Goal: Task Accomplishment & Management: Use online tool/utility

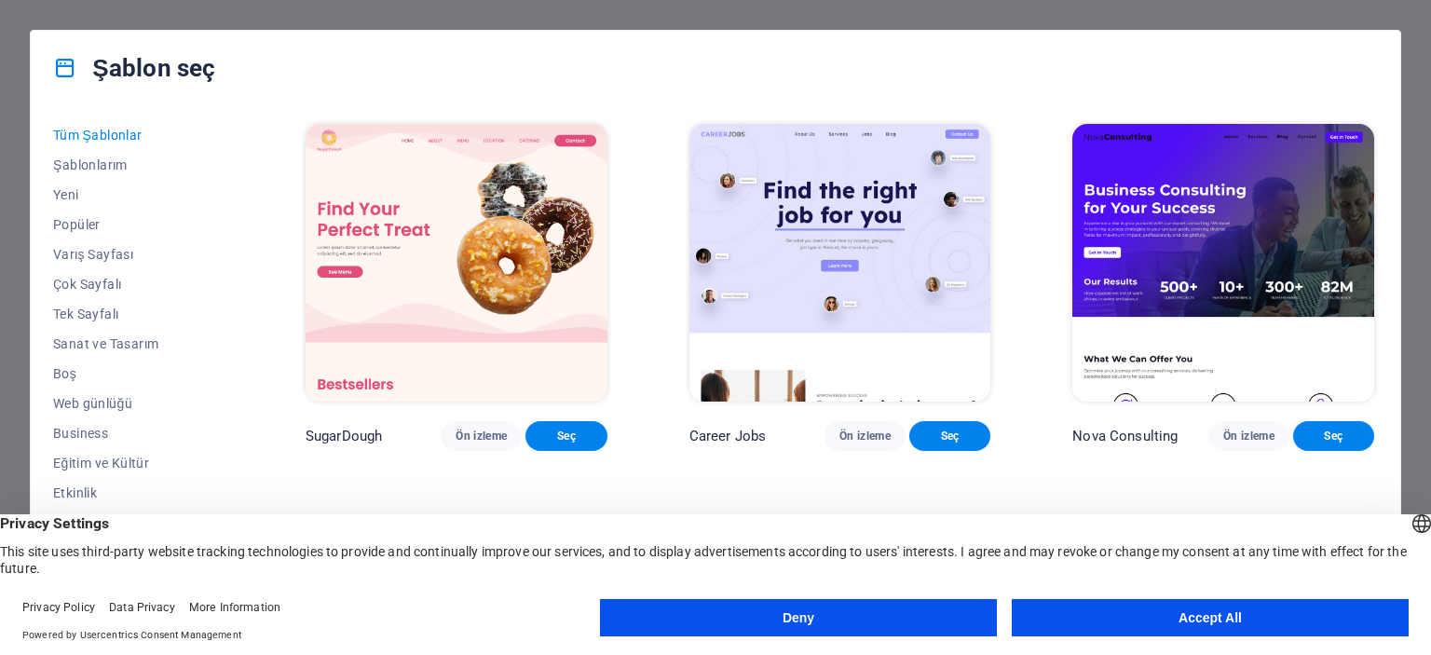
click at [1132, 617] on button "Accept All" at bounding box center [1210, 617] width 397 height 37
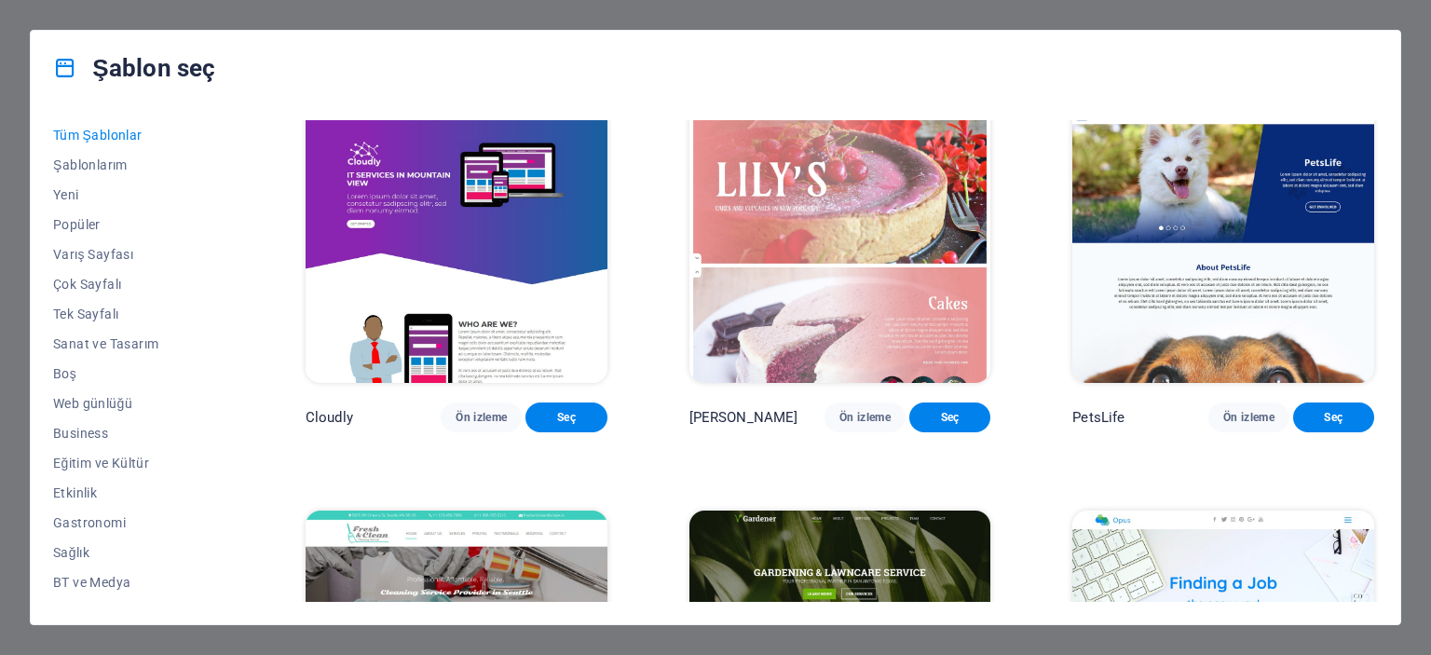
scroll to position [15030, 0]
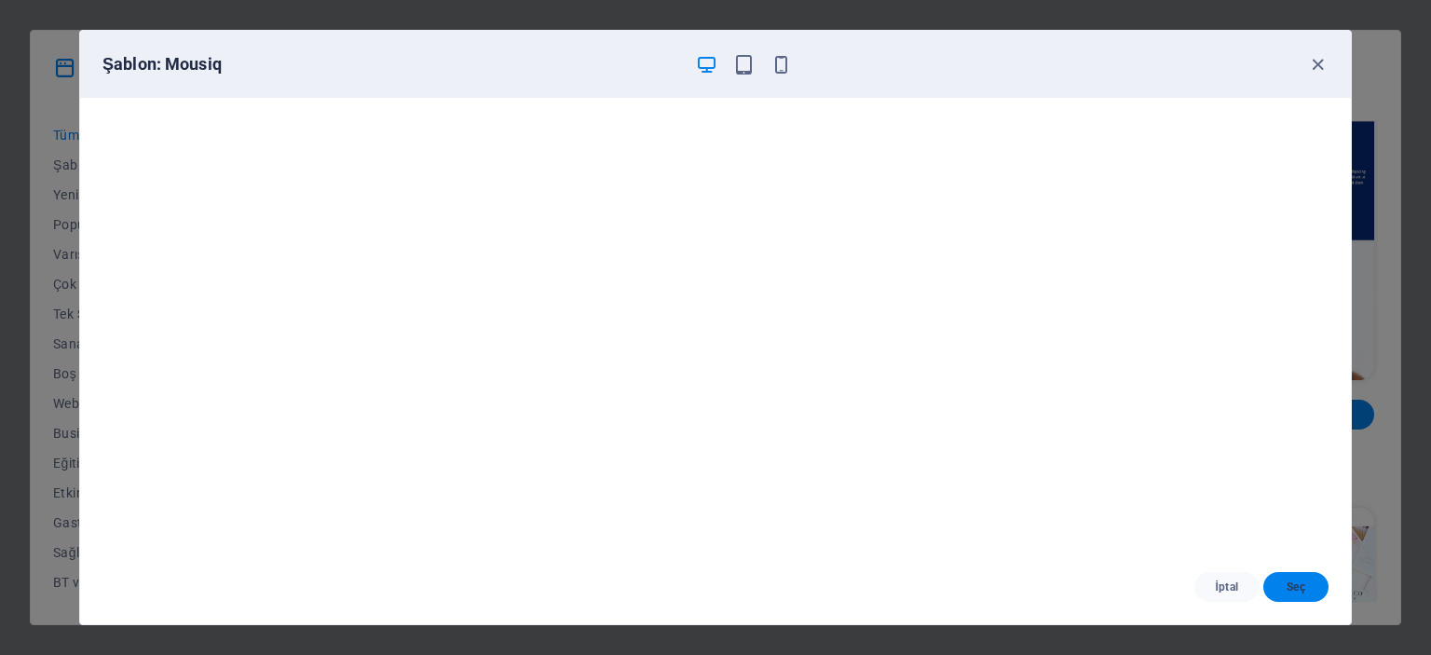
click at [1303, 583] on span "Seç" at bounding box center [1295, 586] width 35 height 15
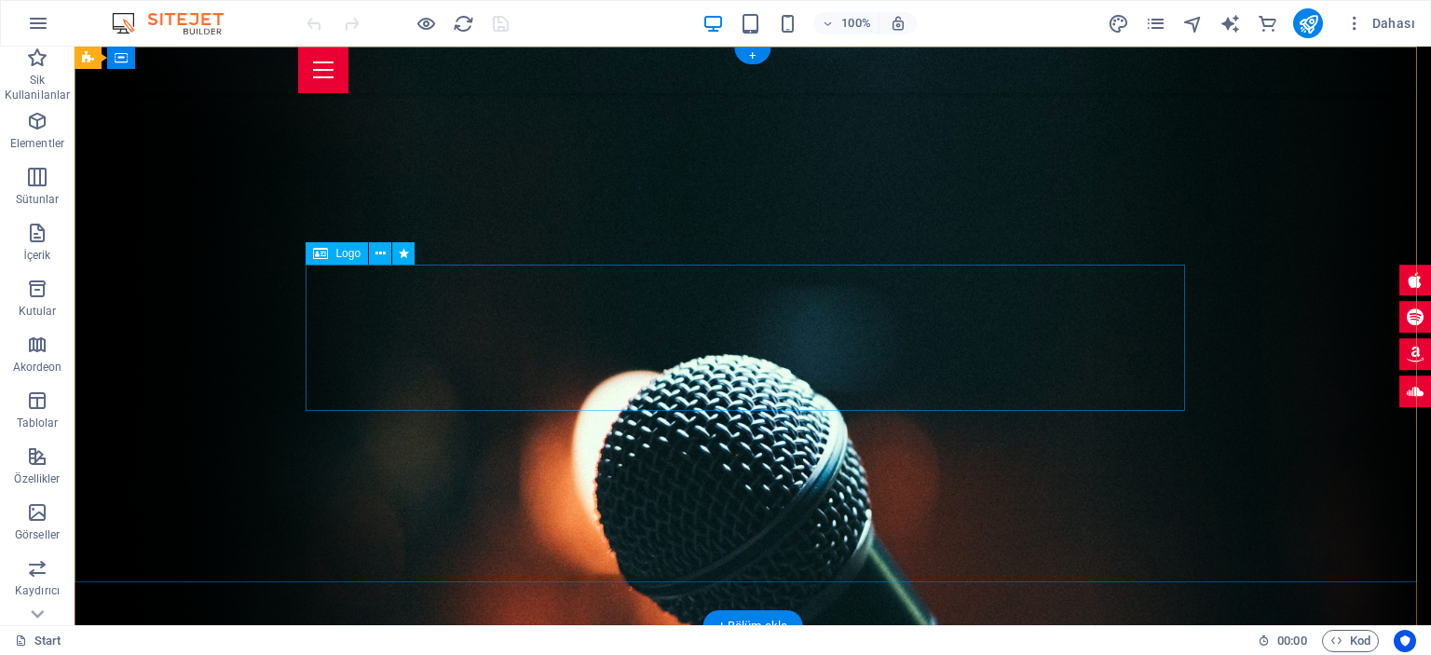
select select "px"
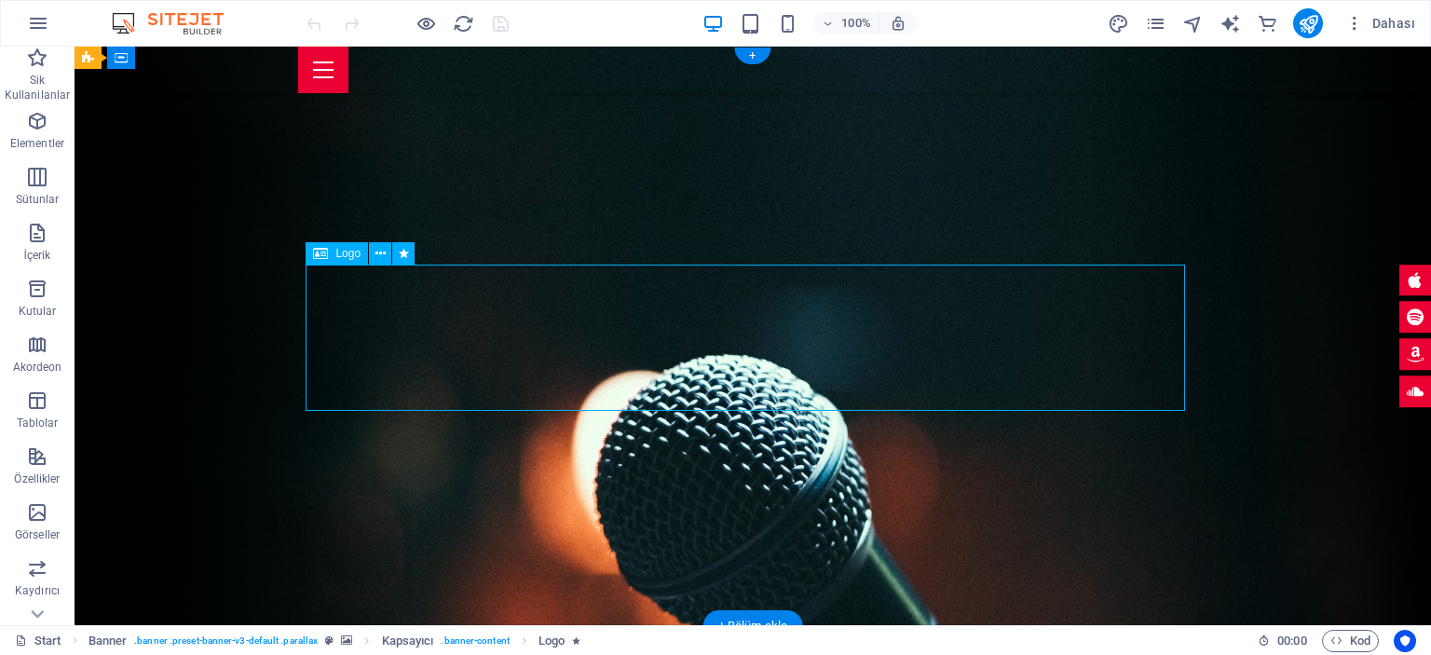
select select "px"
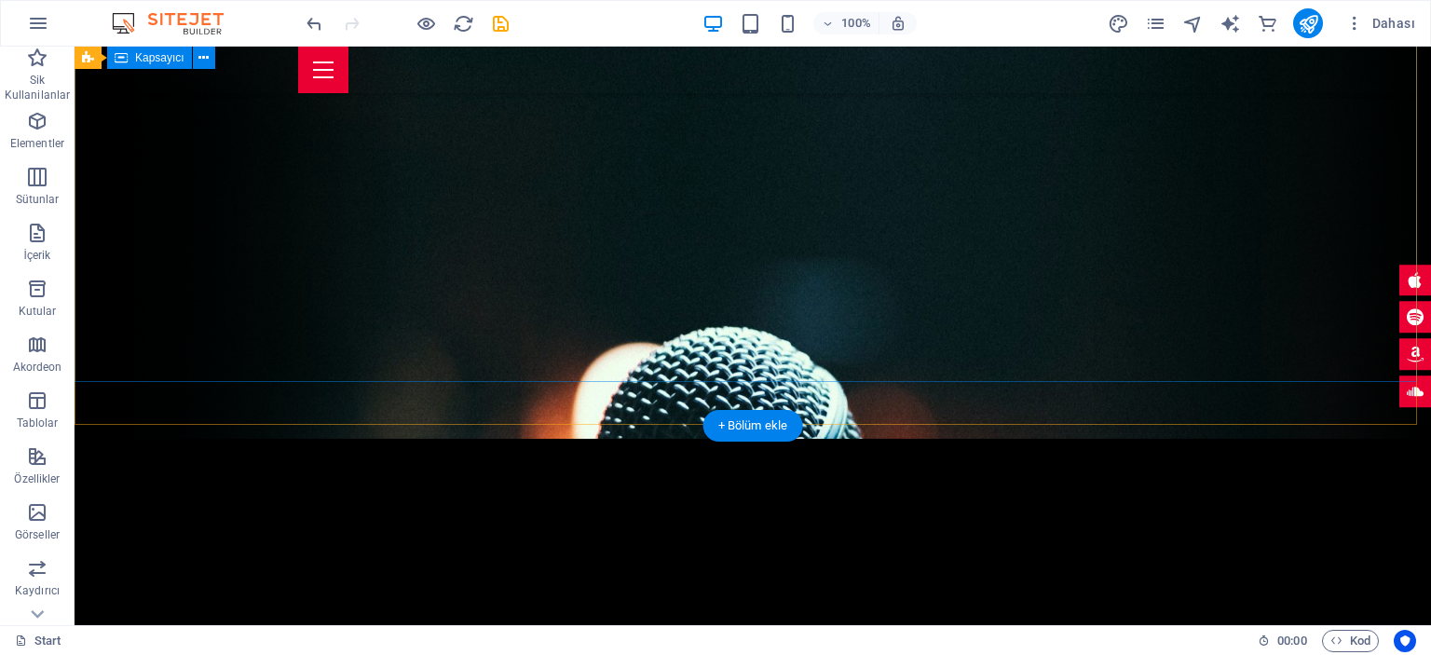
scroll to position [186, 0]
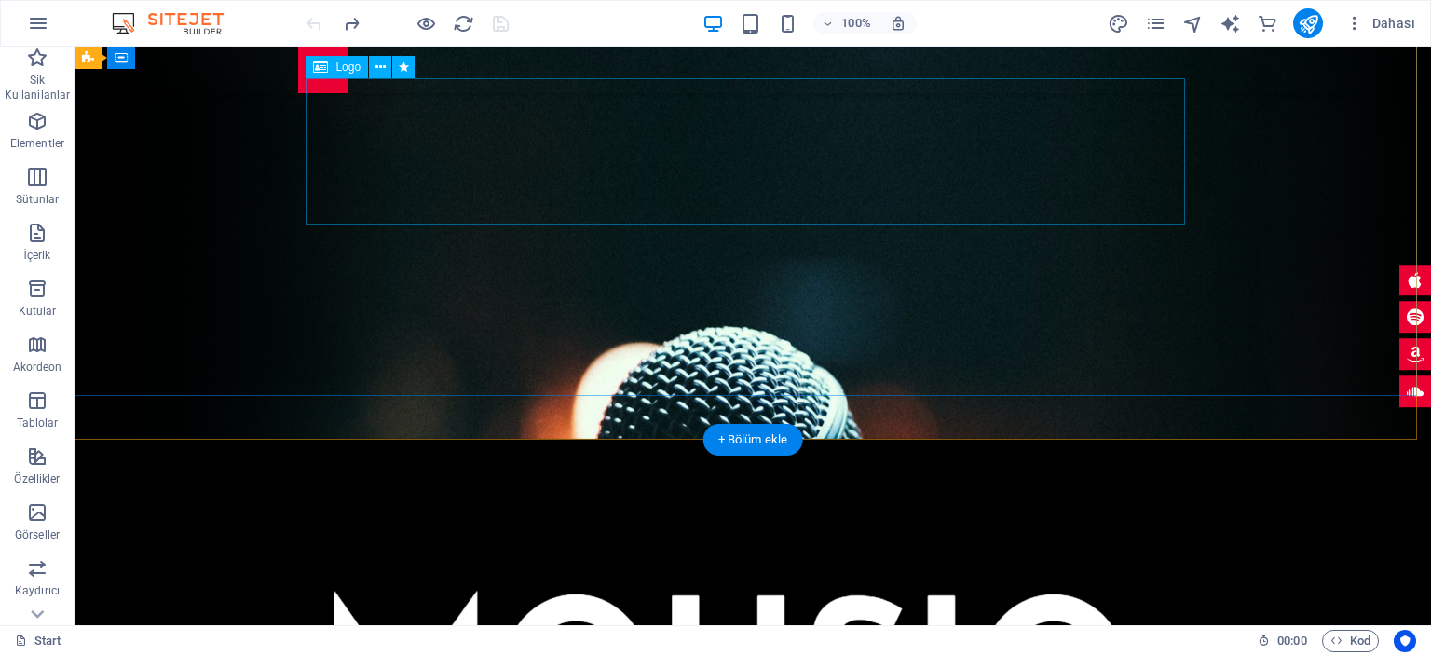
click at [731, 591] on div at bounding box center [752, 664] width 879 height 146
select select "px"
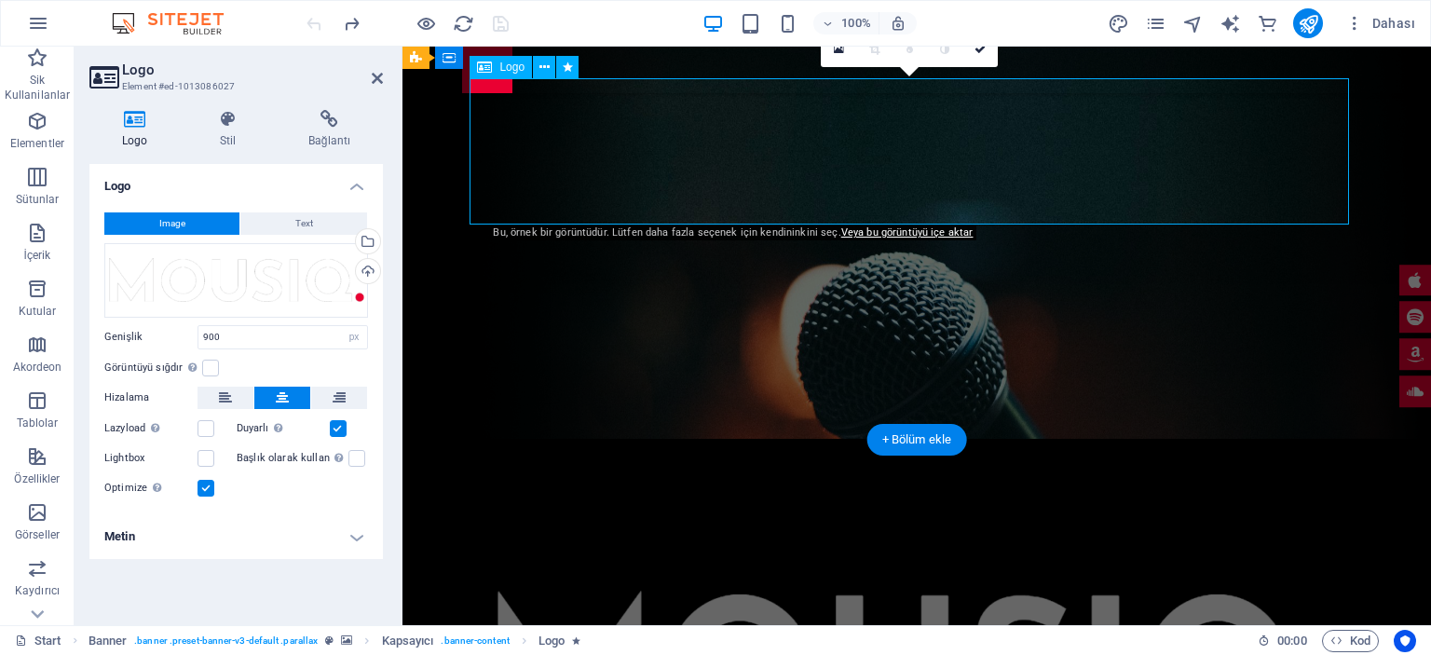
click at [512, 591] on div at bounding box center [916, 664] width 879 height 146
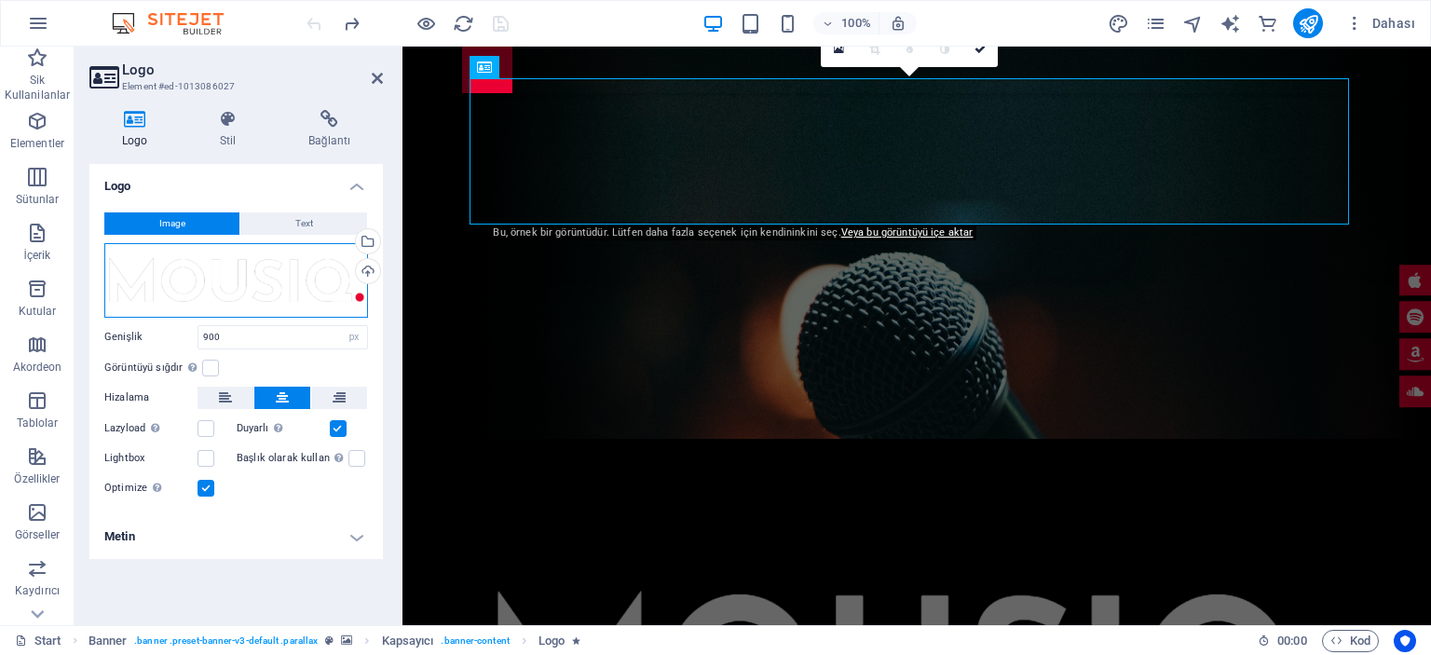
click at [192, 282] on div "Dosyaları buraya sürükleyin, dosyaları seçmek için tıklayın veya Dosyalardan ya…" at bounding box center [236, 280] width 264 height 75
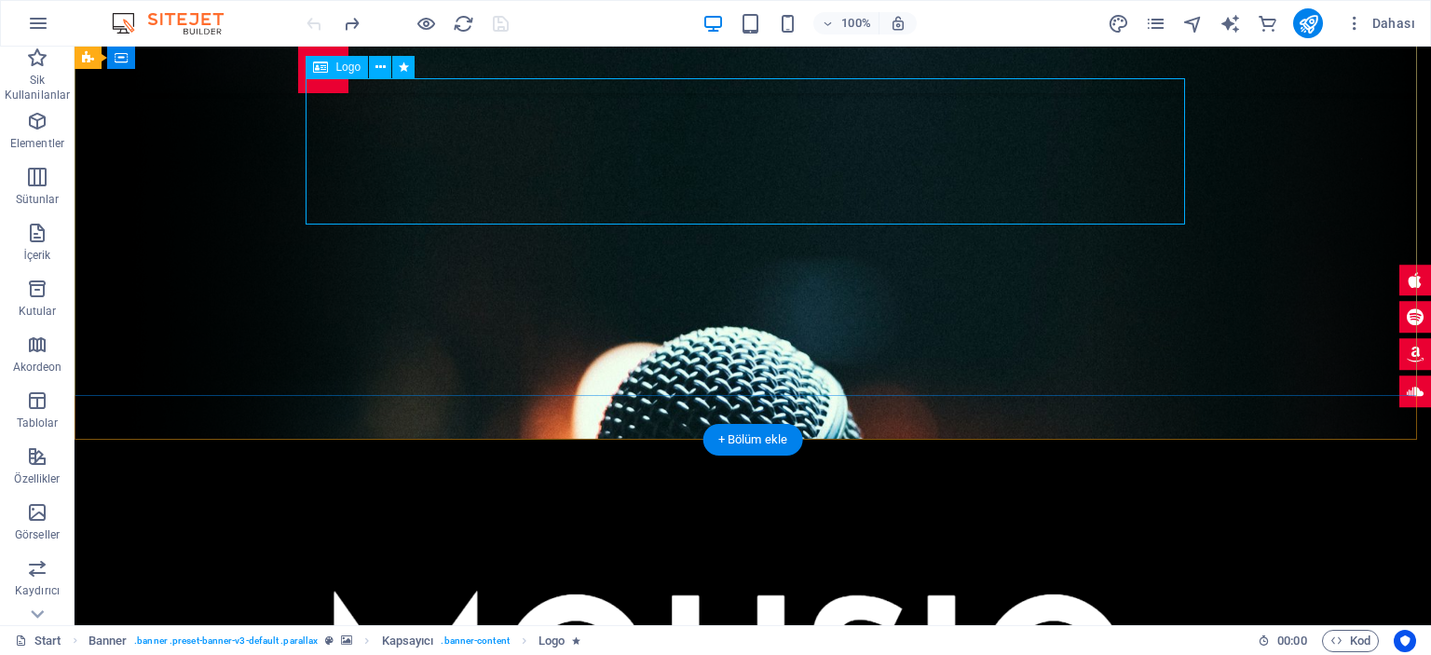
click at [769, 591] on div at bounding box center [752, 664] width 879 height 146
select select "px"
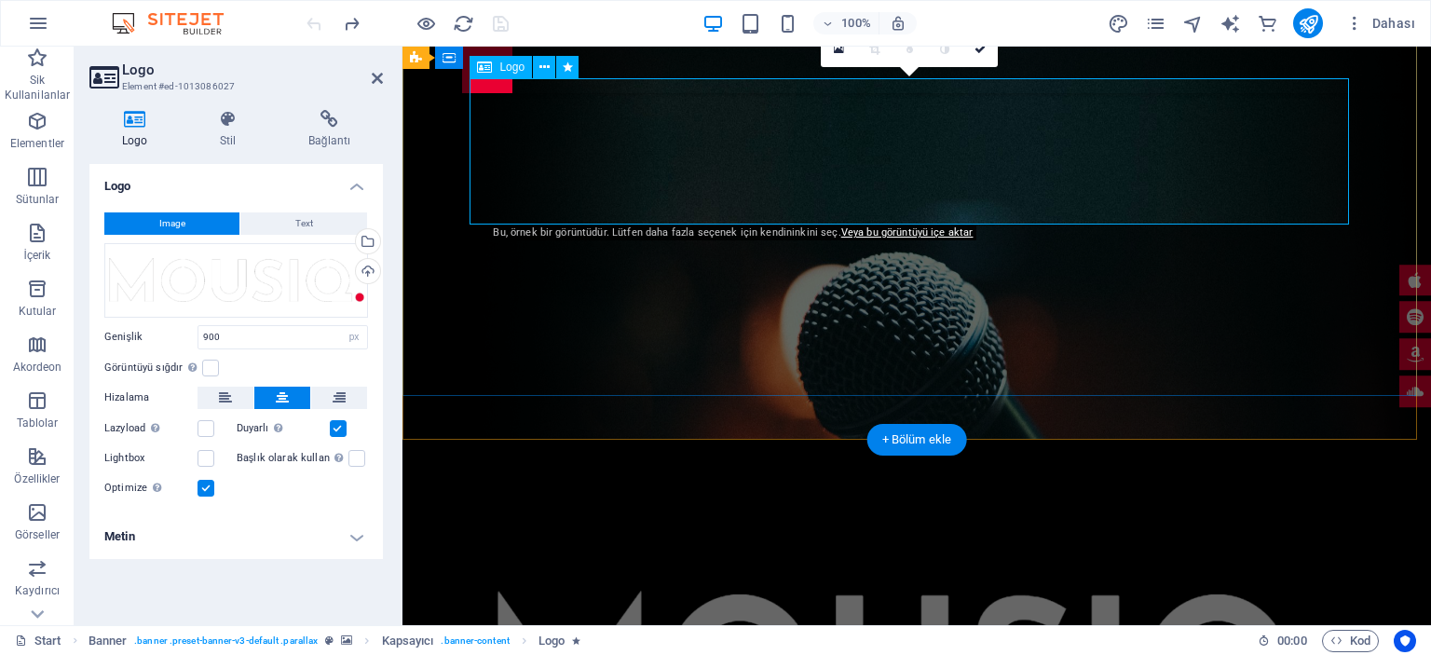
click at [796, 591] on div at bounding box center [916, 664] width 879 height 146
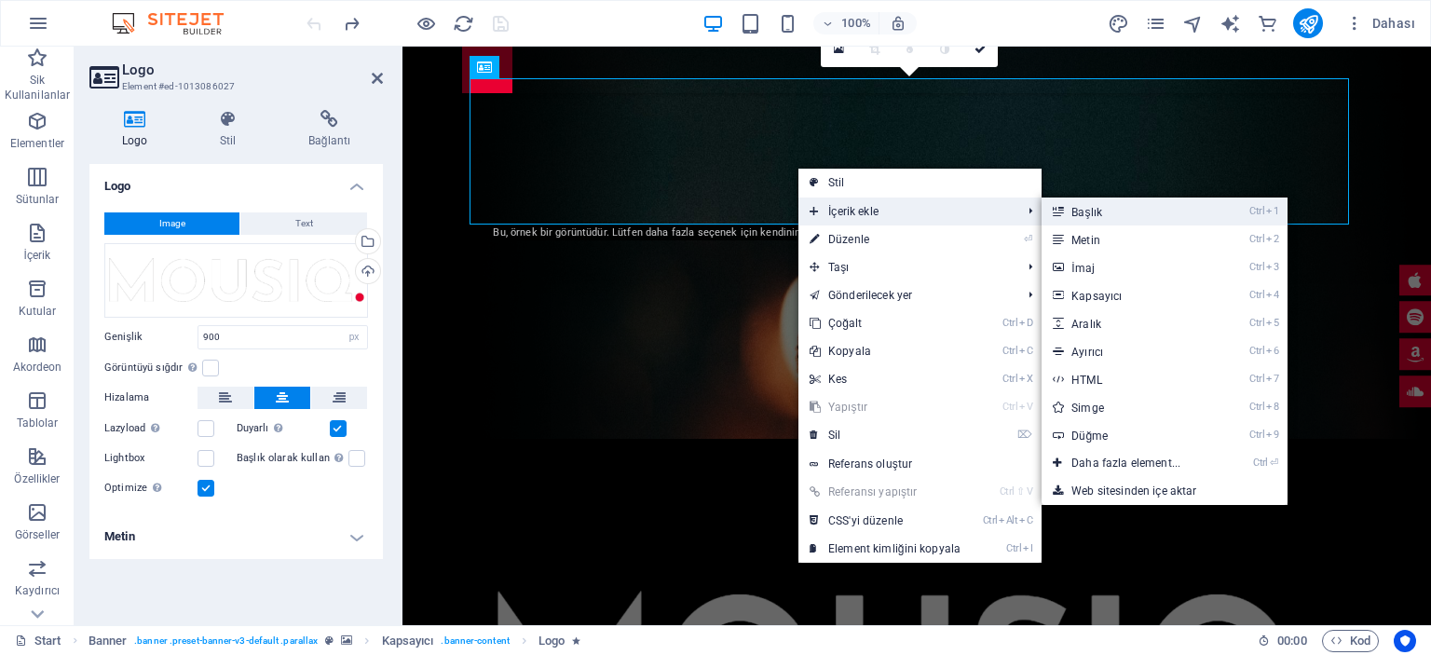
click at [1122, 218] on link "Ctrl 1 Başlık" at bounding box center [1129, 211] width 176 height 28
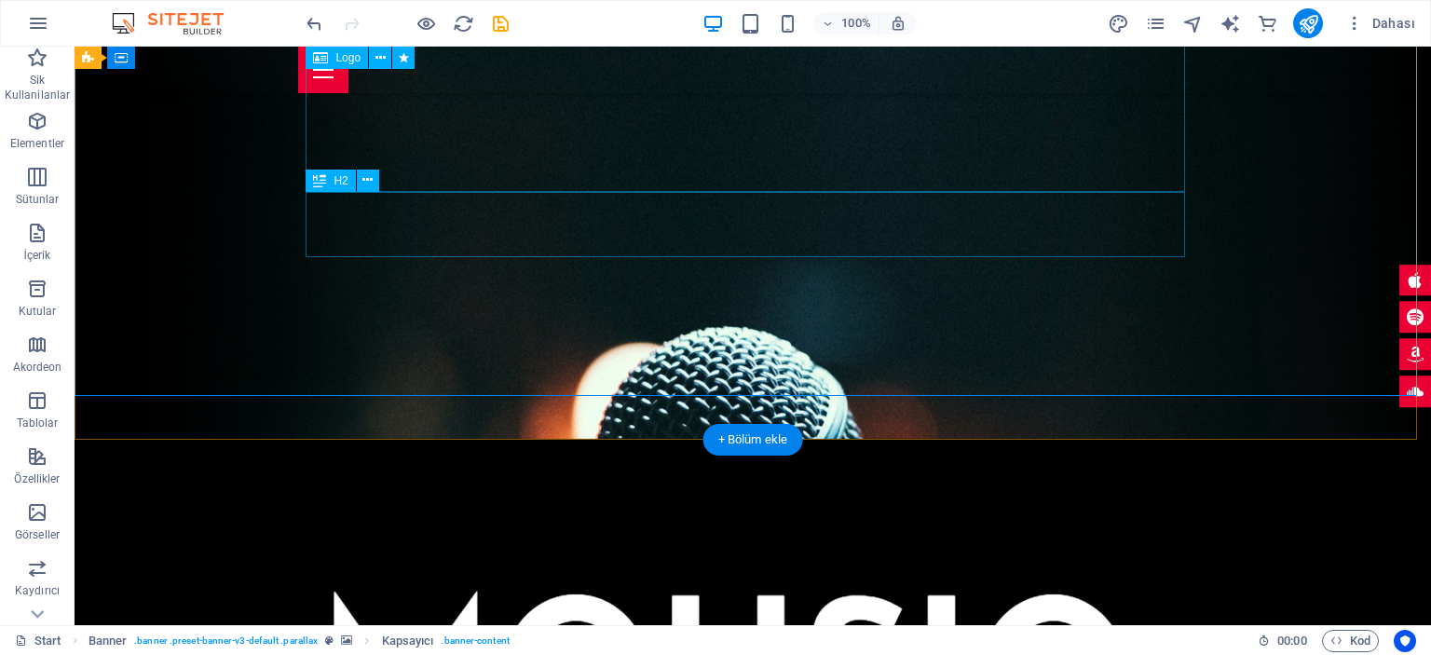
click at [1068, 591] on div at bounding box center [752, 664] width 879 height 146
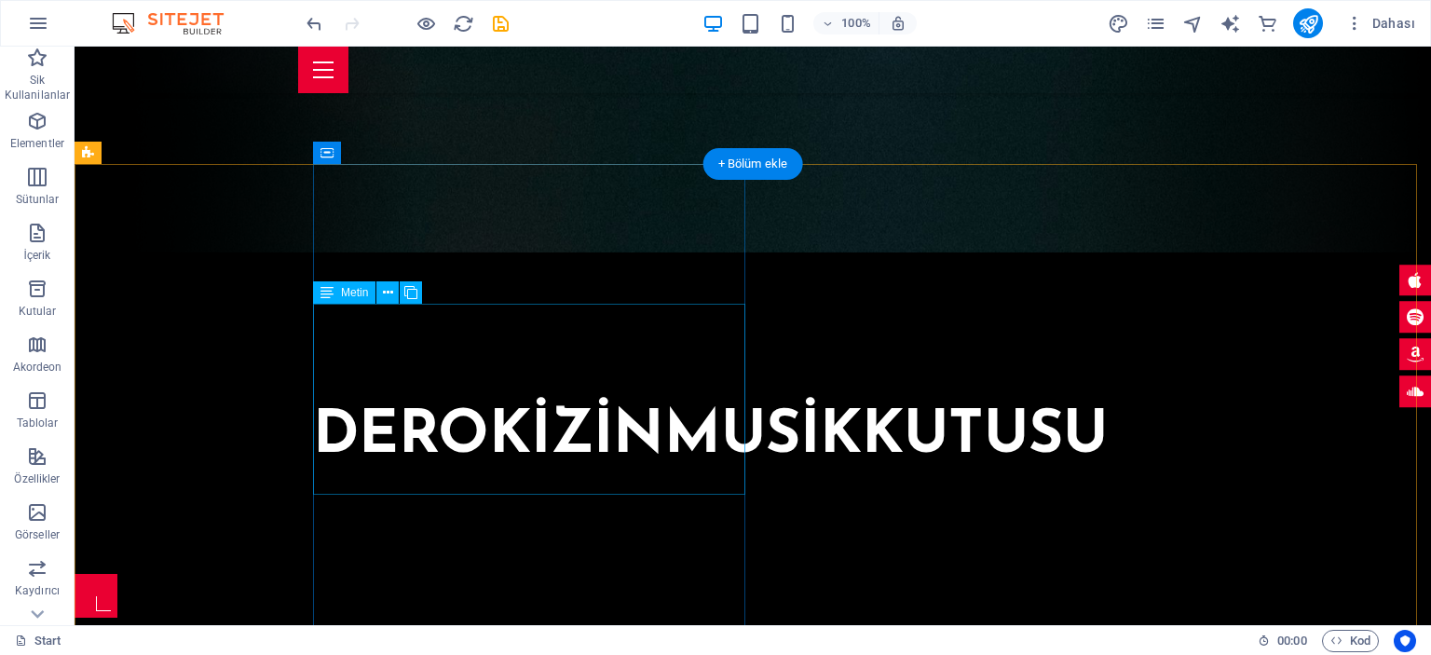
scroll to position [466, 0]
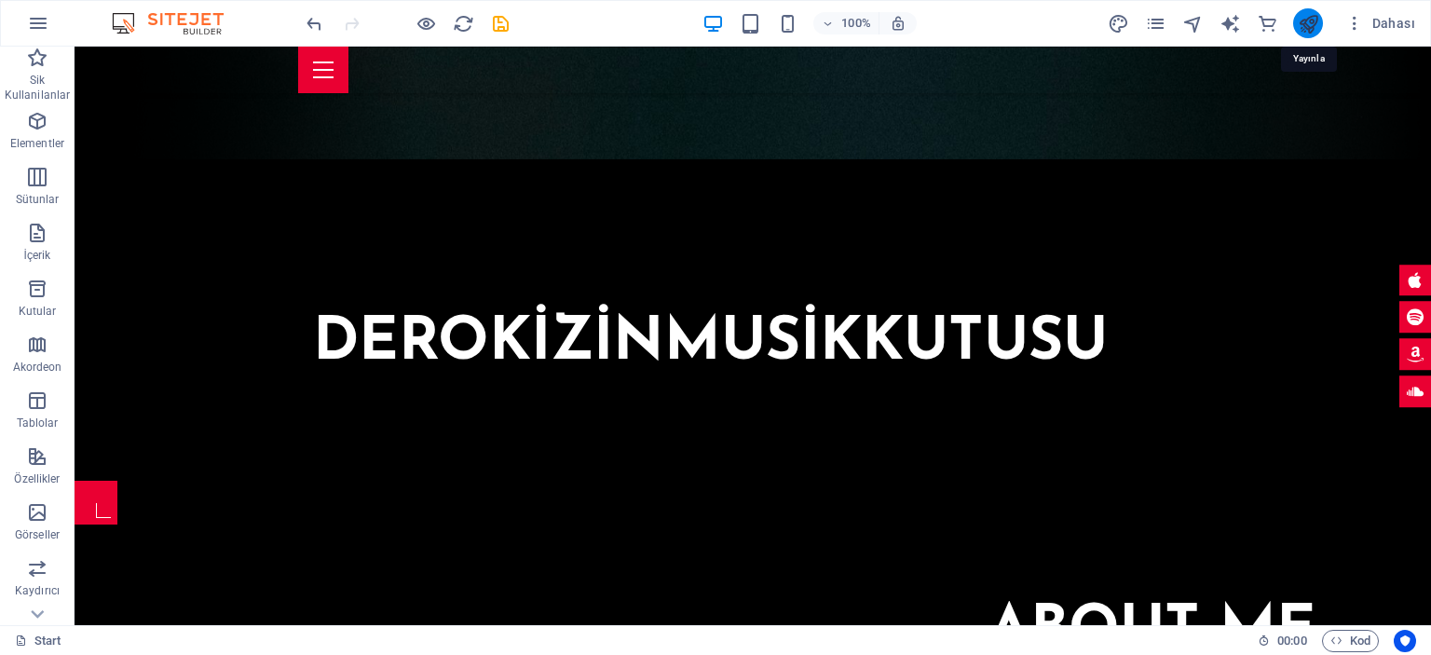
click at [1308, 21] on icon "publish" at bounding box center [1308, 23] width 21 height 21
checkbox input "false"
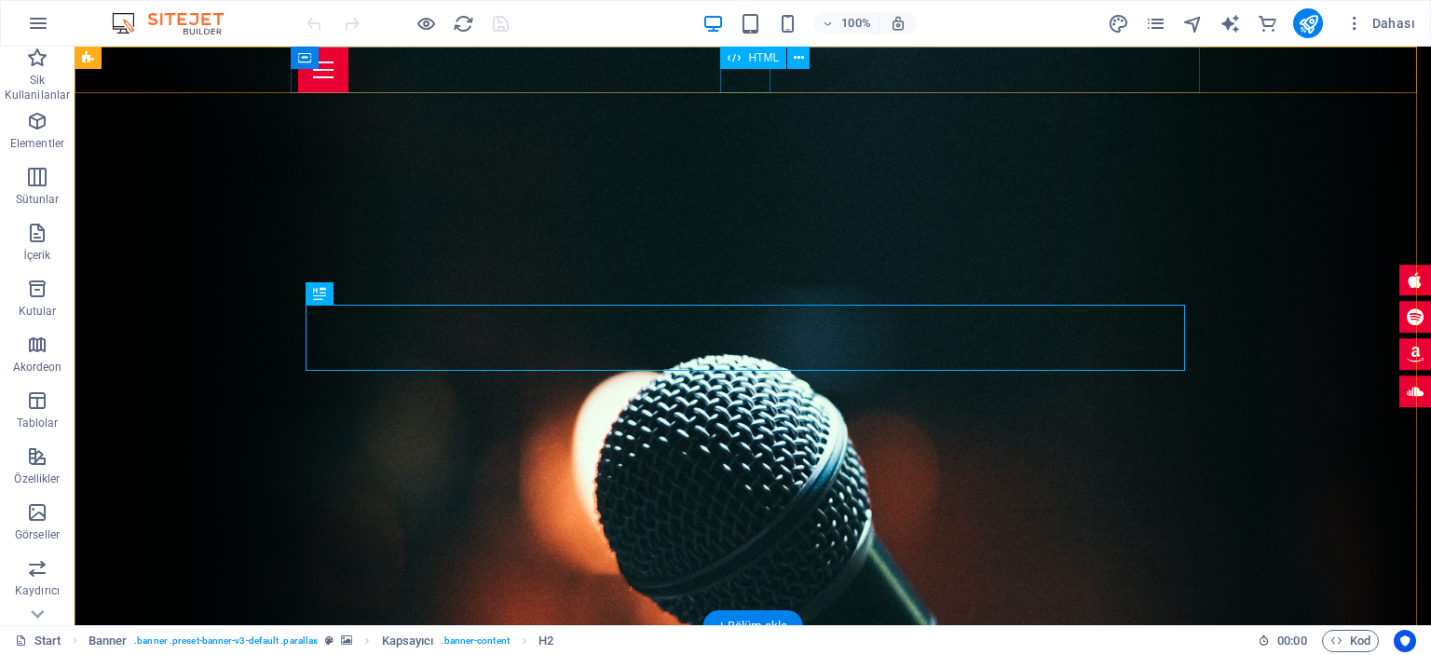
click at [743, 84] on div "Menu" at bounding box center [752, 70] width 909 height 47
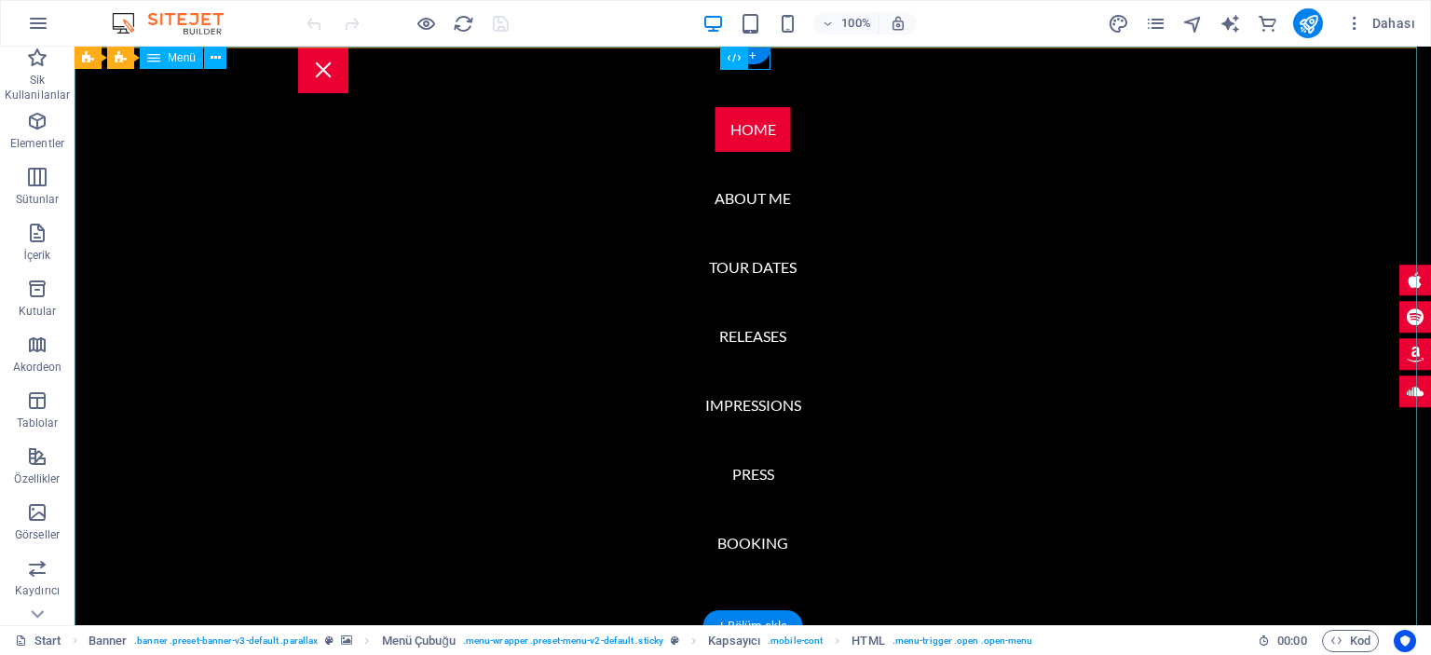
click at [748, 200] on nav "Home About me Tour Dates Releases Impressions Press Booking" at bounding box center [753, 336] width 1356 height 578
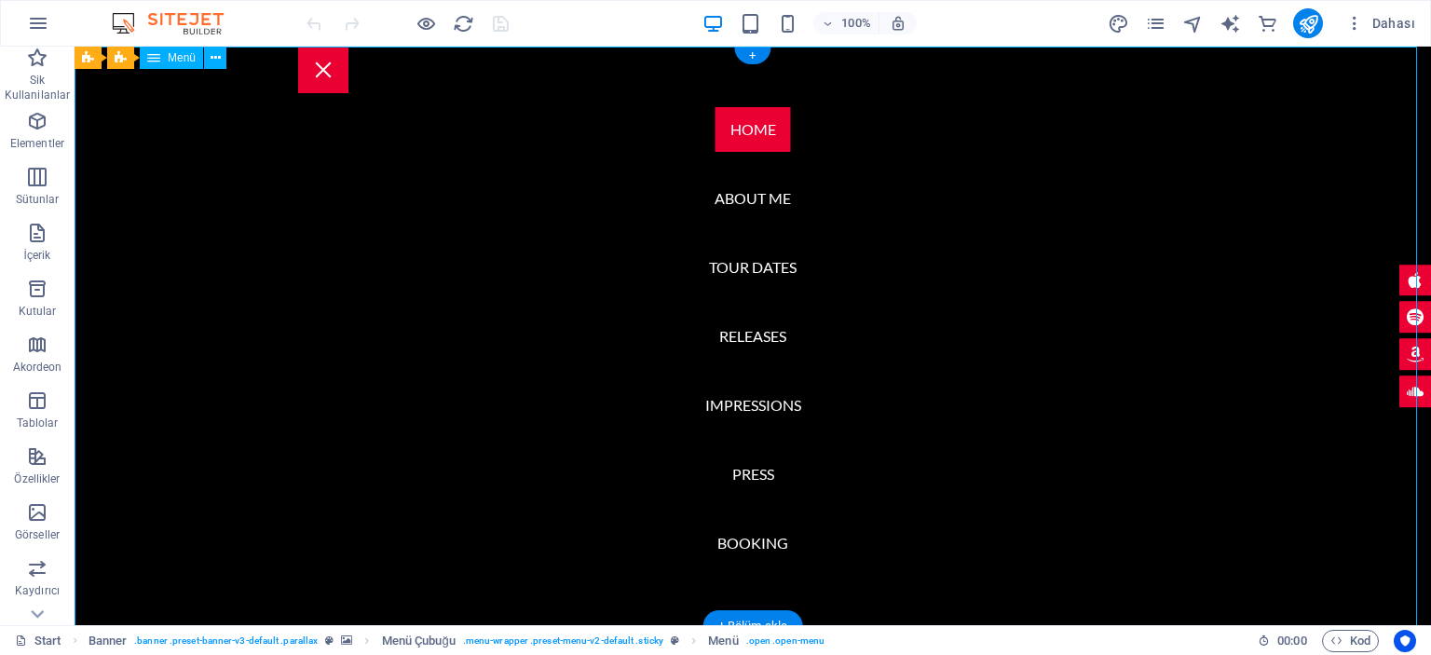
click at [965, 166] on nav "Home About me Tour Dates Releases Impressions Press Booking" at bounding box center [753, 336] width 1356 height 578
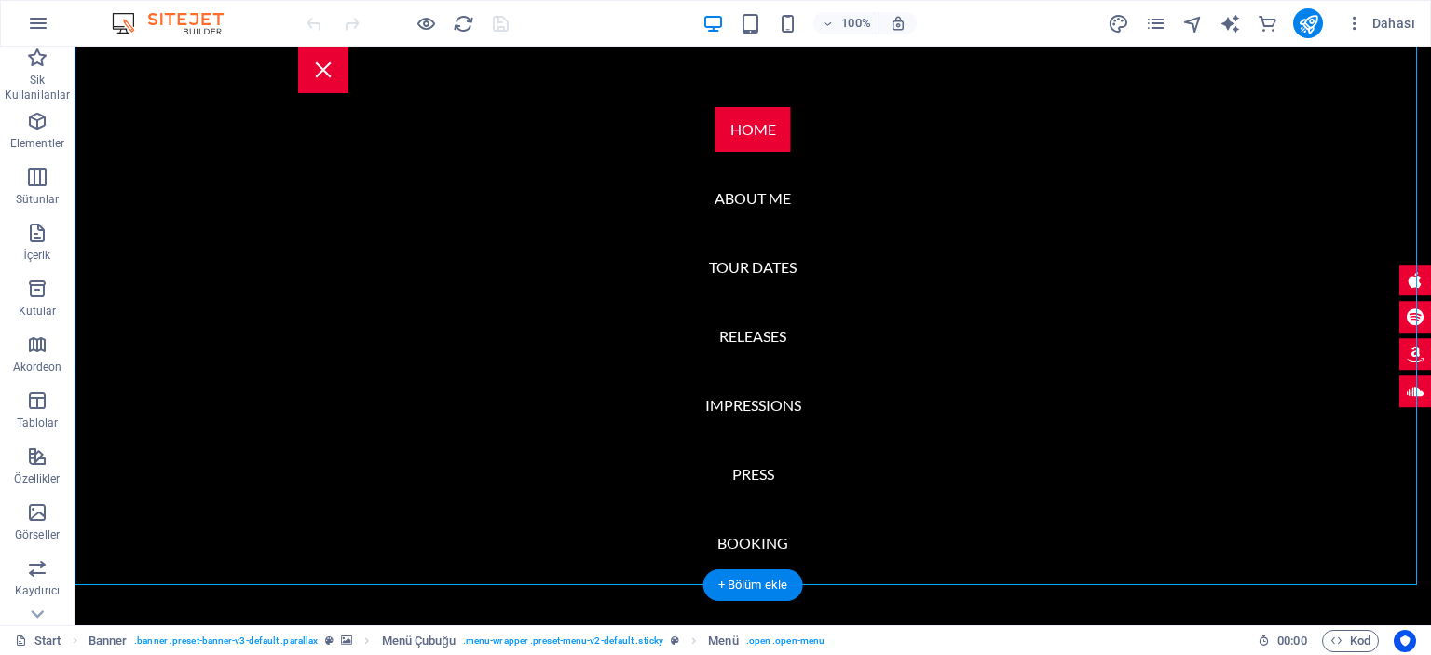
scroll to position [466, 0]
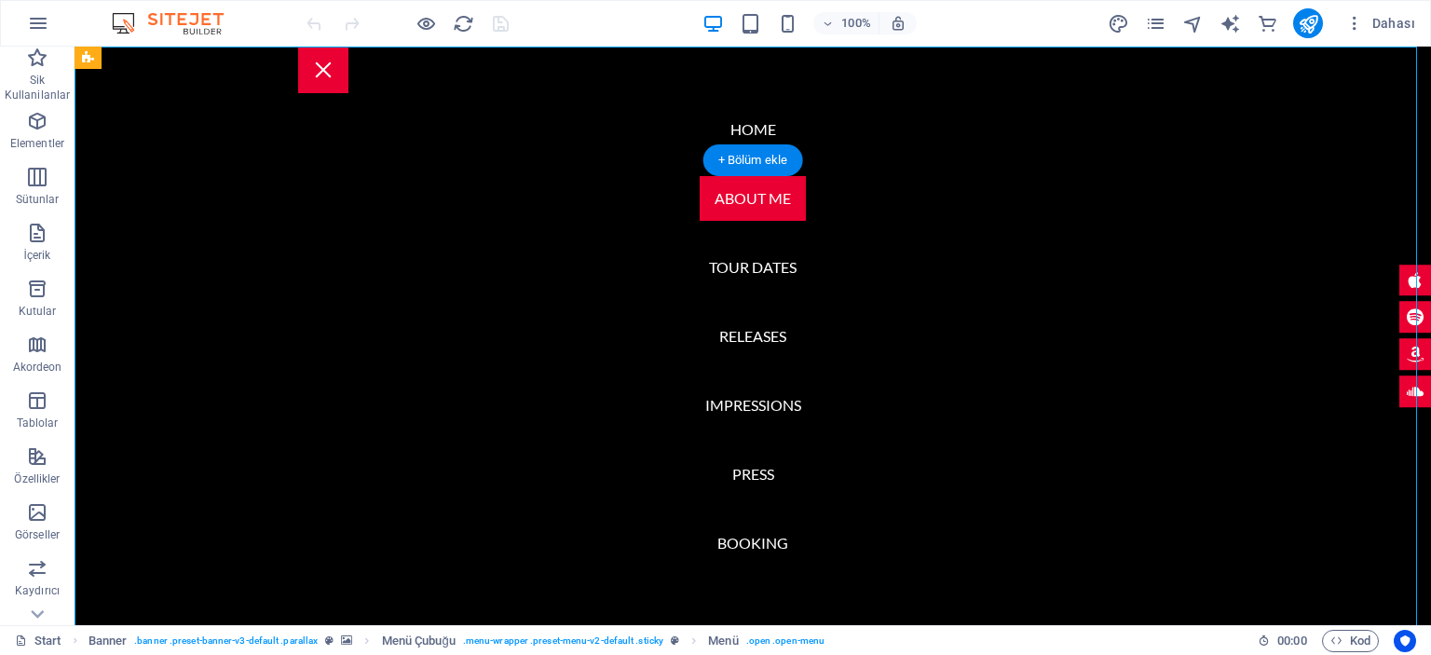
click at [973, 353] on nav "Home About me Tour Dates Releases Impressions Press Booking" at bounding box center [753, 336] width 1356 height 578
click at [1322, 447] on nav "Home About me Tour Dates Releases Impressions Press Booking" at bounding box center [753, 336] width 1356 height 578
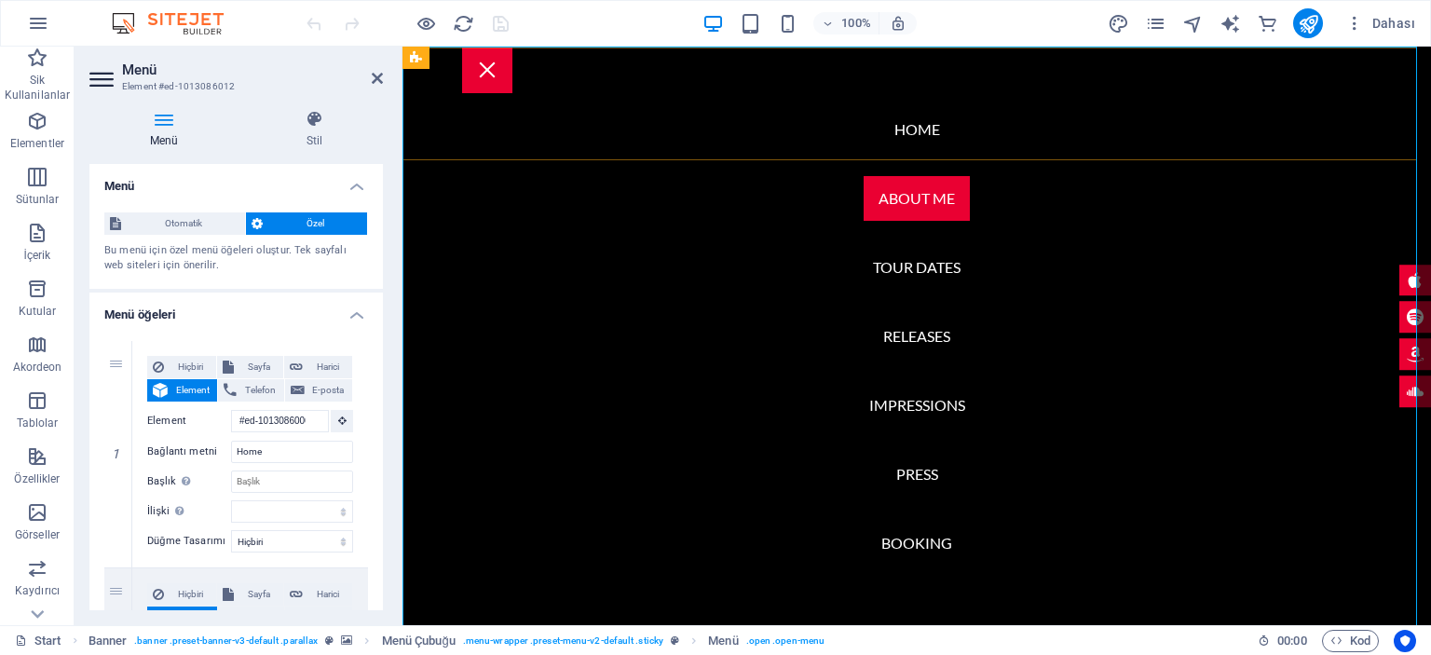
click at [755, 290] on nav "Home About me Tour Dates Releases Impressions Press Booking" at bounding box center [916, 336] width 1028 height 578
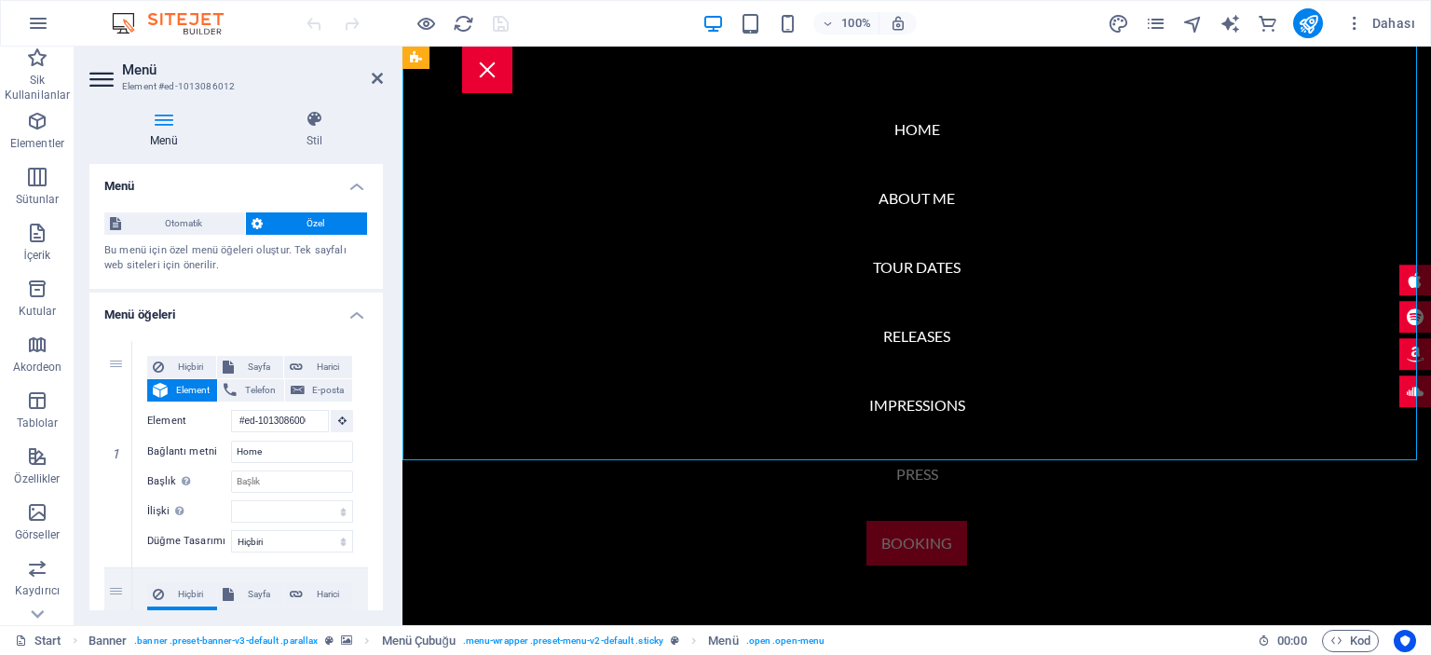
scroll to position [4564, 0]
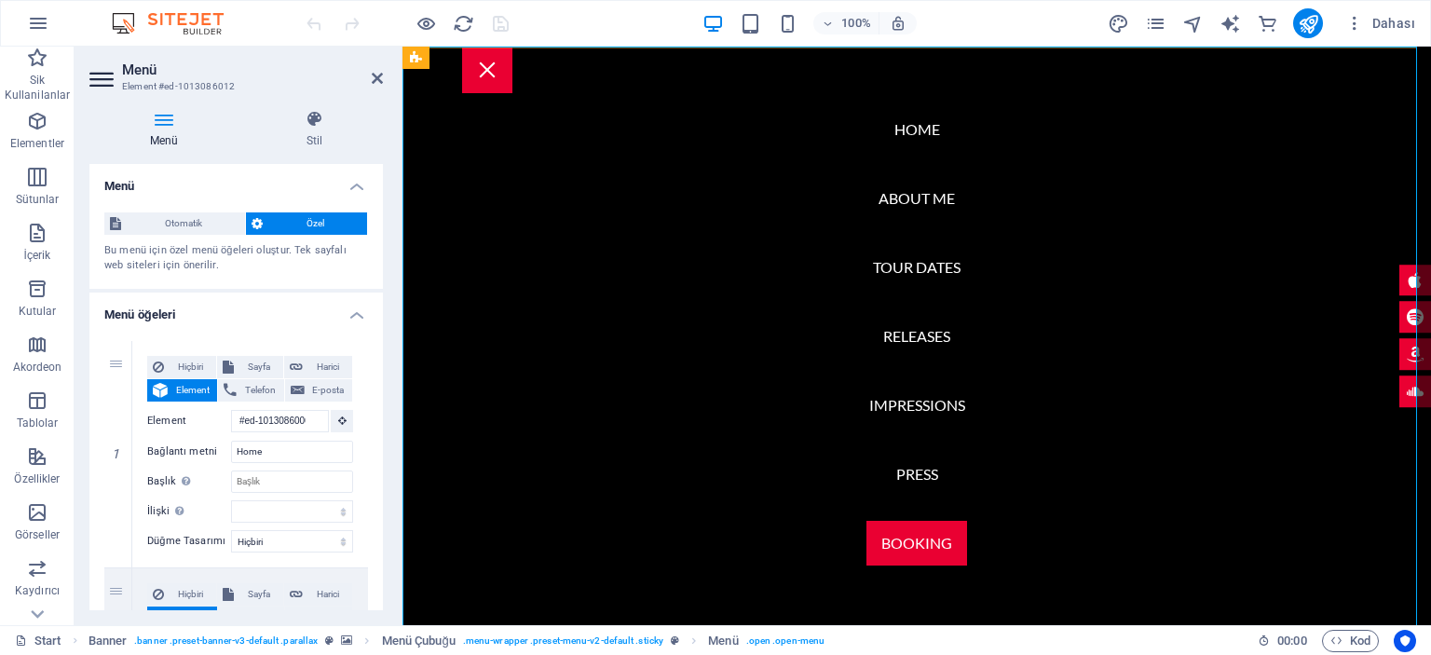
click at [683, 290] on nav "Home About me Tour Dates Releases Impressions Press Booking" at bounding box center [916, 336] width 1028 height 578
click at [382, 74] on icon at bounding box center [377, 78] width 11 height 15
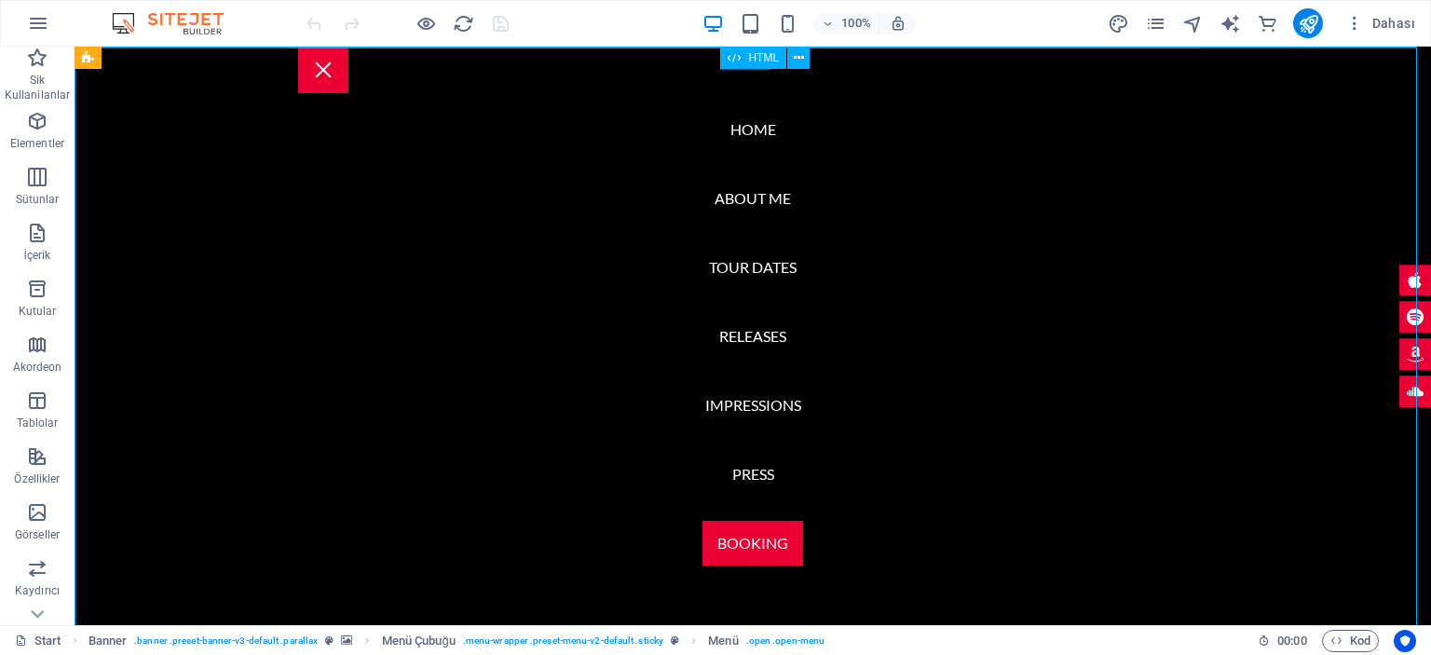
click at [745, 58] on div "HTML" at bounding box center [753, 58] width 66 height 22
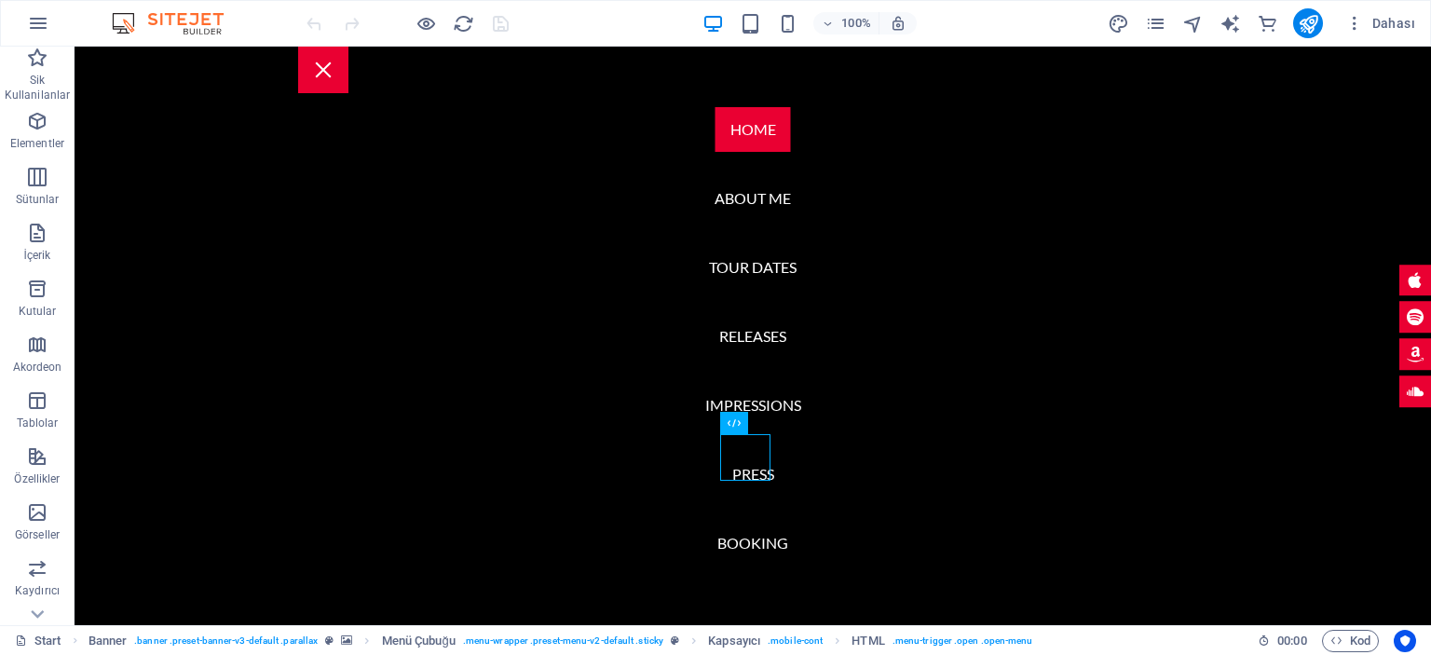
scroll to position [0, 0]
click at [26, 74] on p "Sik Kullanilanlar" at bounding box center [37, 88] width 75 height 30
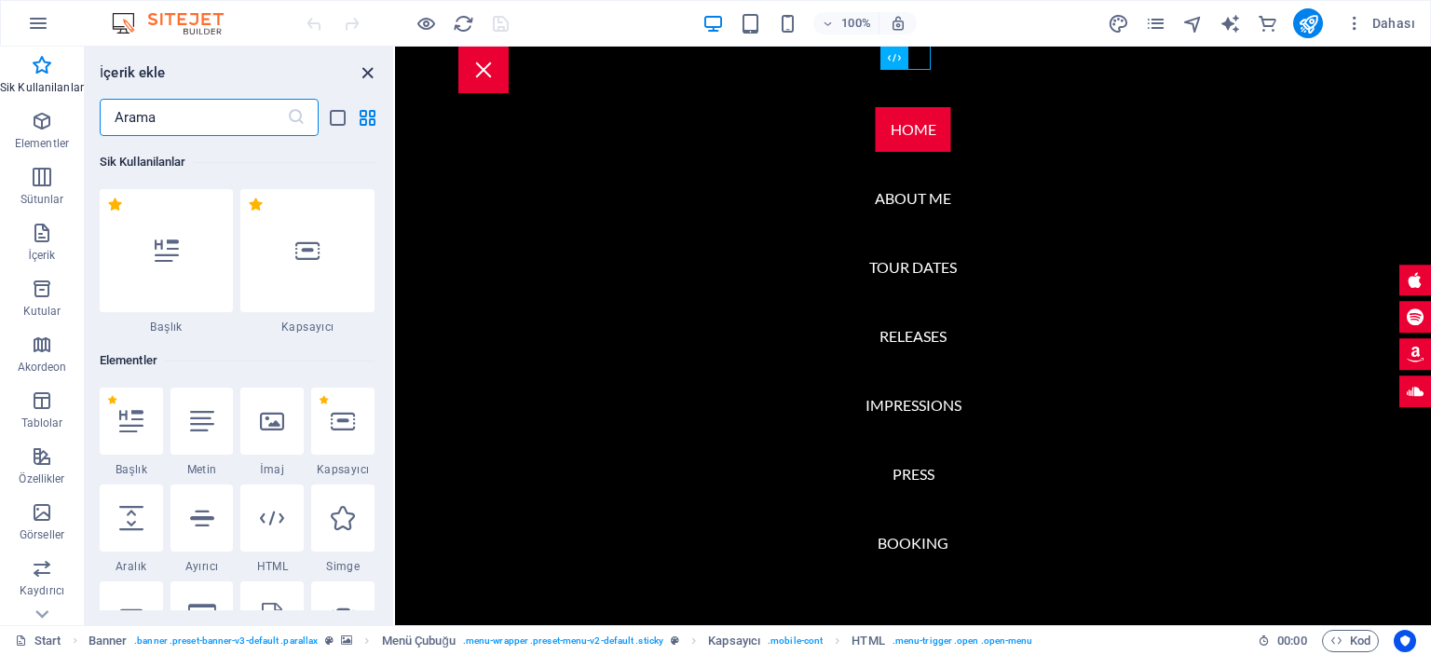
click at [365, 68] on icon "close panel" at bounding box center [367, 72] width 21 height 21
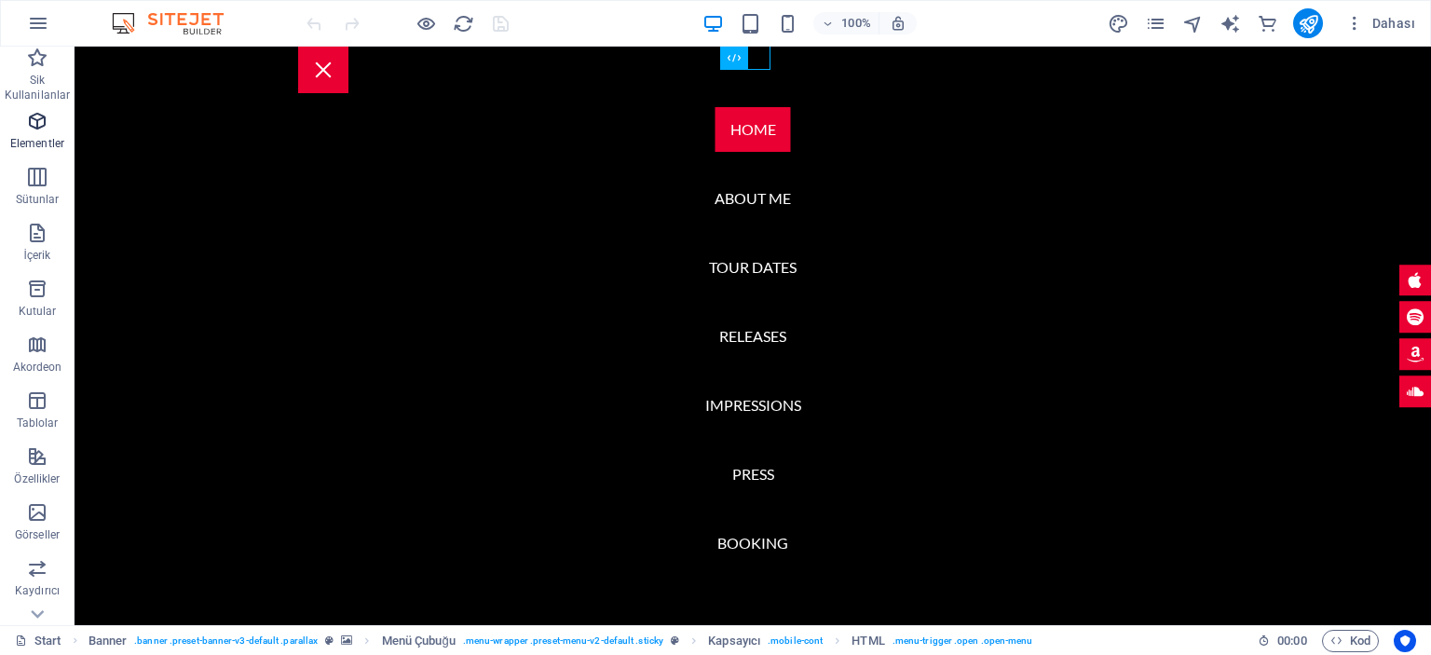
click at [45, 125] on icon "button" at bounding box center [37, 121] width 22 height 22
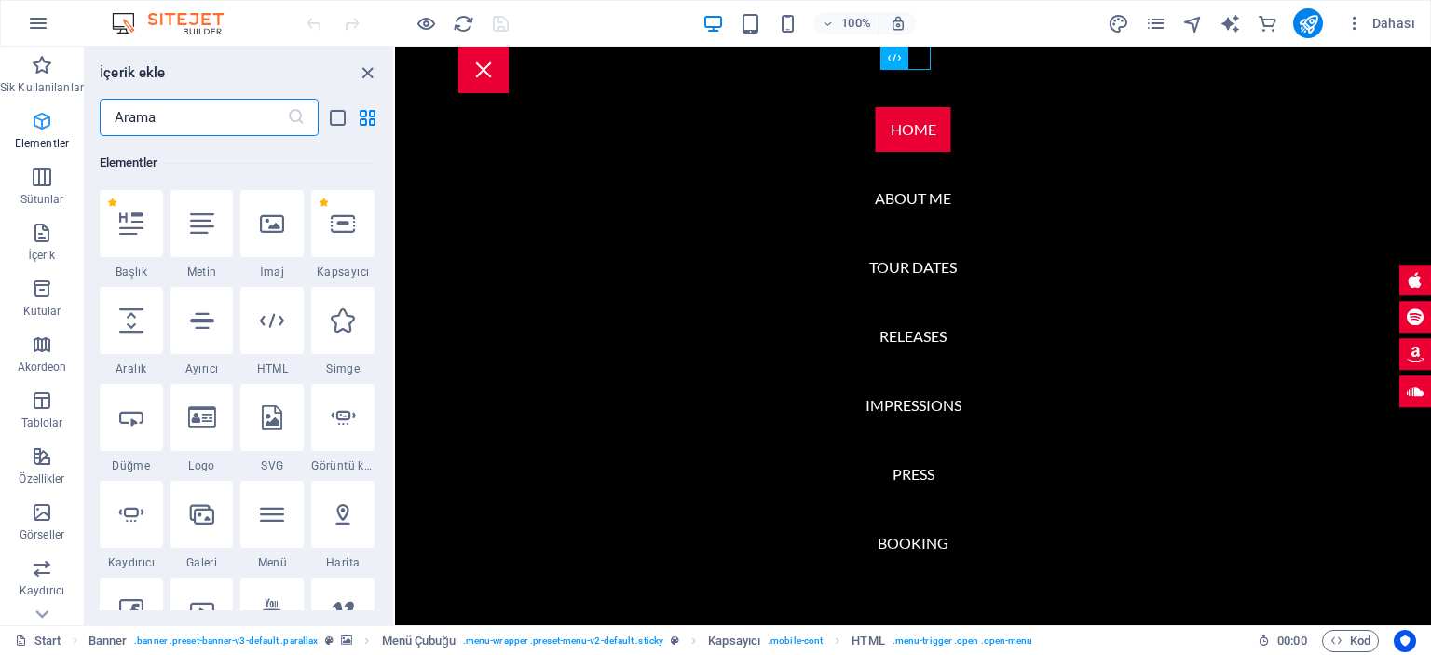
scroll to position [197, 0]
click at [365, 77] on icon "close panel" at bounding box center [367, 72] width 21 height 21
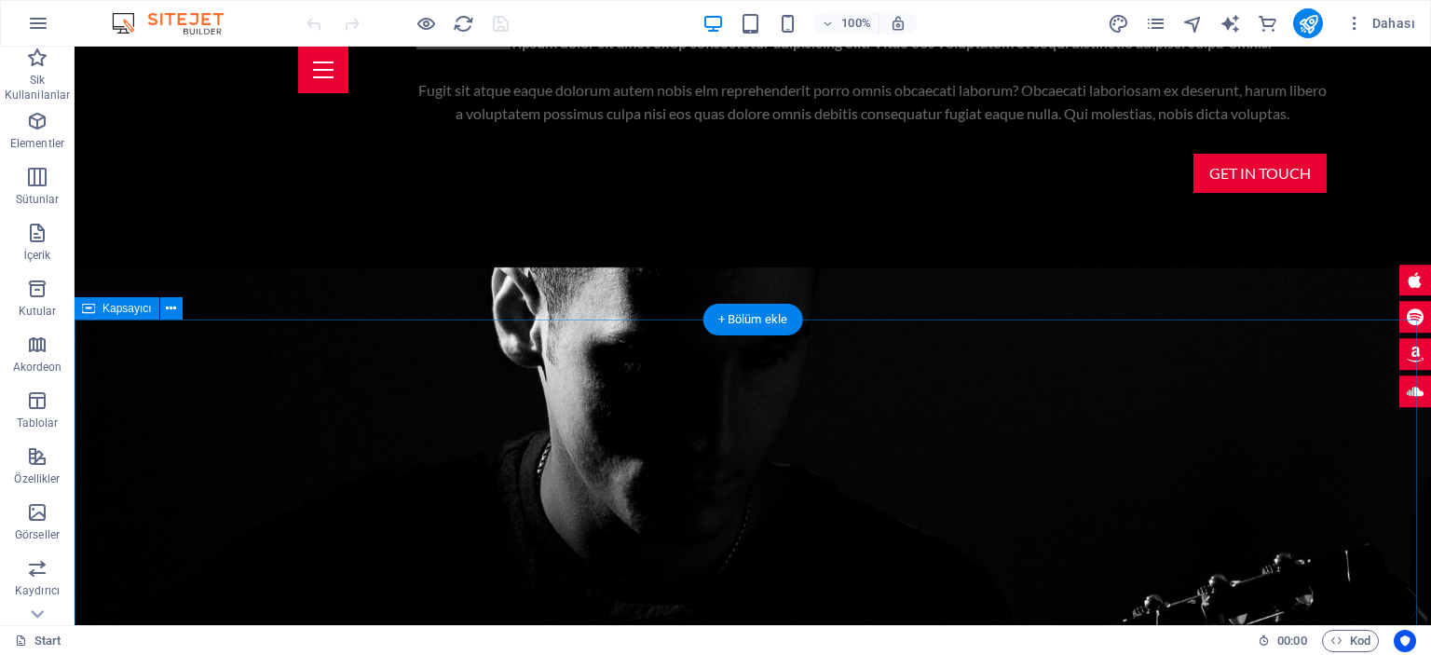
scroll to position [1211, 0]
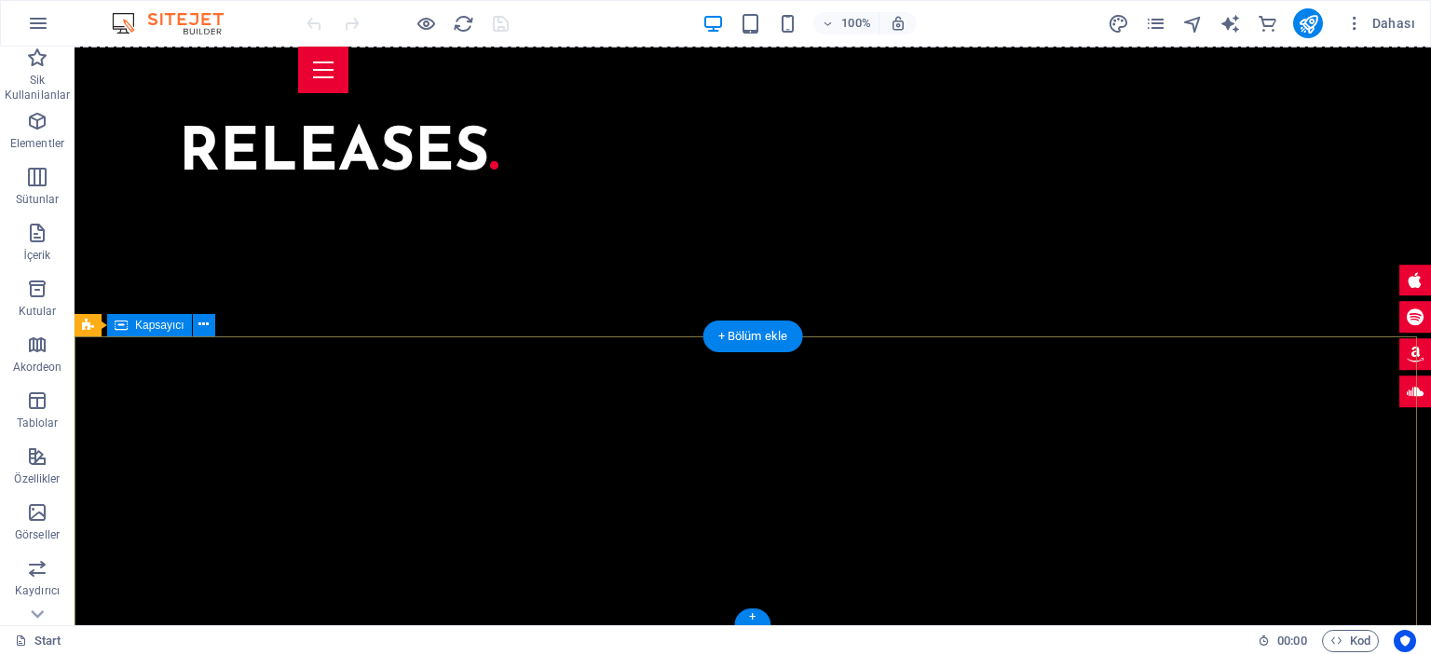
scroll to position [5088, 0]
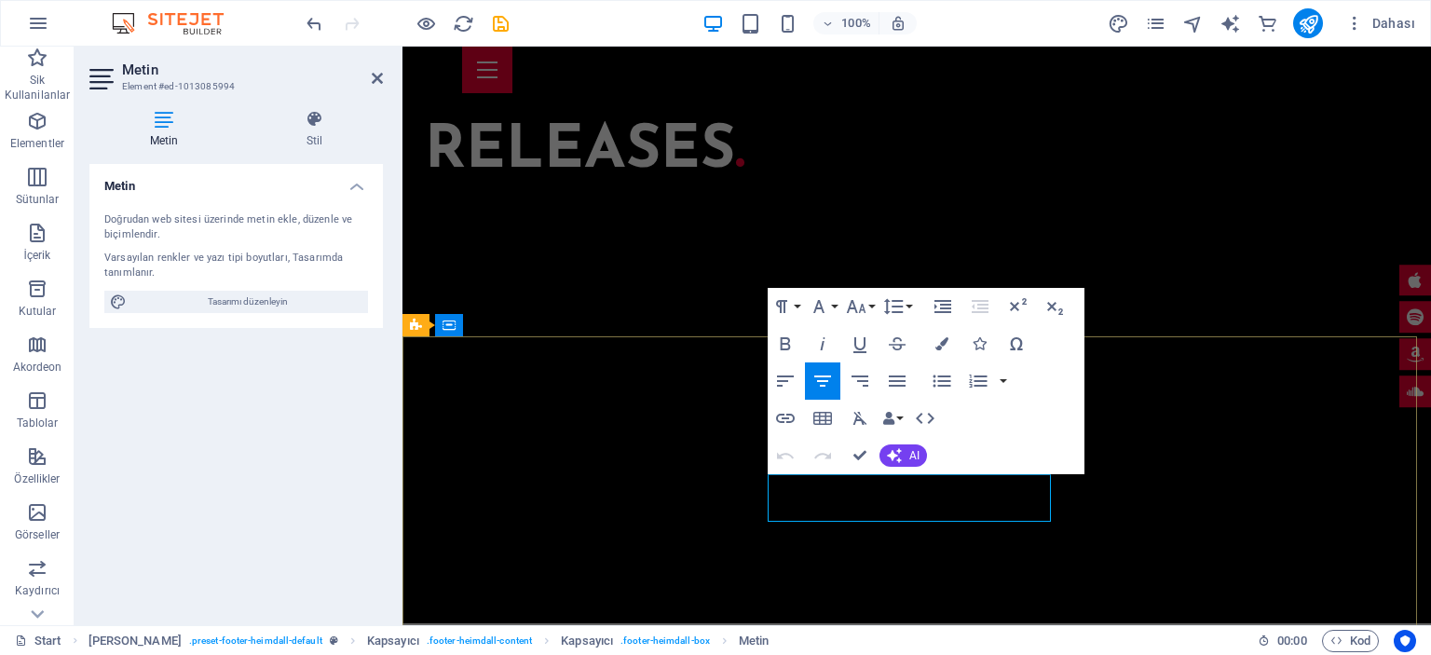
drag, startPoint x: 935, startPoint y: 507, endPoint x: 858, endPoint y: 488, distance: 79.5
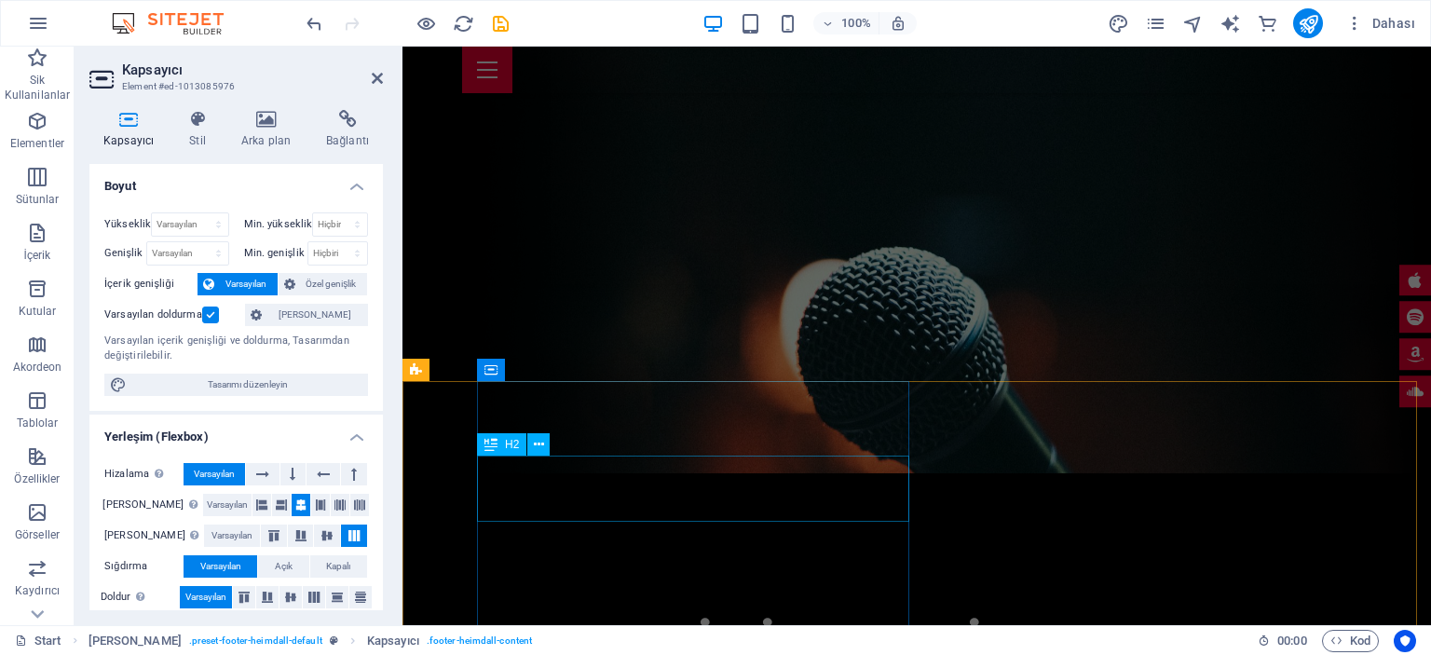
scroll to position [0, 0]
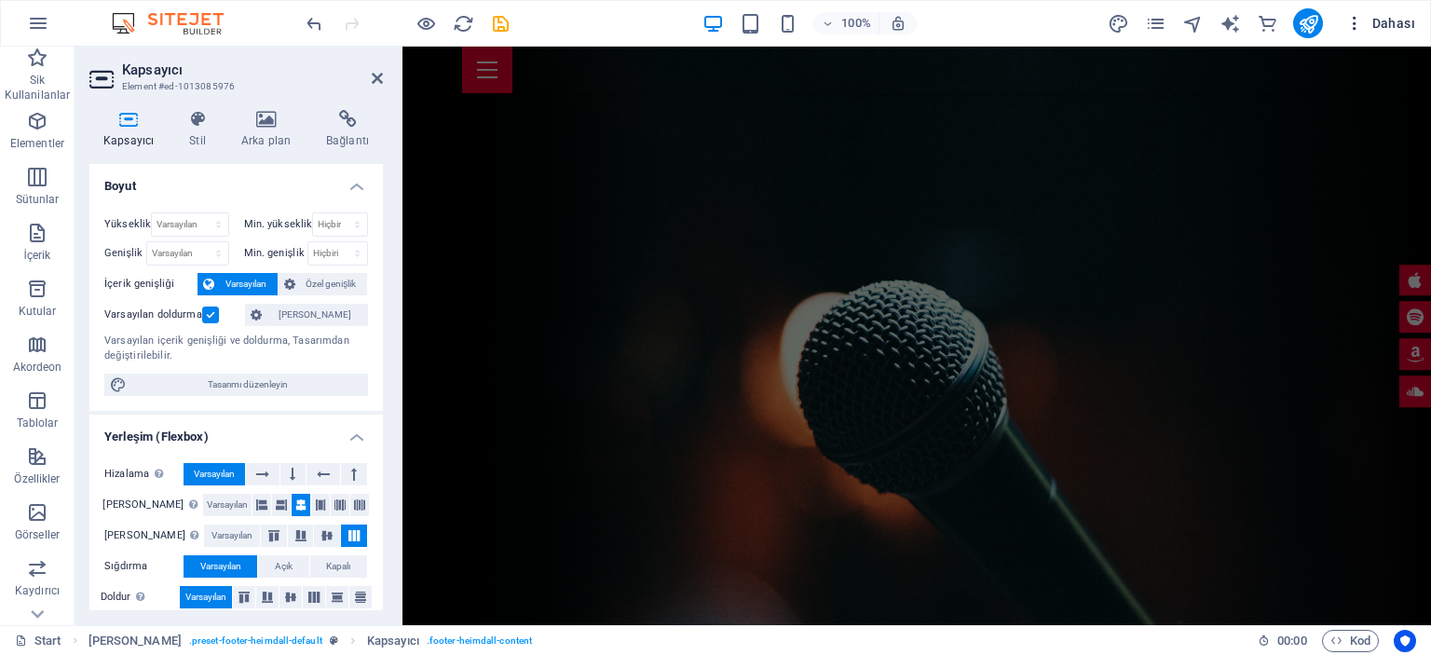
click at [1355, 23] on icon "button" at bounding box center [1354, 23] width 19 height 19
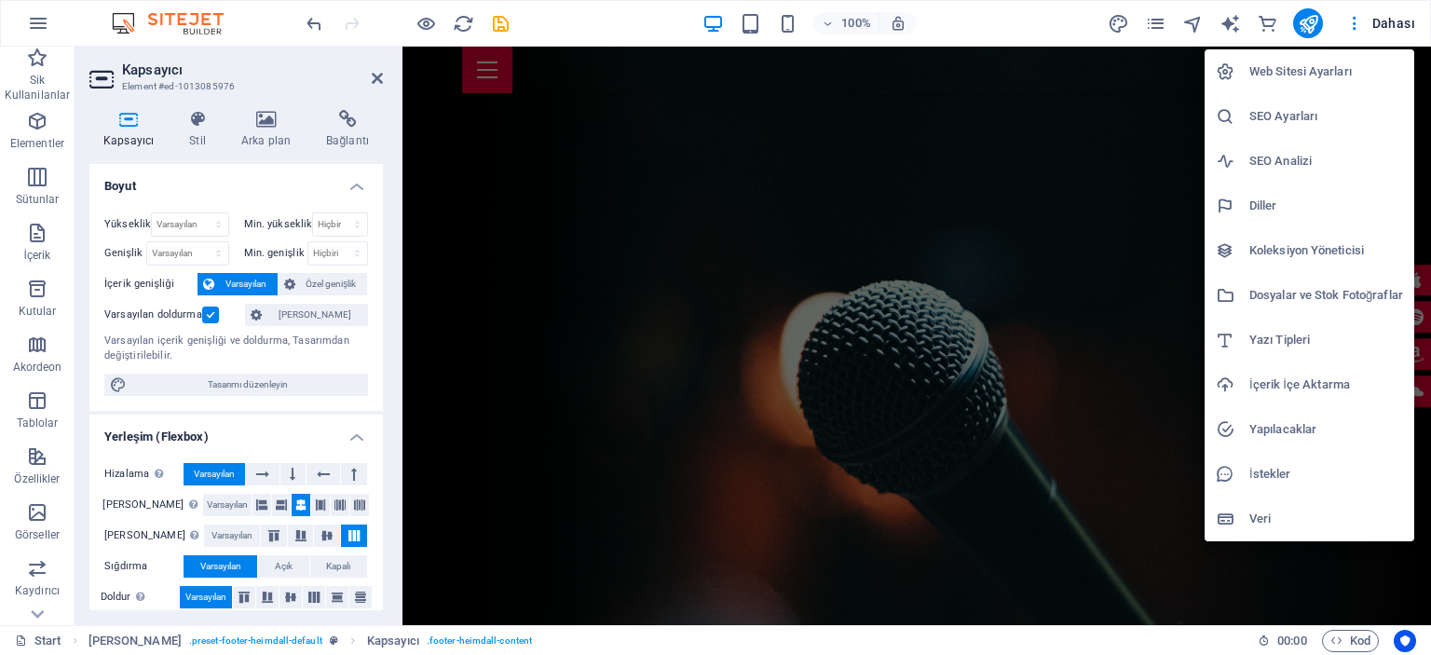
click at [1126, 21] on div at bounding box center [715, 327] width 1431 height 655
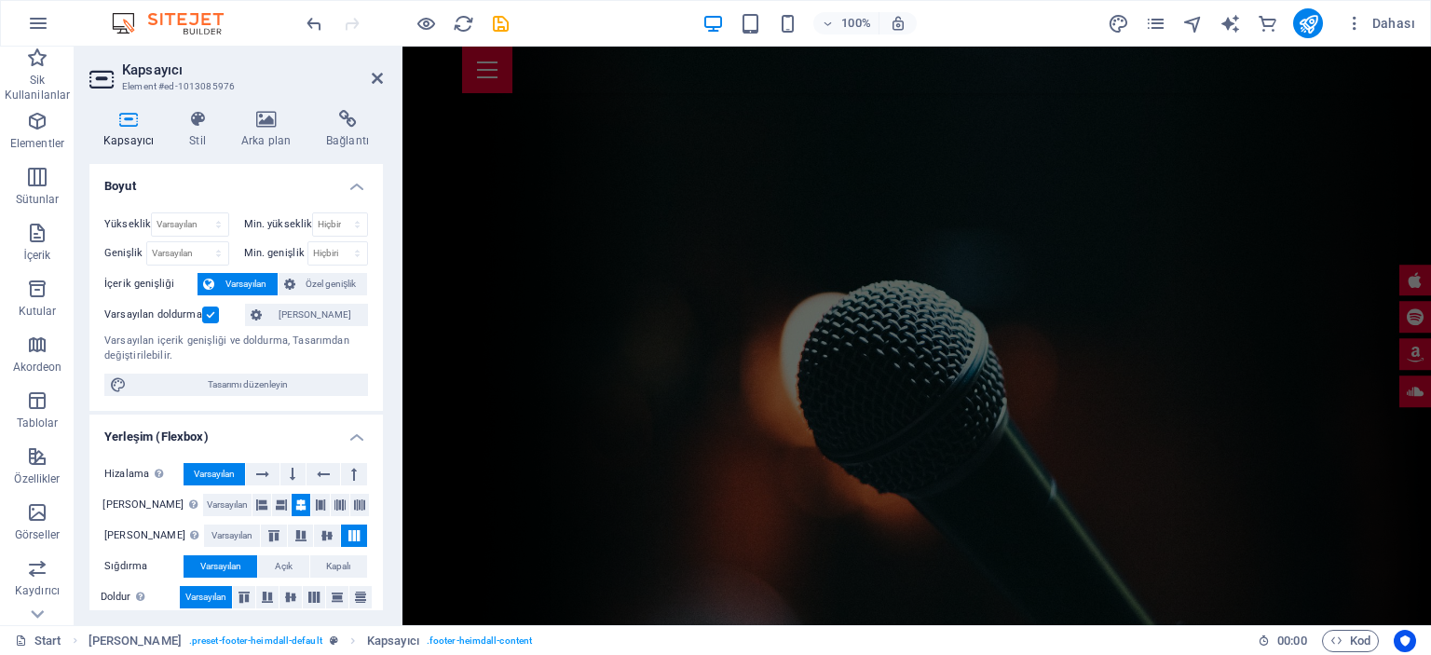
click at [1149, 21] on icon "pages" at bounding box center [1155, 23] width 21 height 21
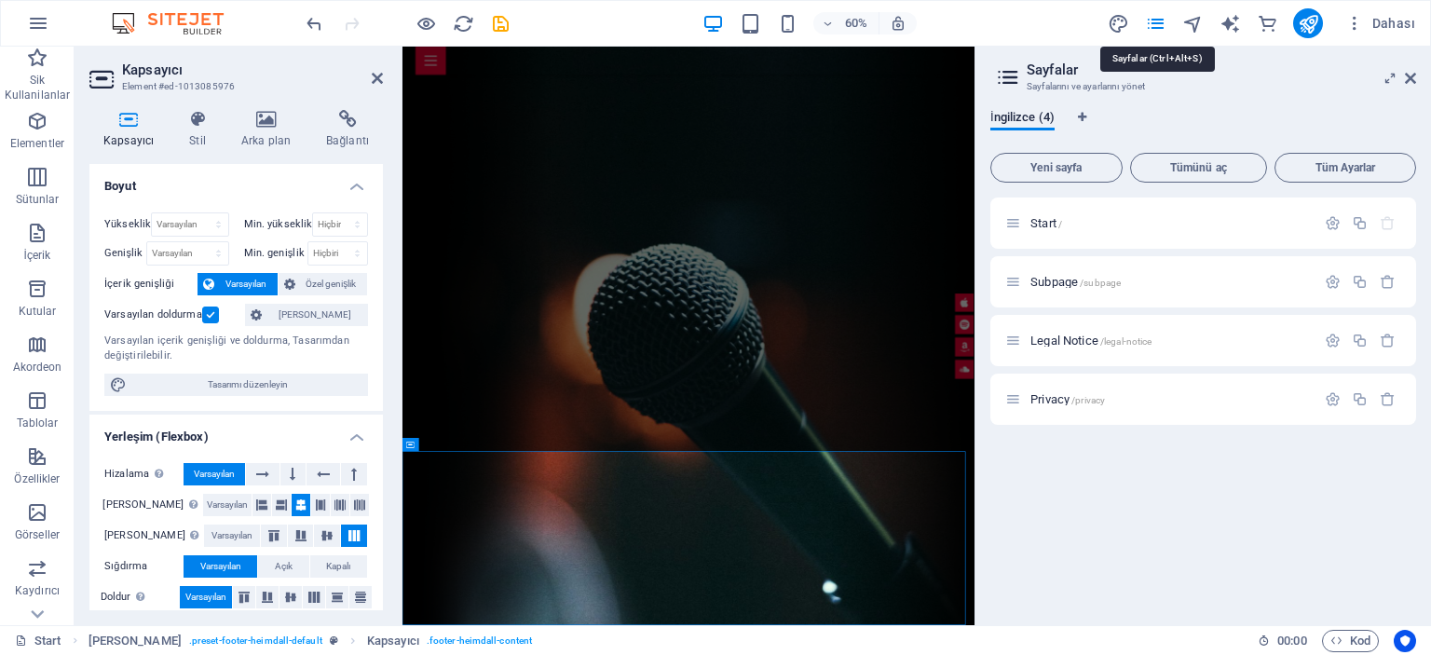
scroll to position [5088, 0]
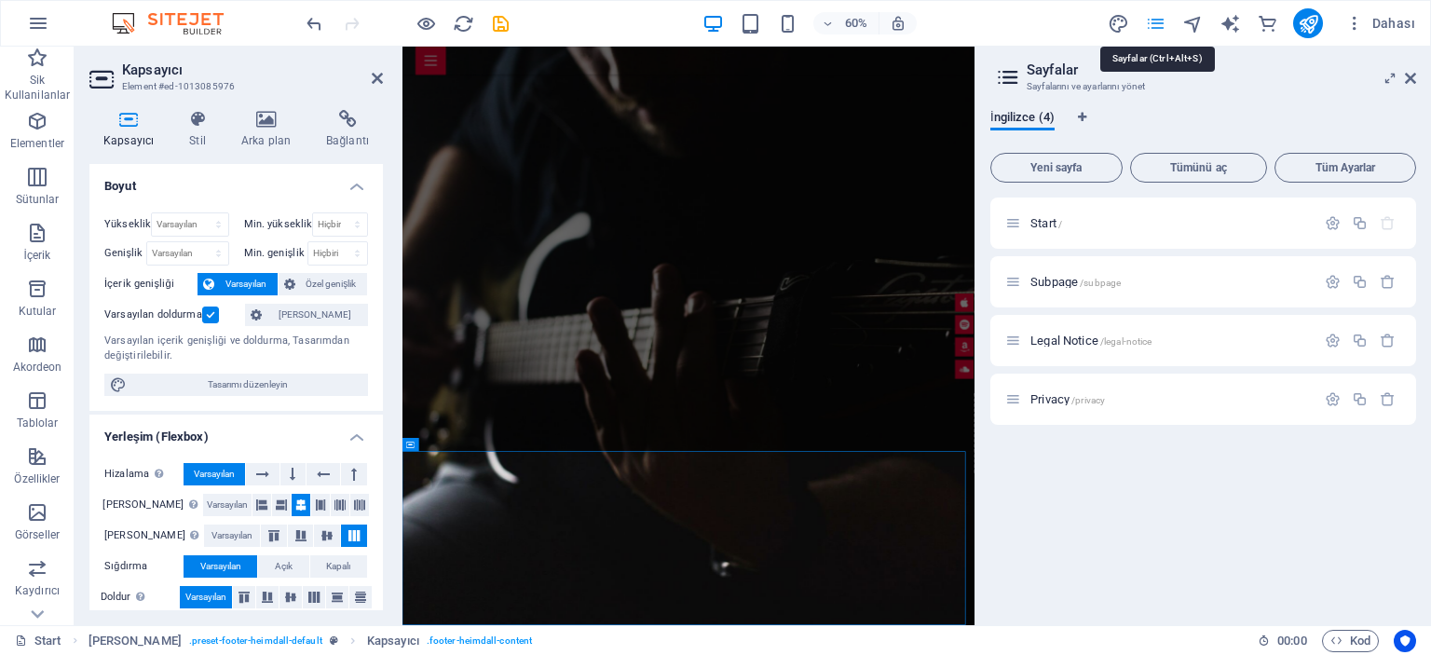
click at [1151, 21] on icon "pages" at bounding box center [1155, 23] width 21 height 21
click at [1402, 76] on h2 "Sayfalar" at bounding box center [1220, 69] width 389 height 17
click at [1386, 27] on span "Dahası" at bounding box center [1380, 23] width 70 height 19
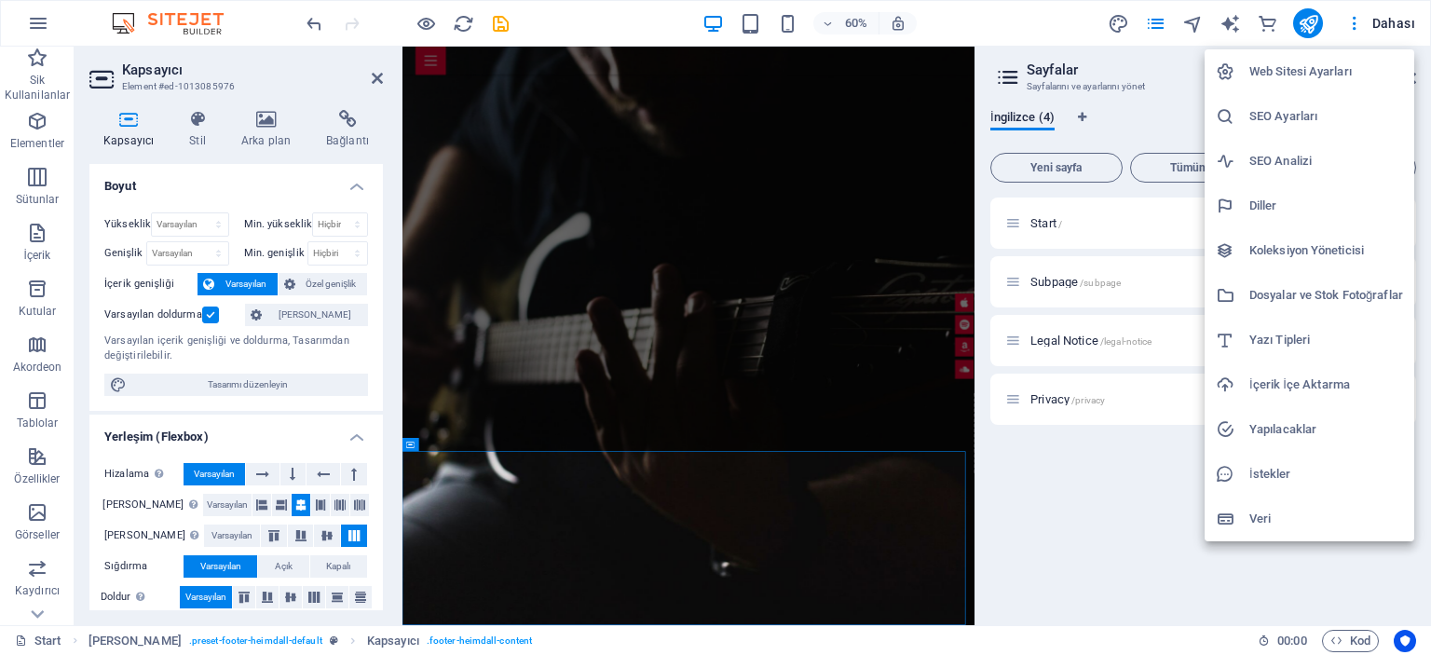
click at [37, 25] on div at bounding box center [715, 327] width 1431 height 655
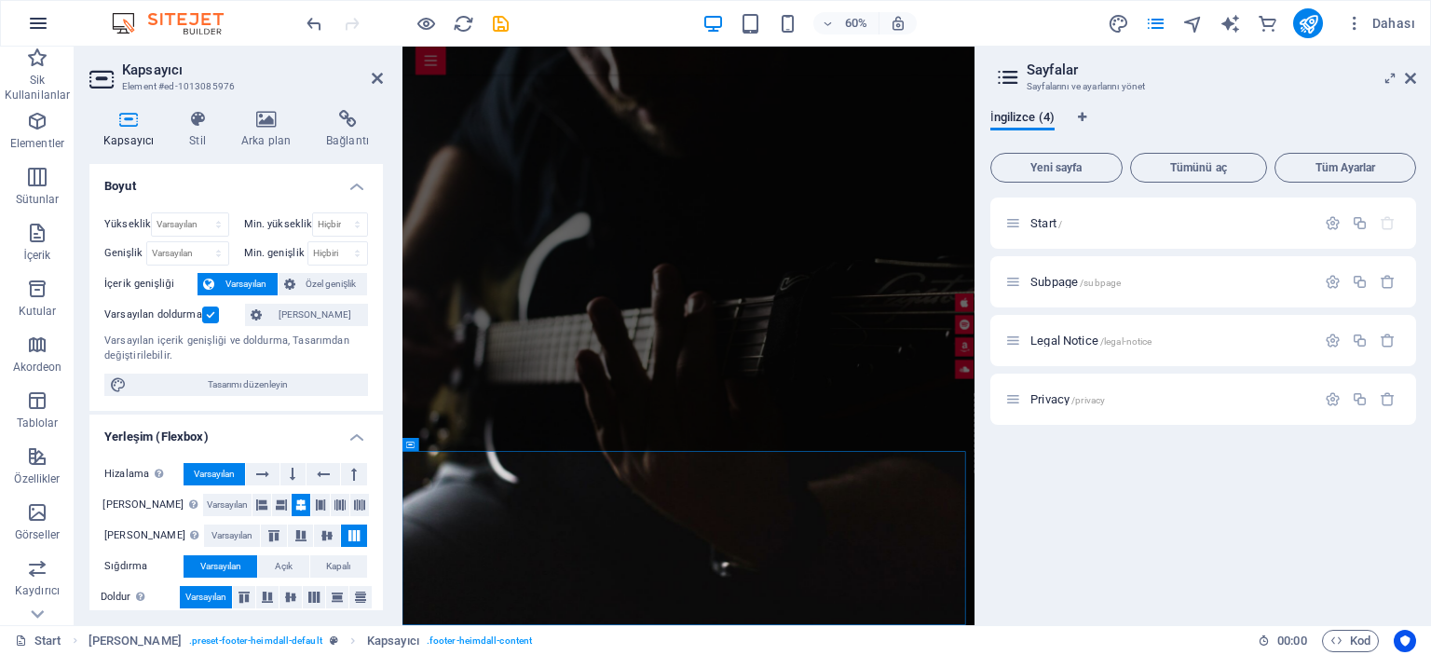
click at [36, 25] on icon "button" at bounding box center [38, 23] width 22 height 22
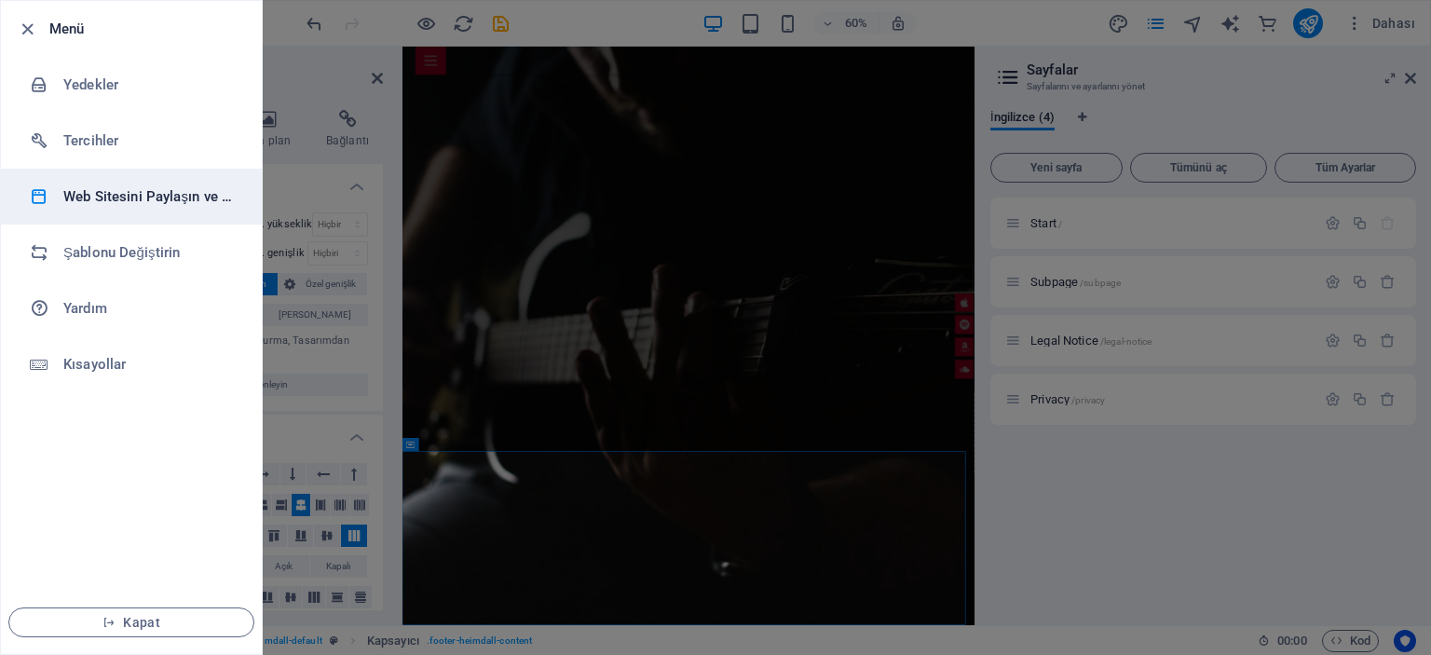
click at [158, 204] on h6 "Web Sitesini Paylaşın ve Kopyalayın" at bounding box center [149, 196] width 172 height 22
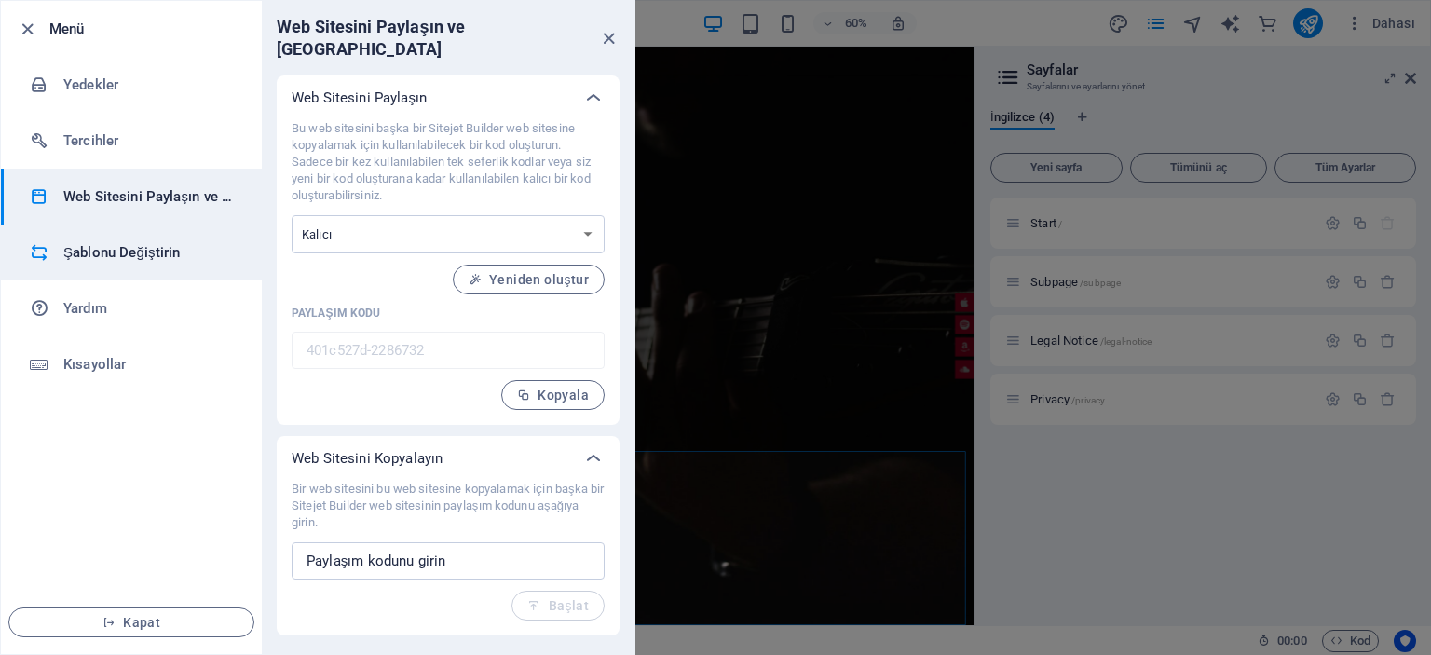
click at [119, 249] on h6 "Şablonu Değiştirin" at bounding box center [149, 252] width 172 height 22
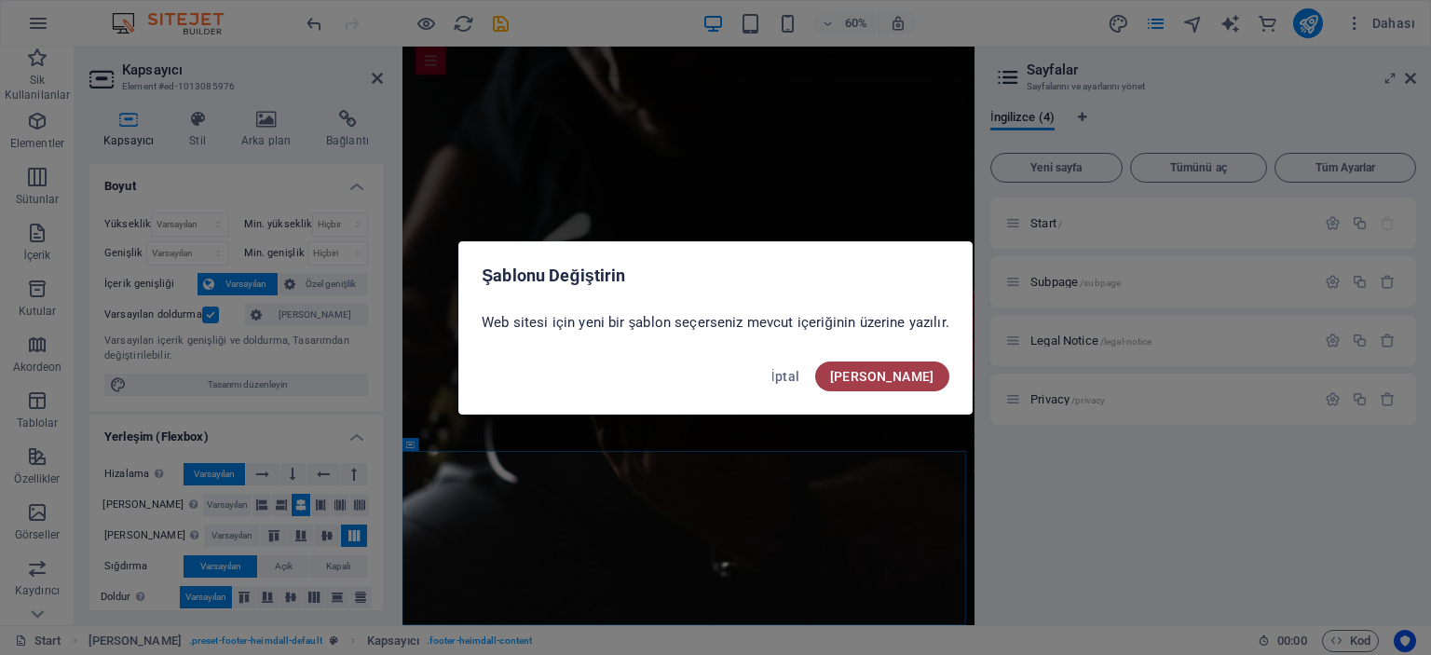
click at [892, 374] on span "Onayla" at bounding box center [882, 376] width 104 height 15
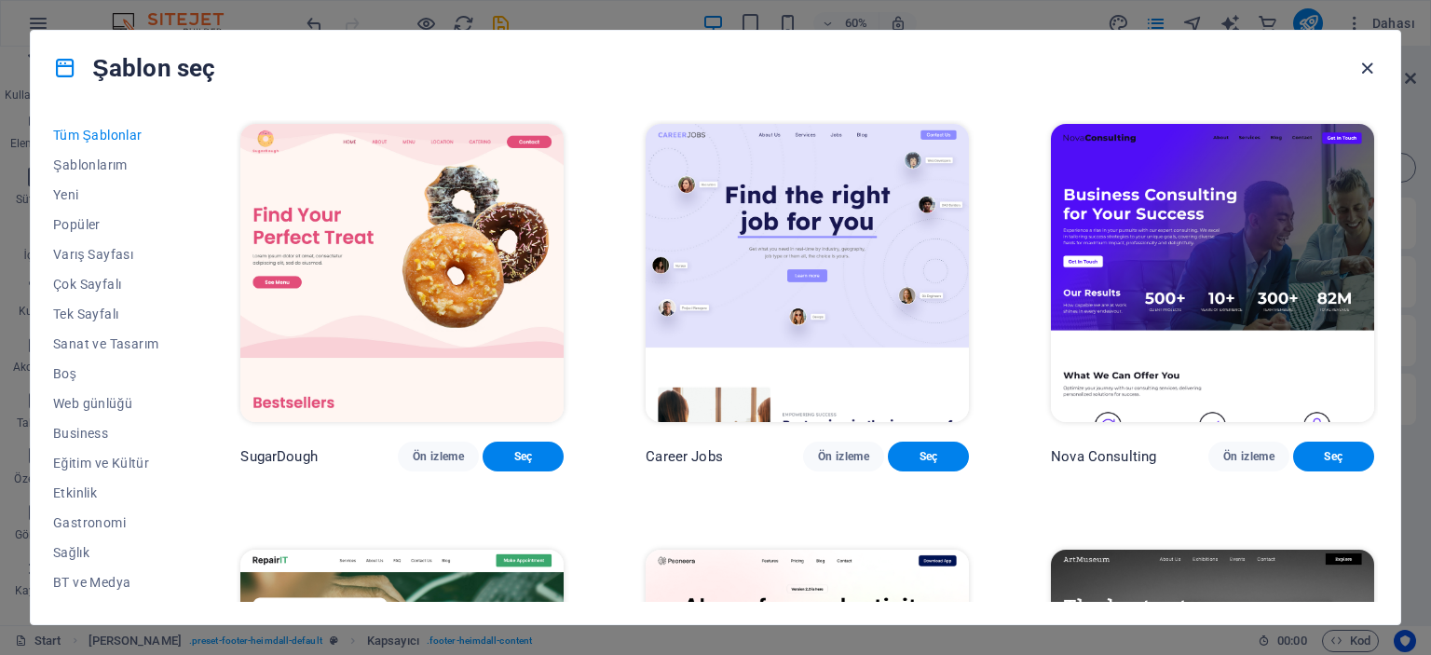
click at [1365, 71] on icon "button" at bounding box center [1366, 68] width 21 height 21
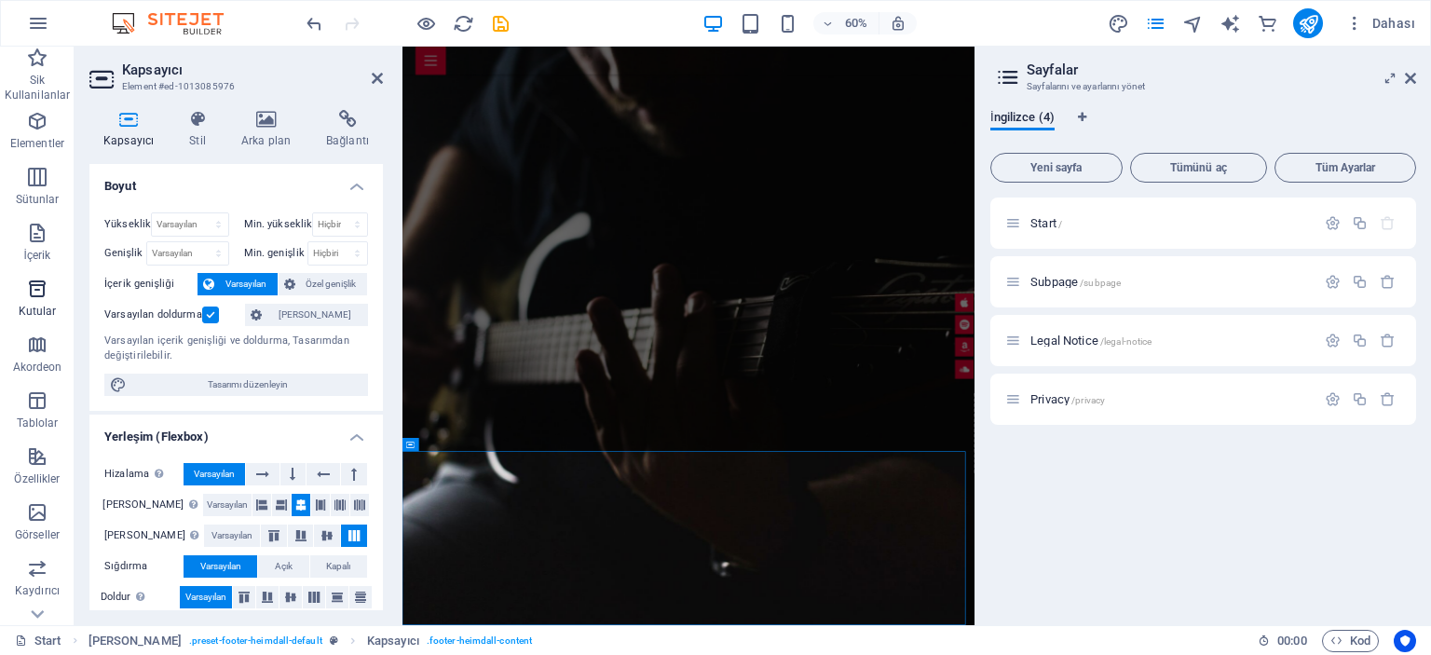
click at [33, 295] on icon "button" at bounding box center [37, 289] width 22 height 22
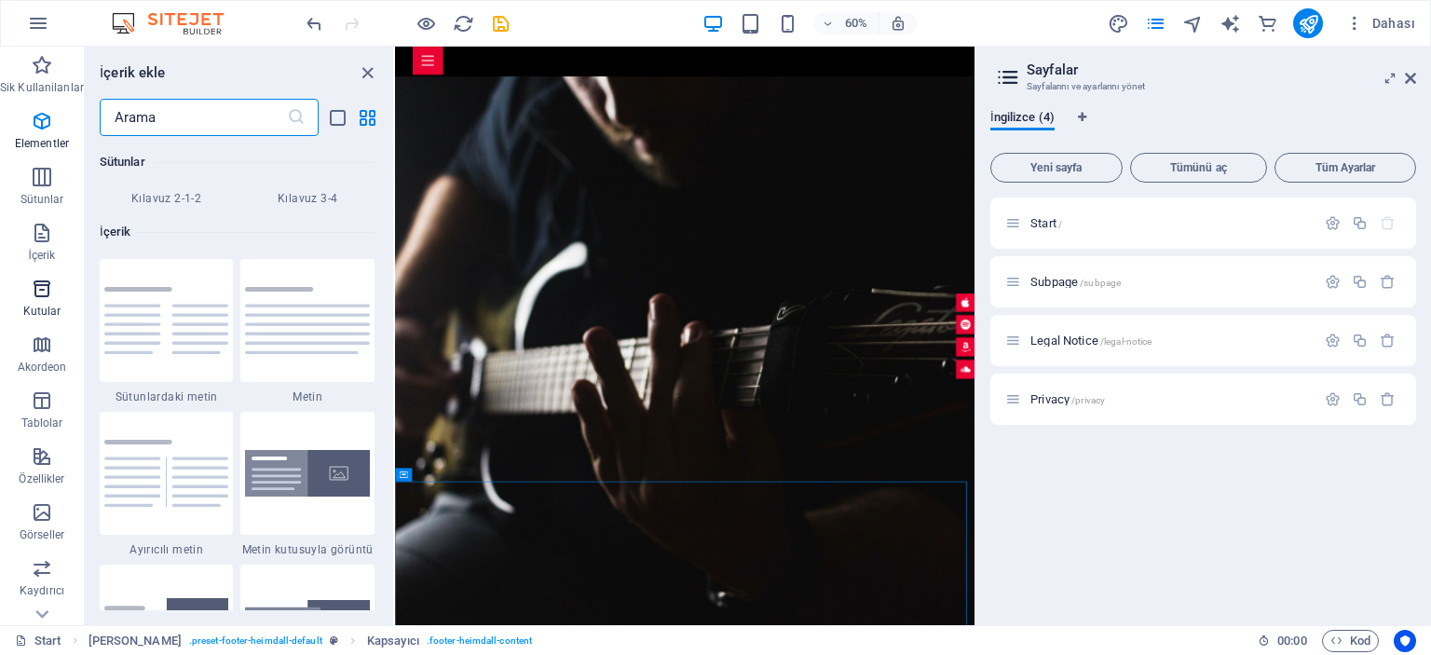
scroll to position [5138, 0]
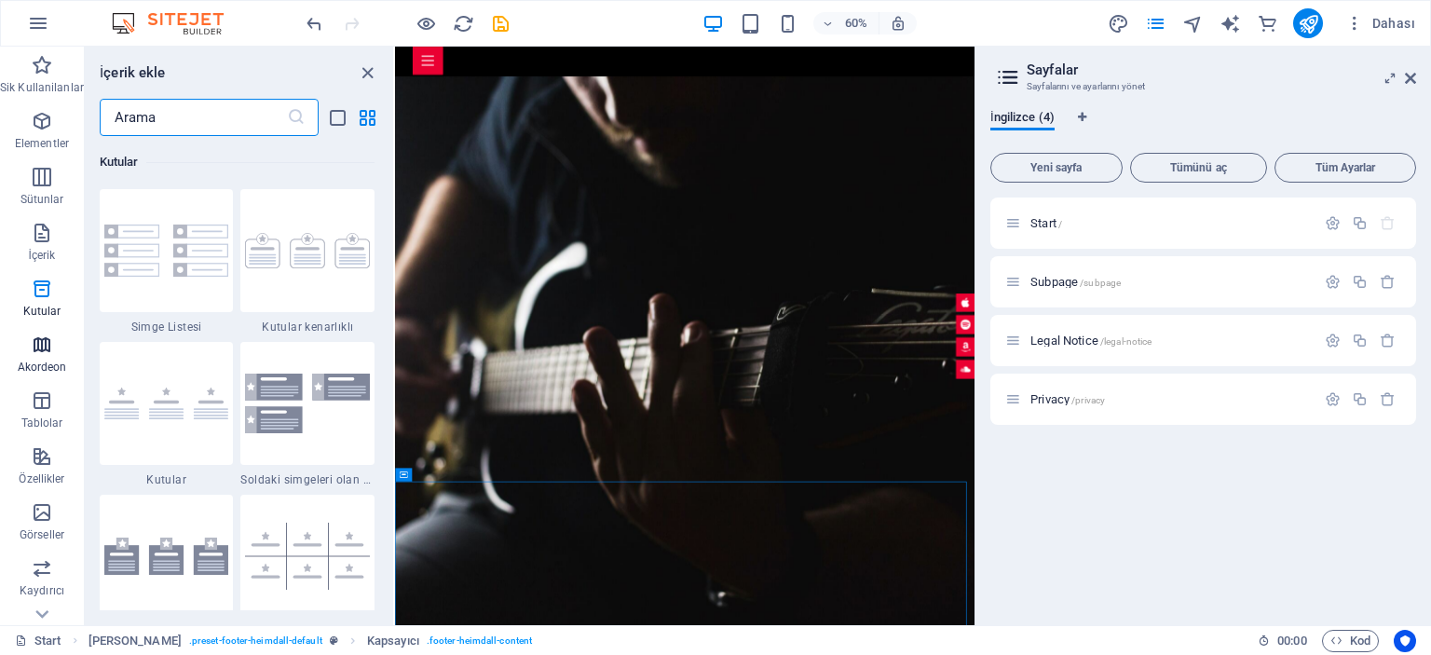
click at [44, 351] on icon "button" at bounding box center [42, 344] width 22 height 22
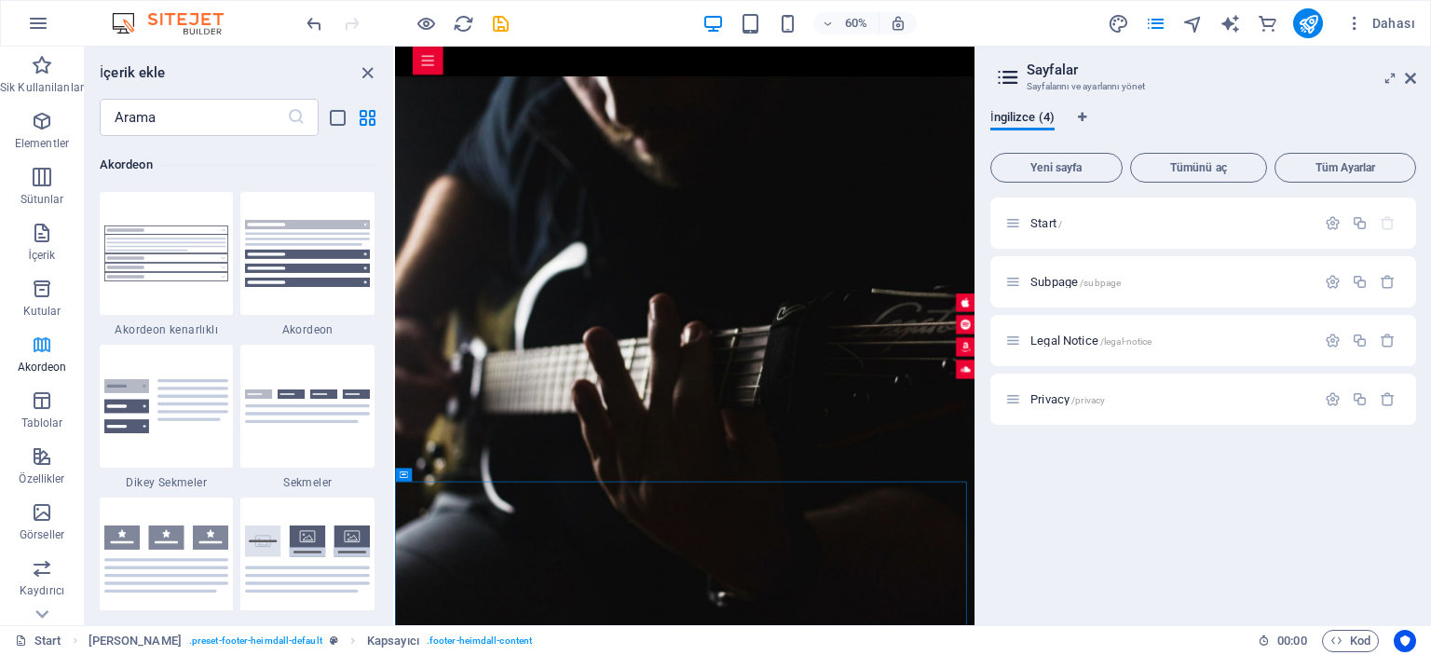
scroll to position [5947, 0]
click at [41, 245] on span "İçerik" at bounding box center [42, 244] width 84 height 45
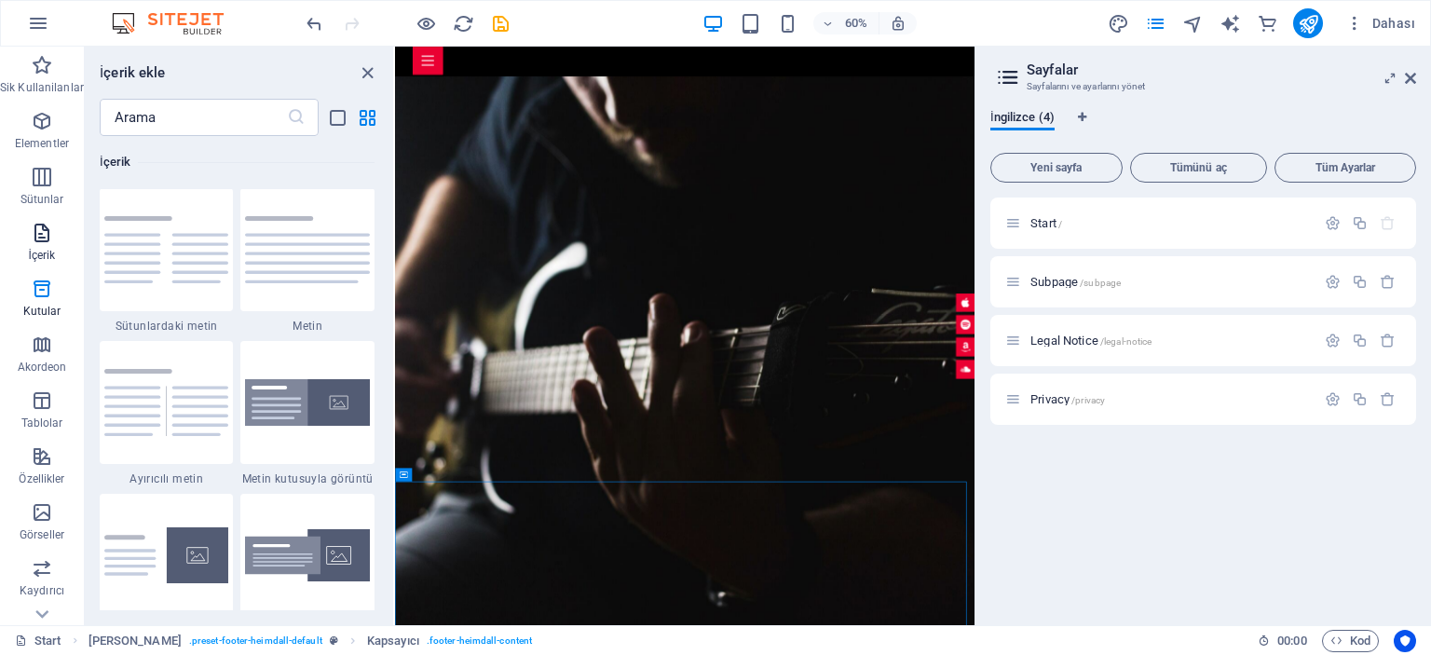
scroll to position [3259, 0]
click at [38, 185] on icon "button" at bounding box center [42, 177] width 22 height 22
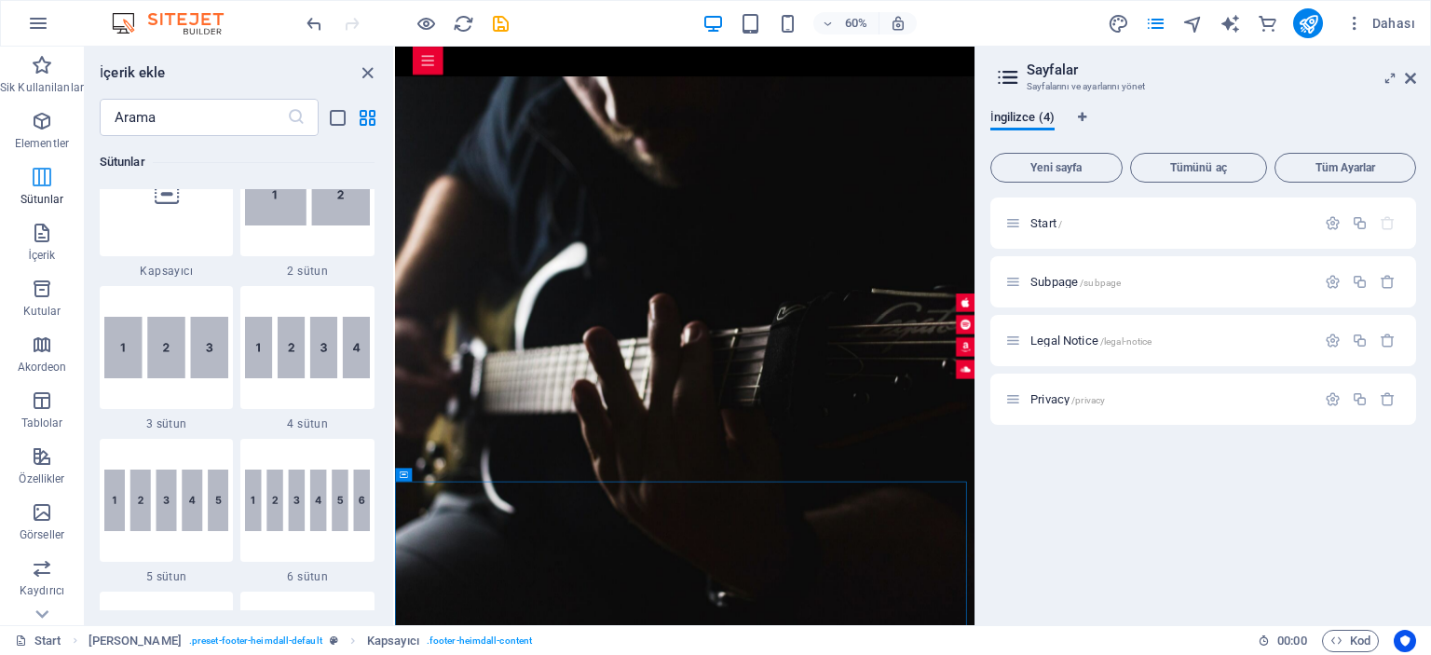
scroll to position [922, 0]
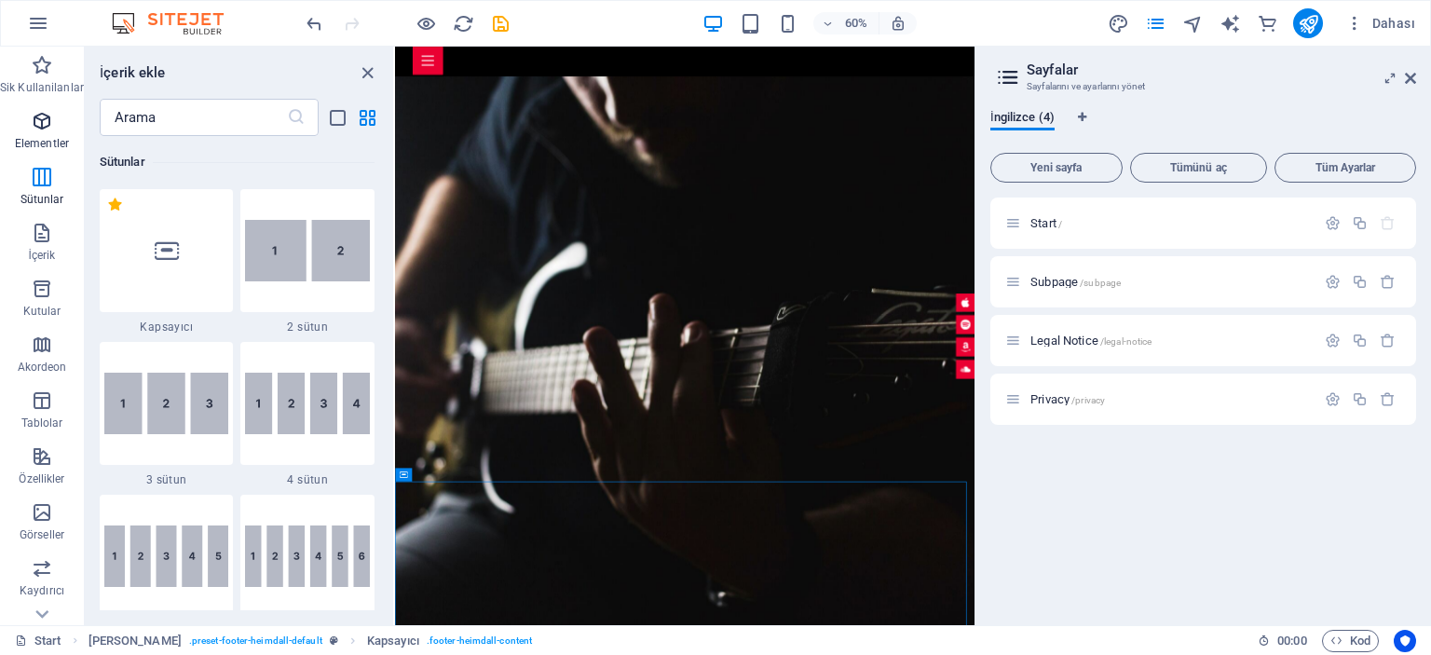
click at [38, 128] on icon "button" at bounding box center [42, 121] width 22 height 22
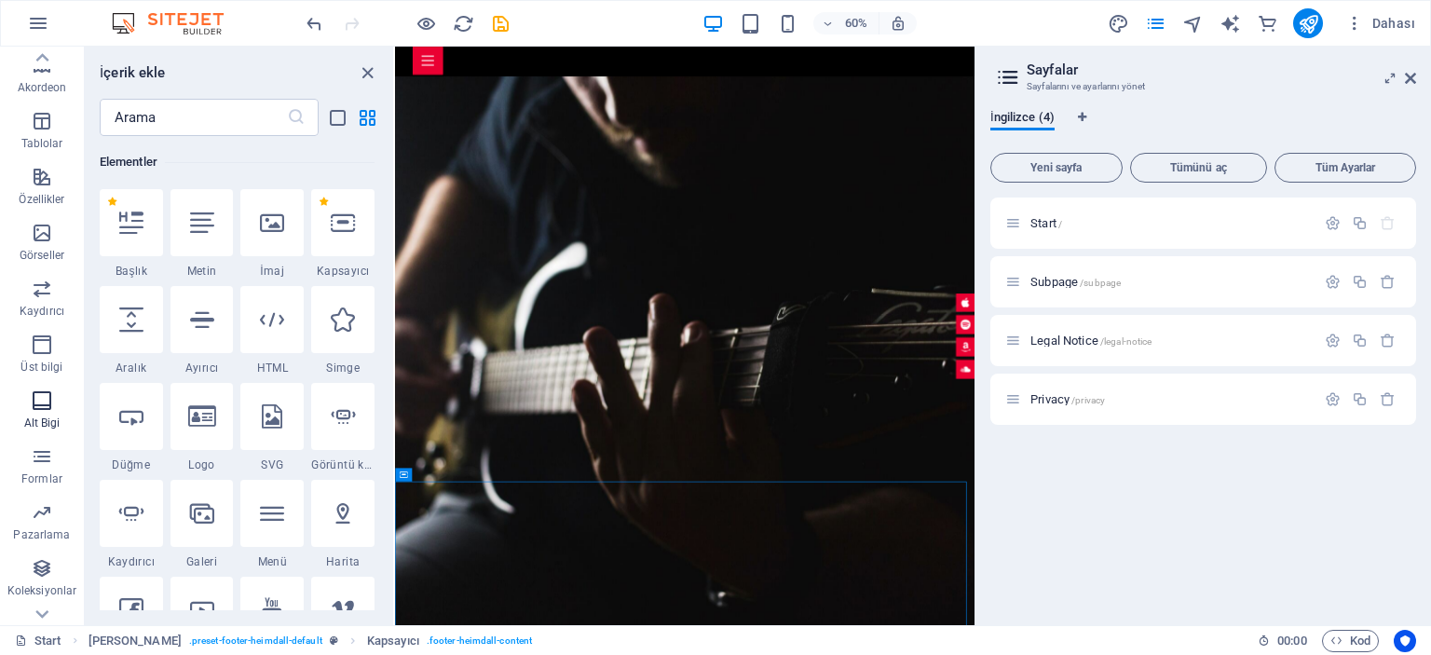
scroll to position [315, 0]
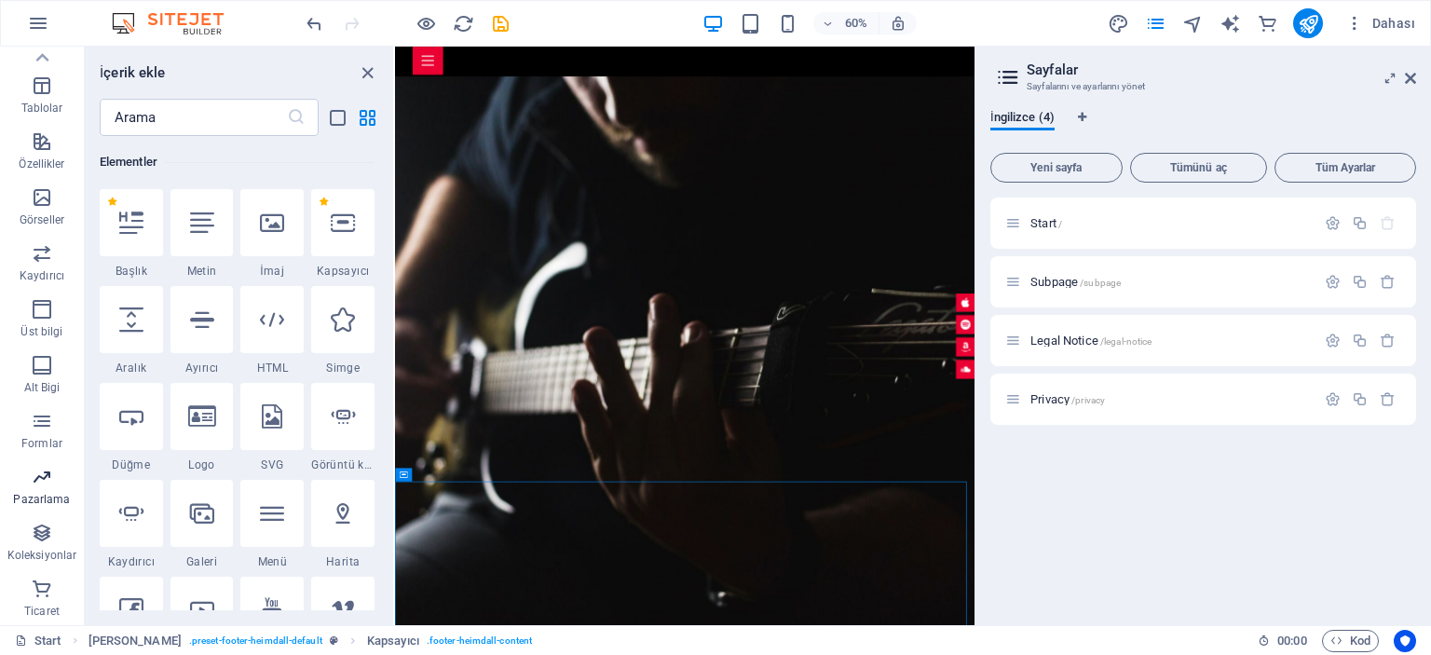
click at [49, 487] on icon "button" at bounding box center [42, 477] width 22 height 22
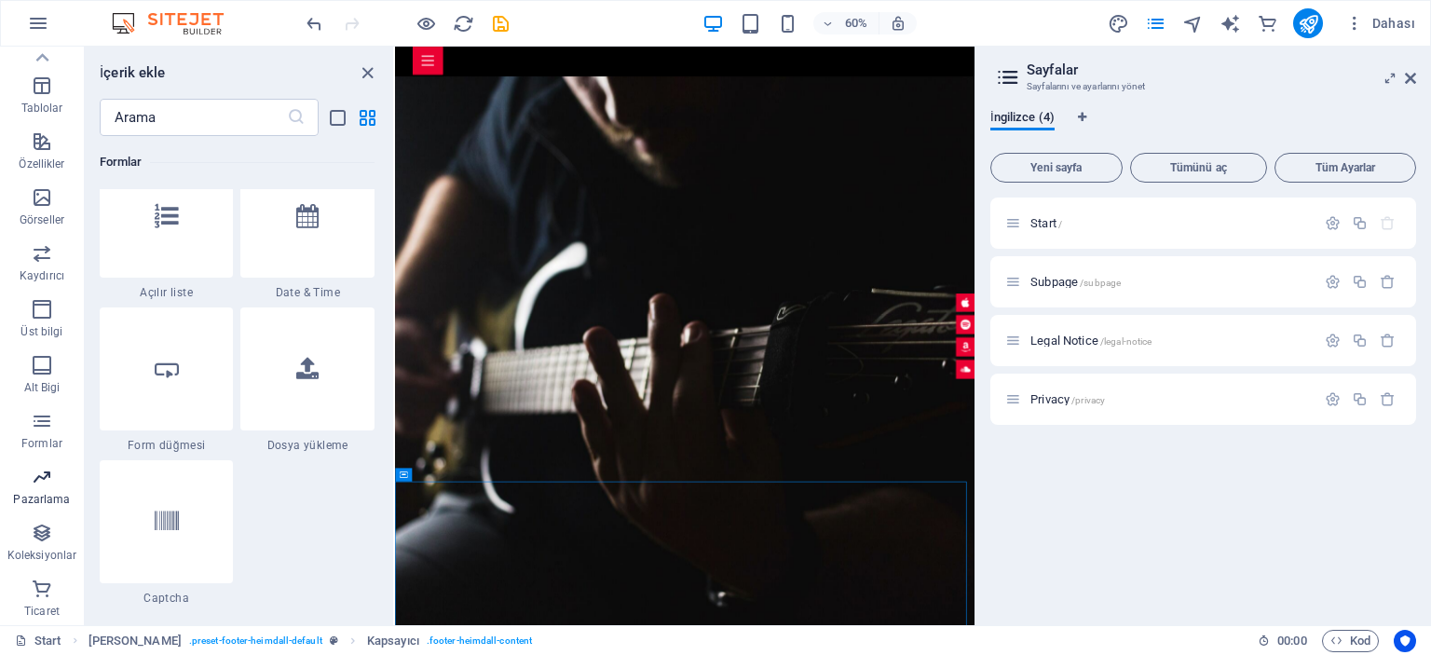
scroll to position [15172, 0]
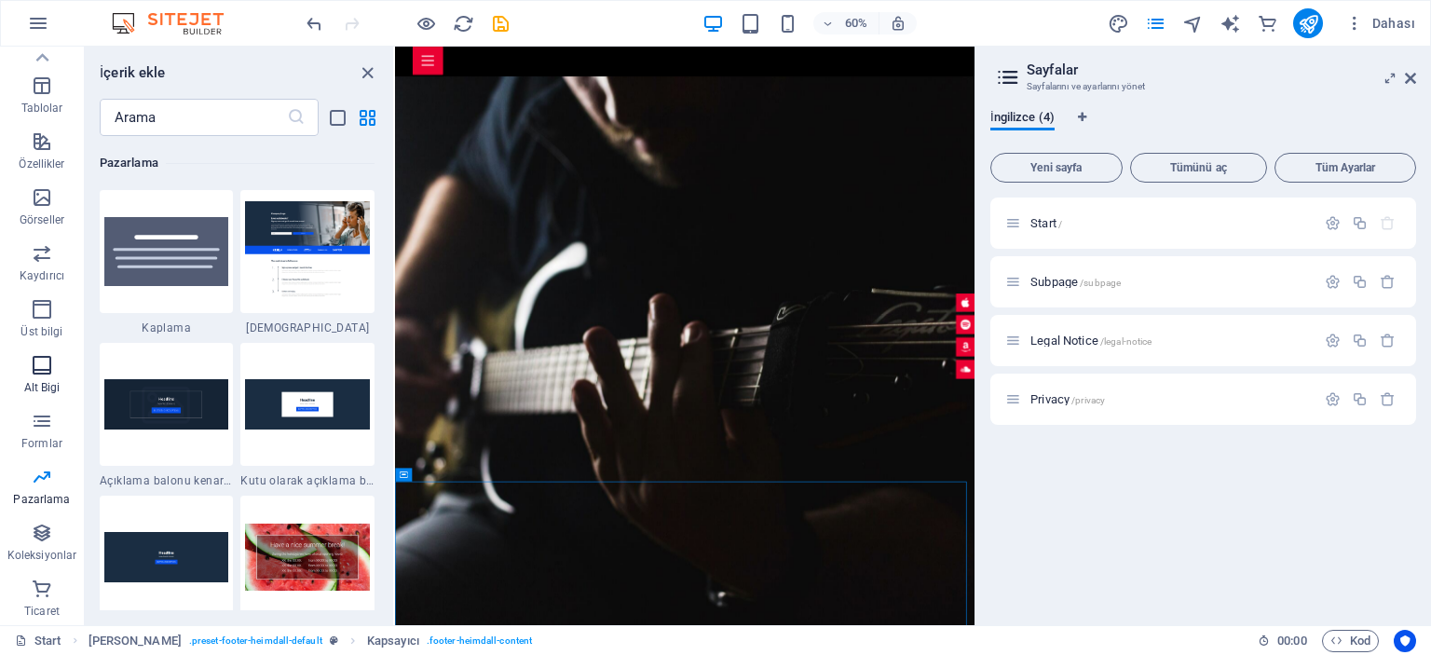
click at [34, 364] on icon "button" at bounding box center [42, 365] width 22 height 22
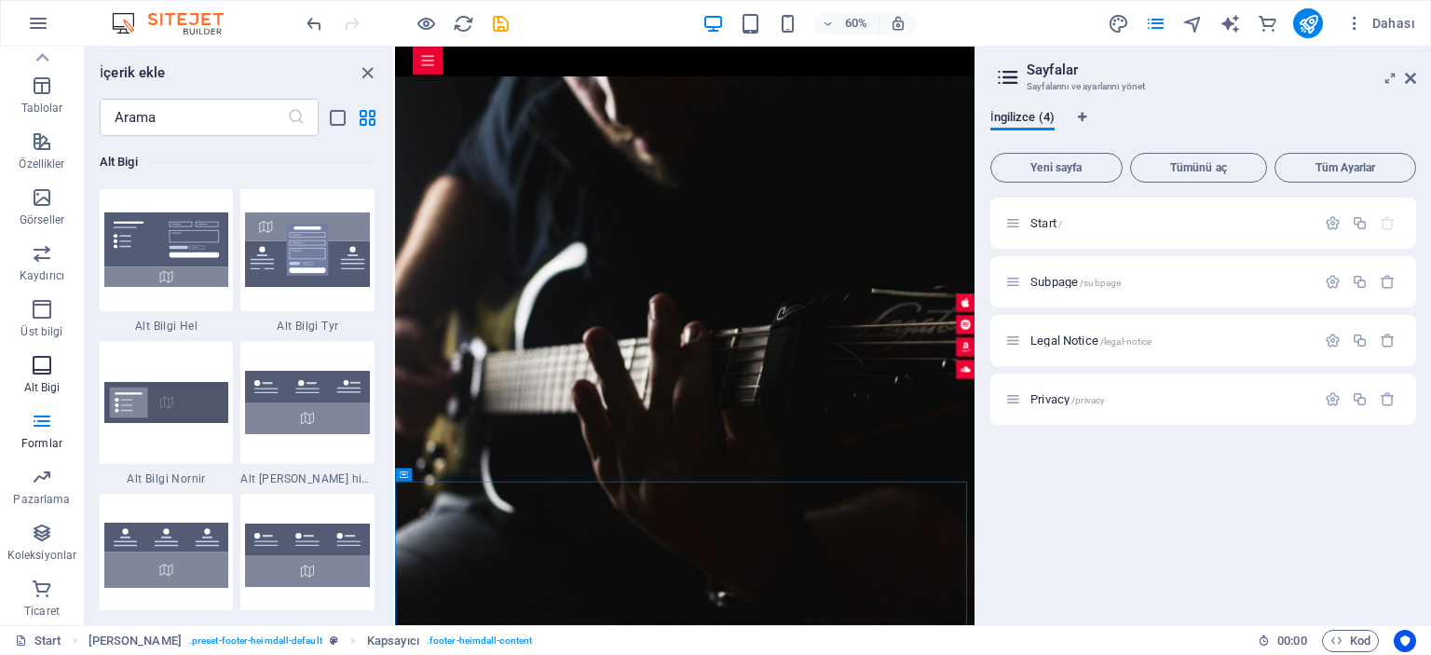
scroll to position [12332, 0]
click at [164, 413] on img at bounding box center [166, 403] width 125 height 41
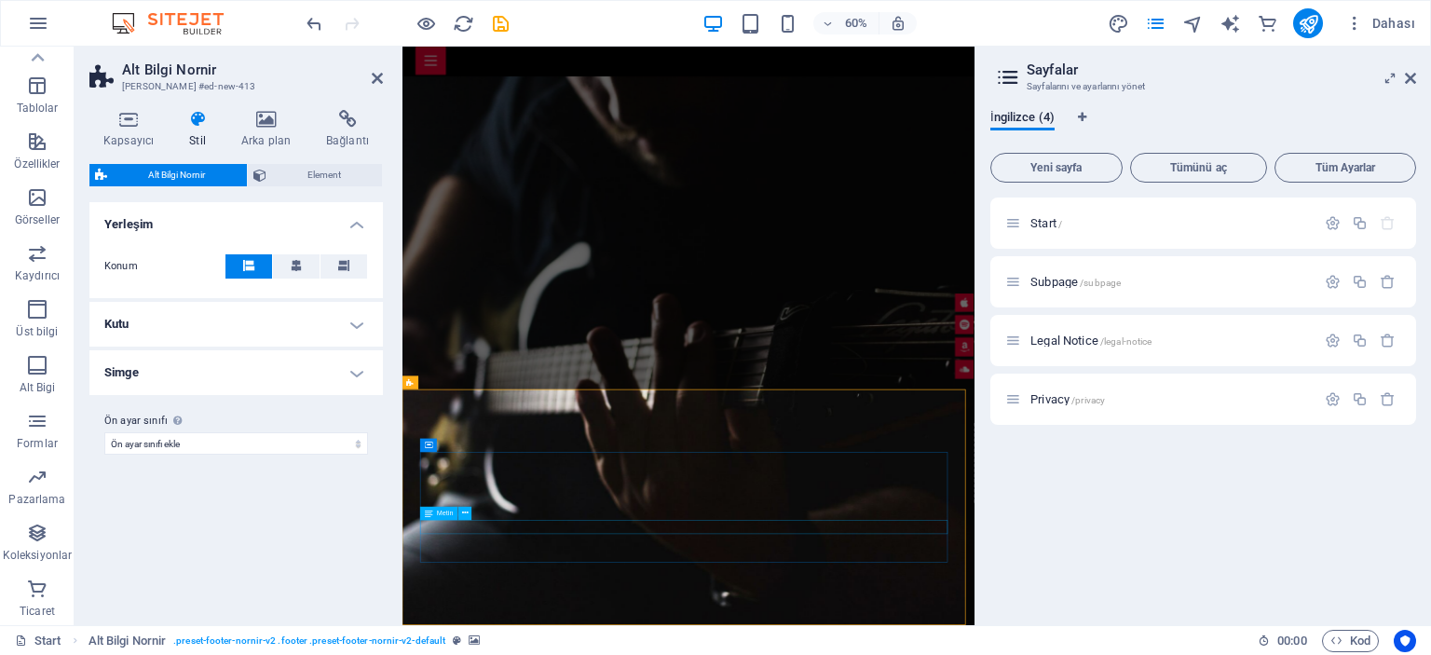
scroll to position [5481, 0]
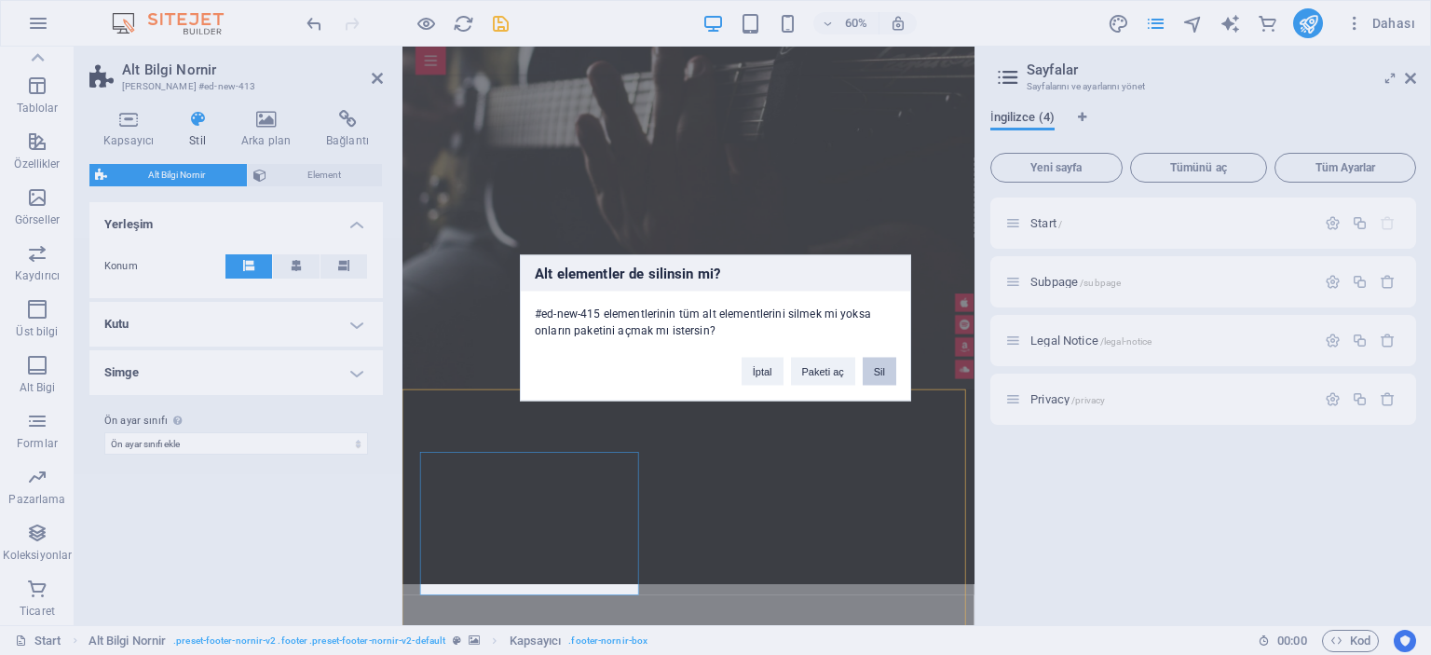
click at [875, 378] on button "Sil" at bounding box center [880, 371] width 34 height 28
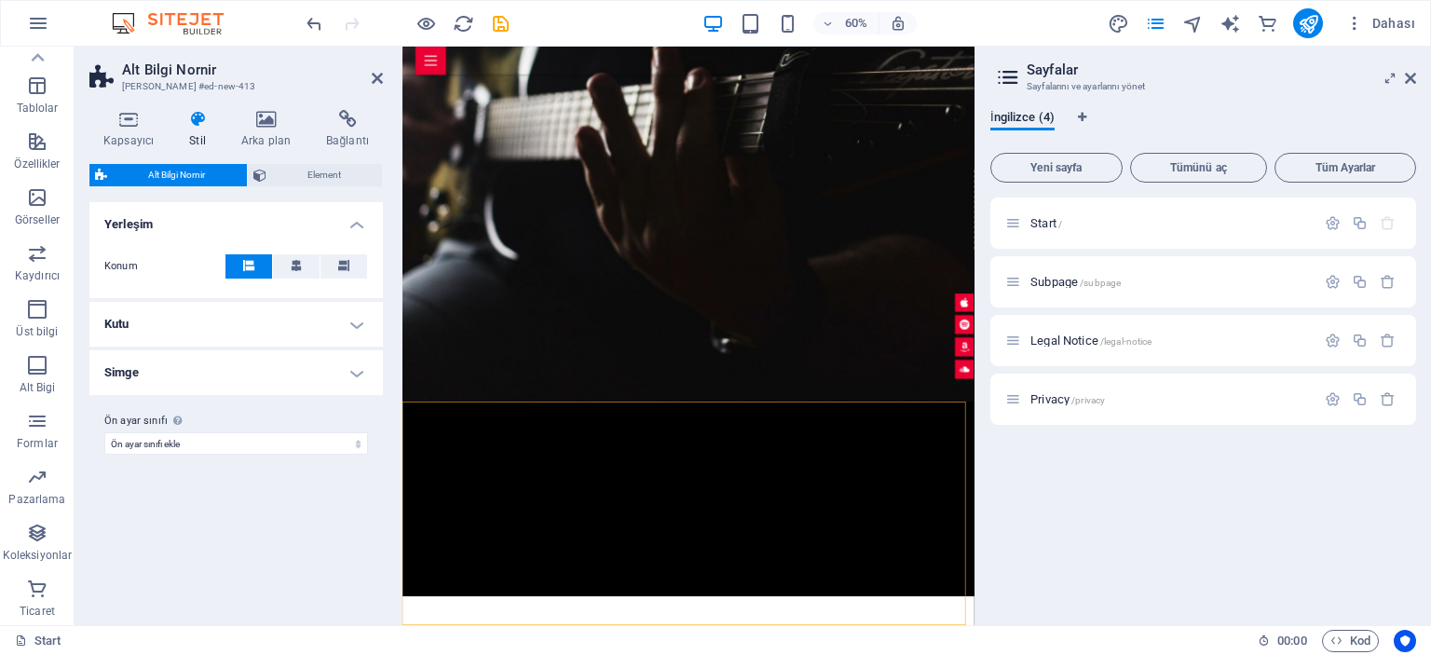
click at [1417, 80] on aside "Sayfalar Sayfalarını ve ayarlarını yönet İngilizce (4) Yeni sayfa Tümünü aç Tüm…" at bounding box center [1202, 336] width 456 height 578
click at [376, 74] on icon at bounding box center [377, 78] width 11 height 15
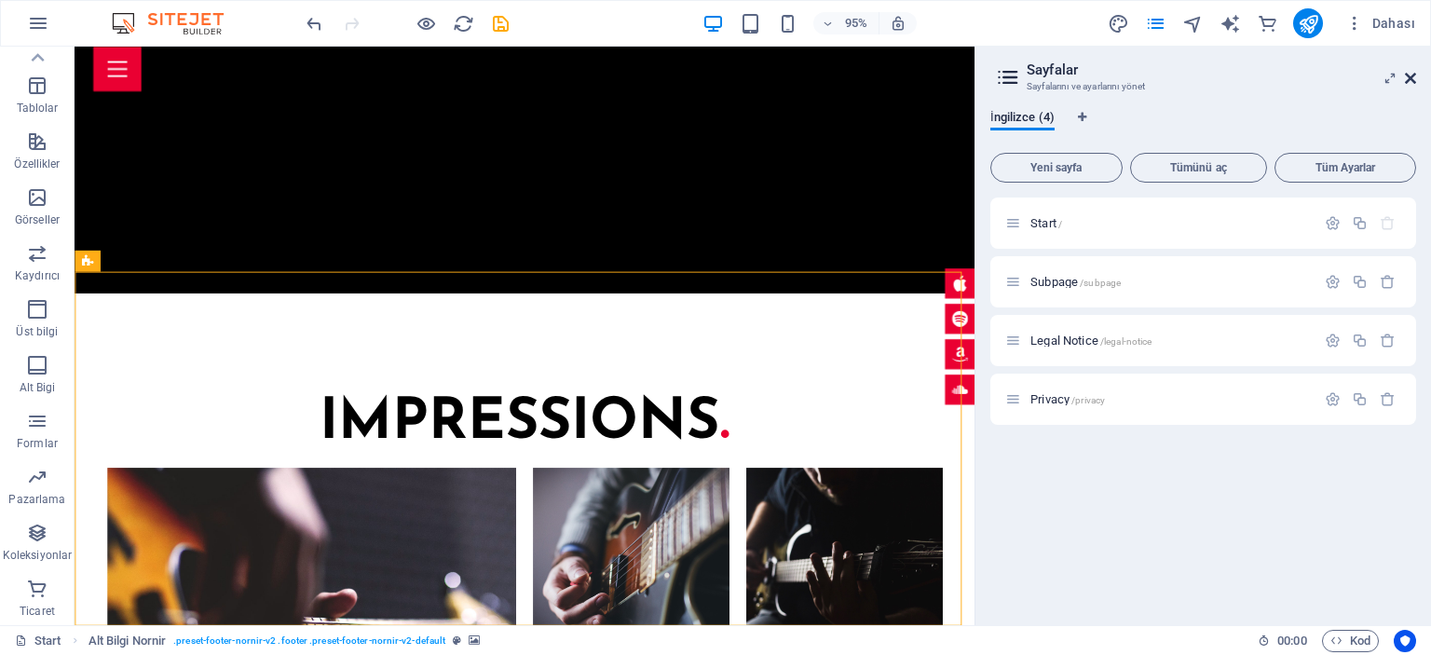
click at [1412, 72] on icon at bounding box center [1410, 78] width 11 height 15
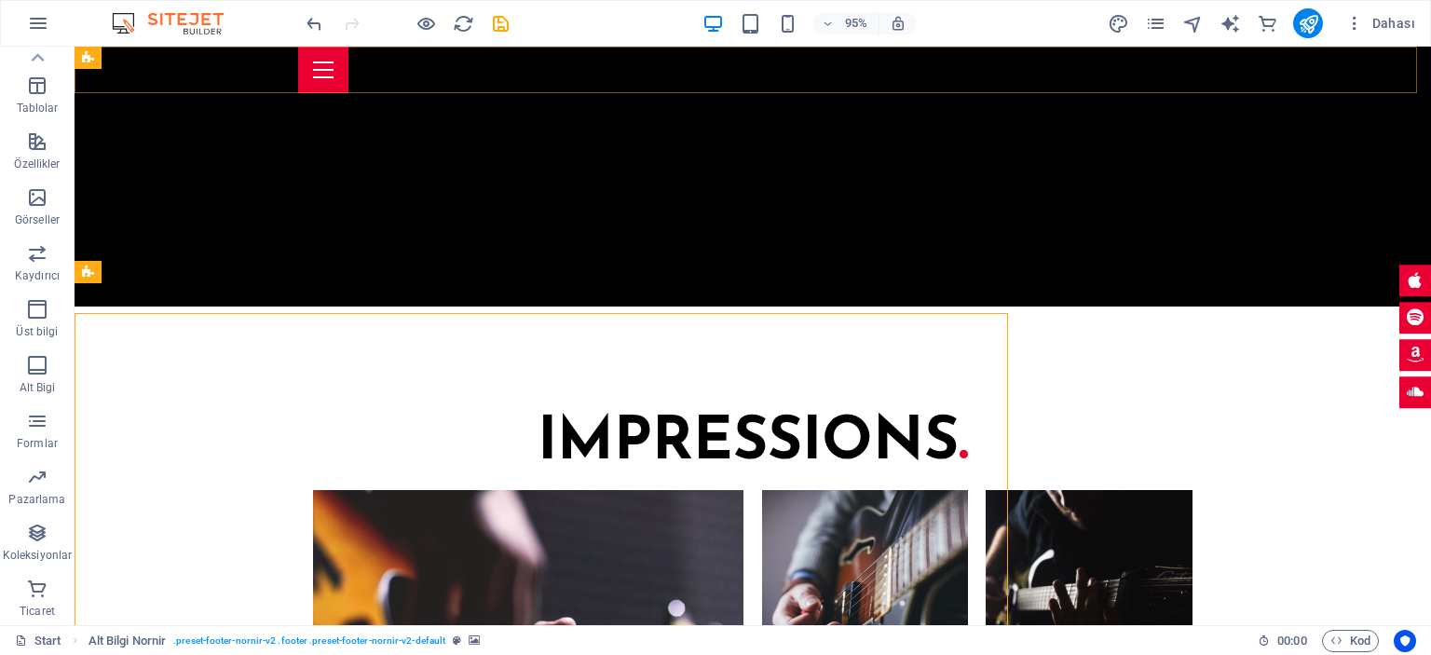
scroll to position [5431, 0]
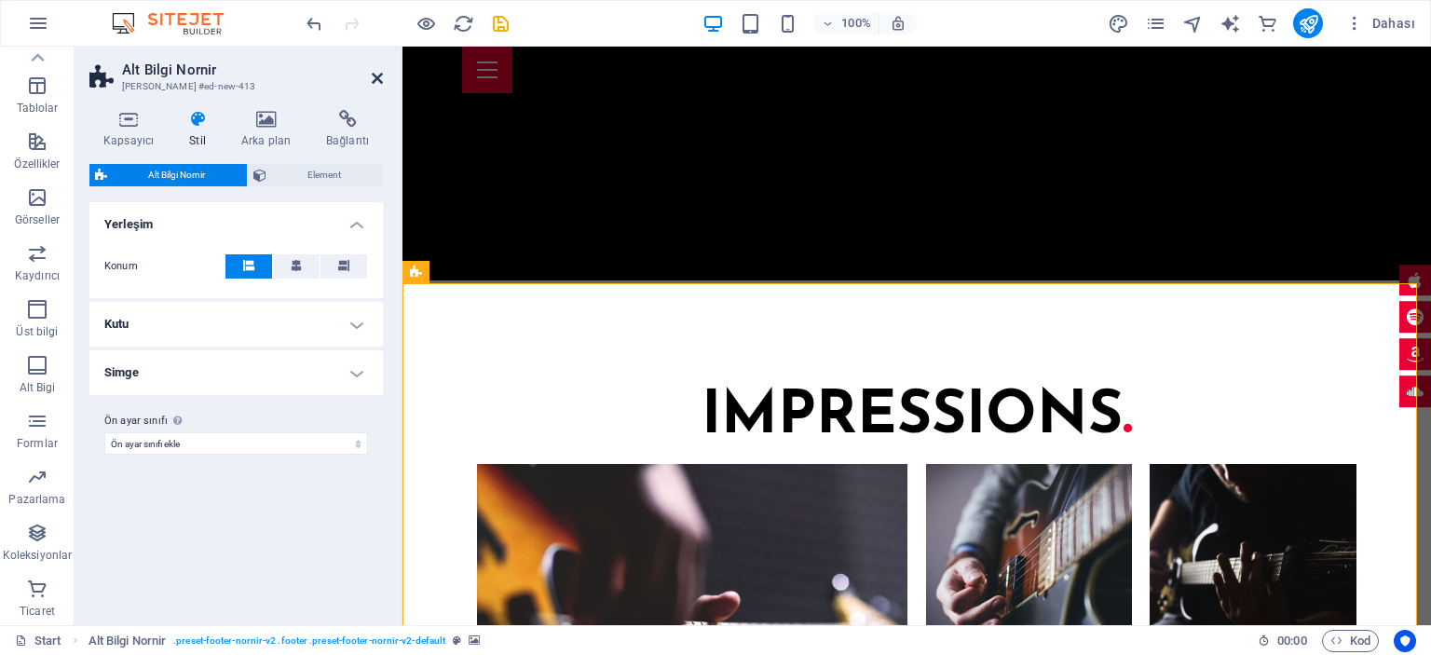
click at [373, 74] on icon at bounding box center [377, 78] width 11 height 15
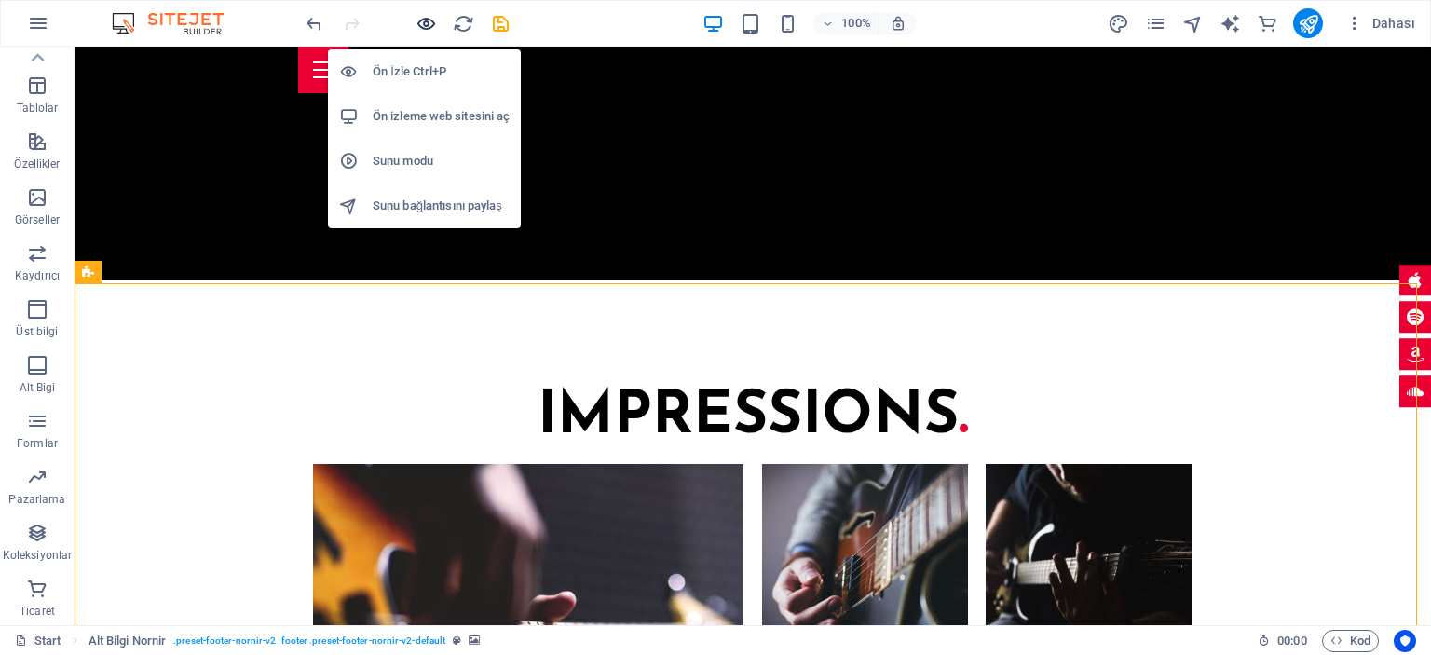
click at [424, 21] on icon "button" at bounding box center [425, 23] width 21 height 21
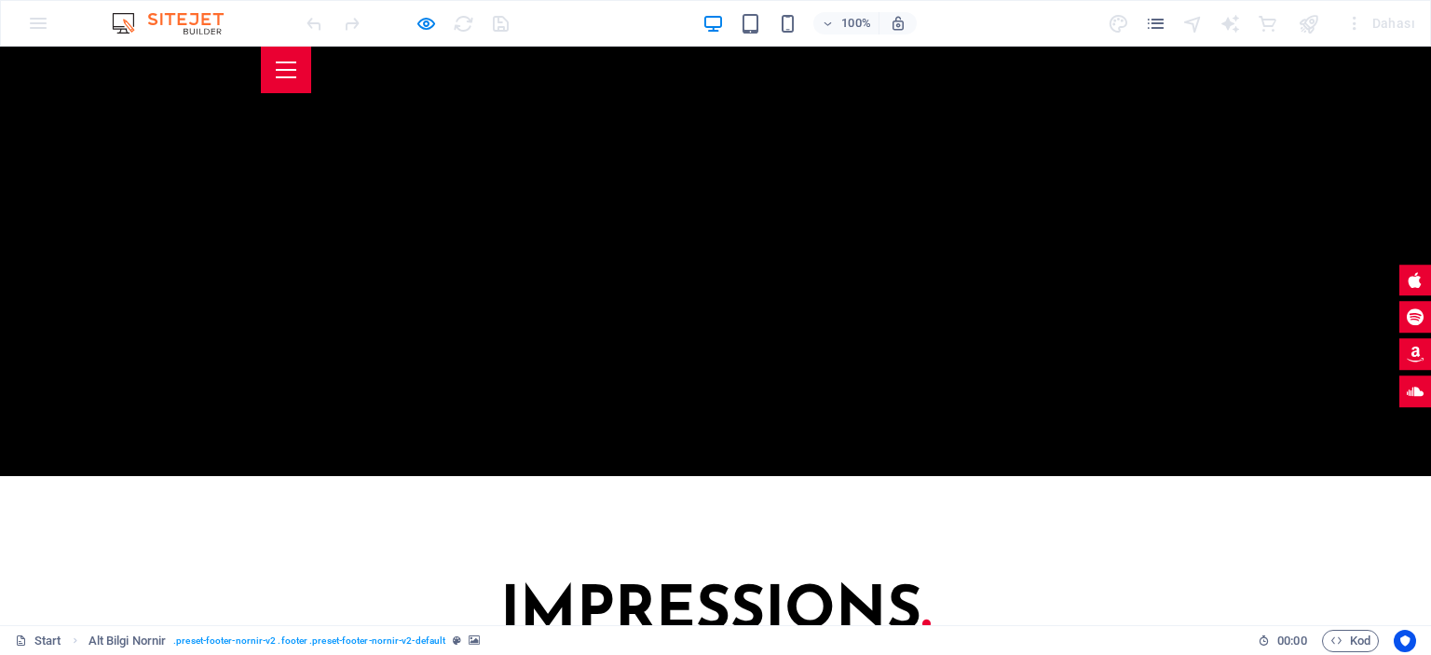
scroll to position [4676, 0]
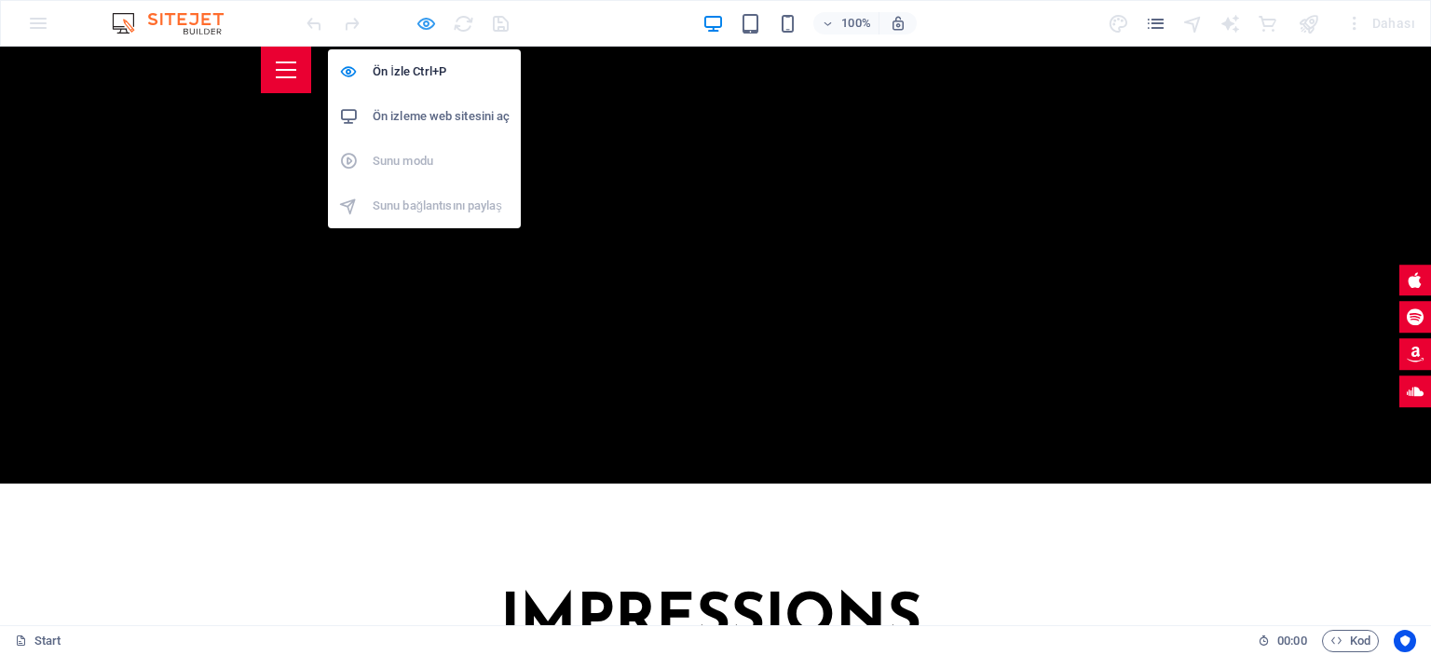
click at [426, 27] on icon "button" at bounding box center [425, 23] width 21 height 21
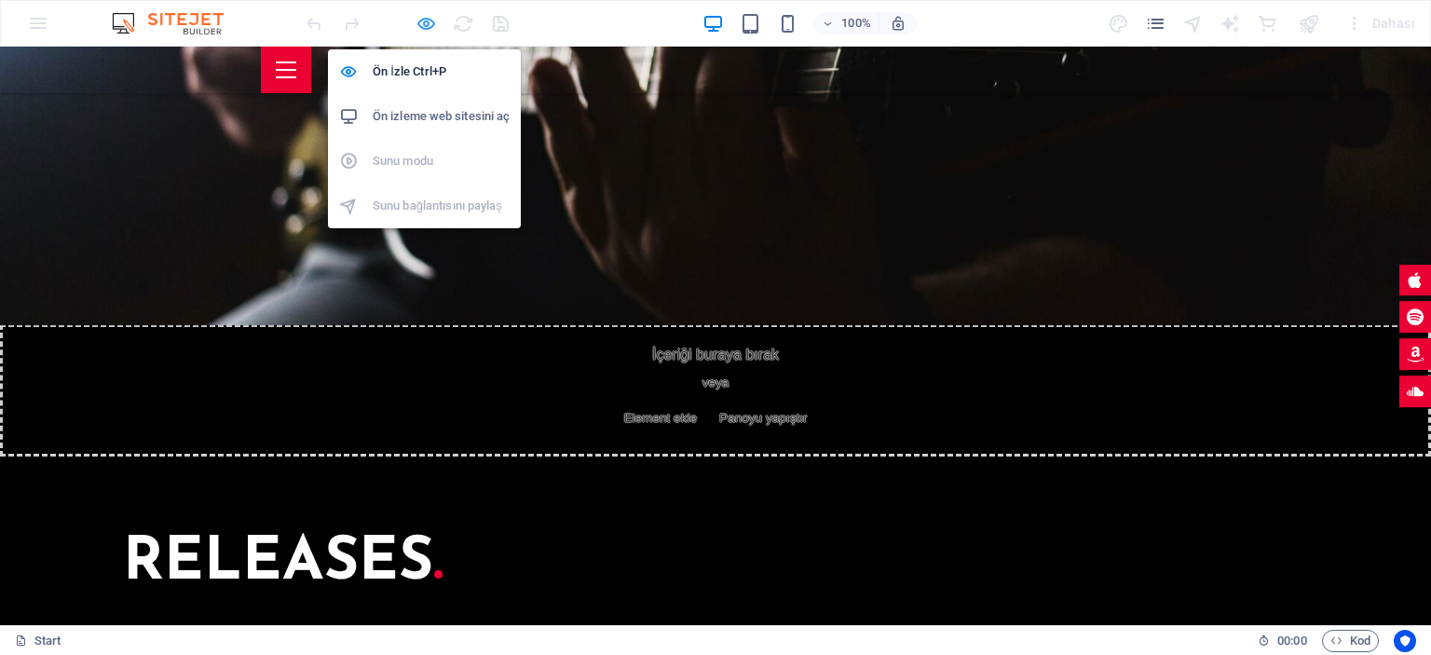
scroll to position [4872, 0]
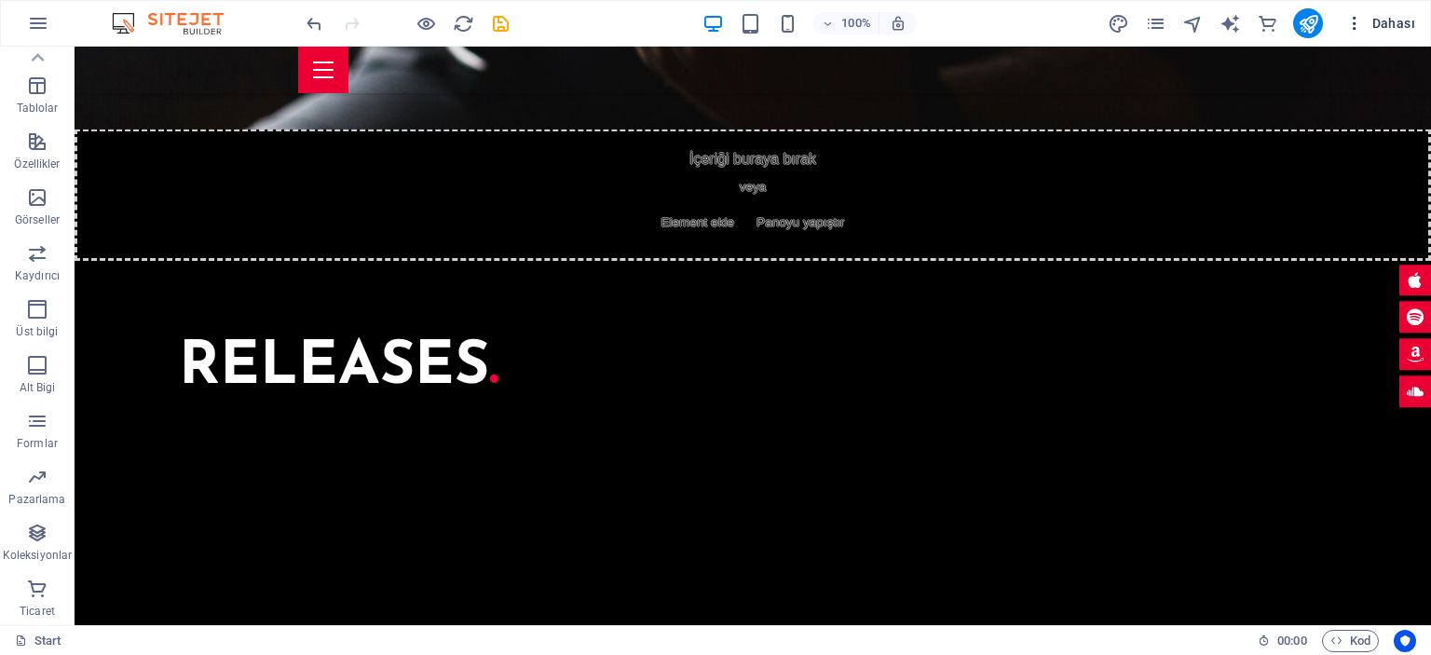
click at [1354, 15] on icon "button" at bounding box center [1354, 23] width 19 height 19
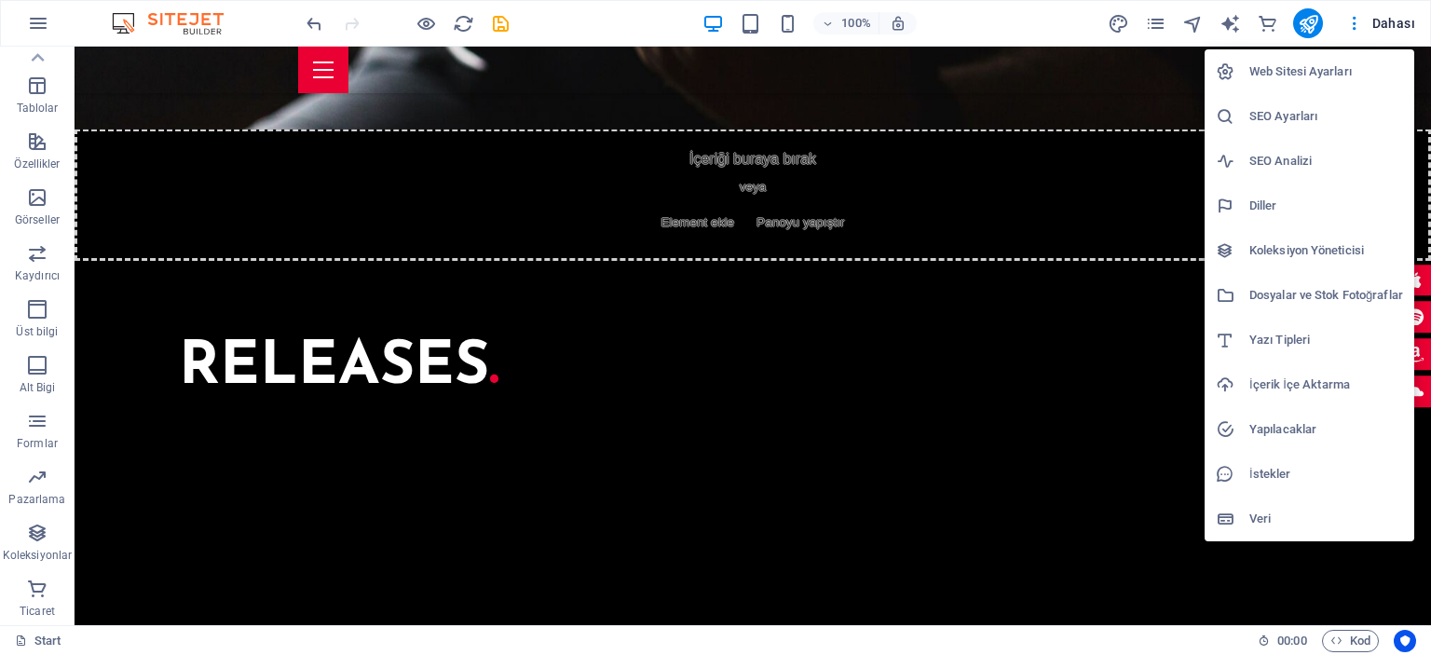
click at [1103, 576] on div at bounding box center [715, 327] width 1431 height 655
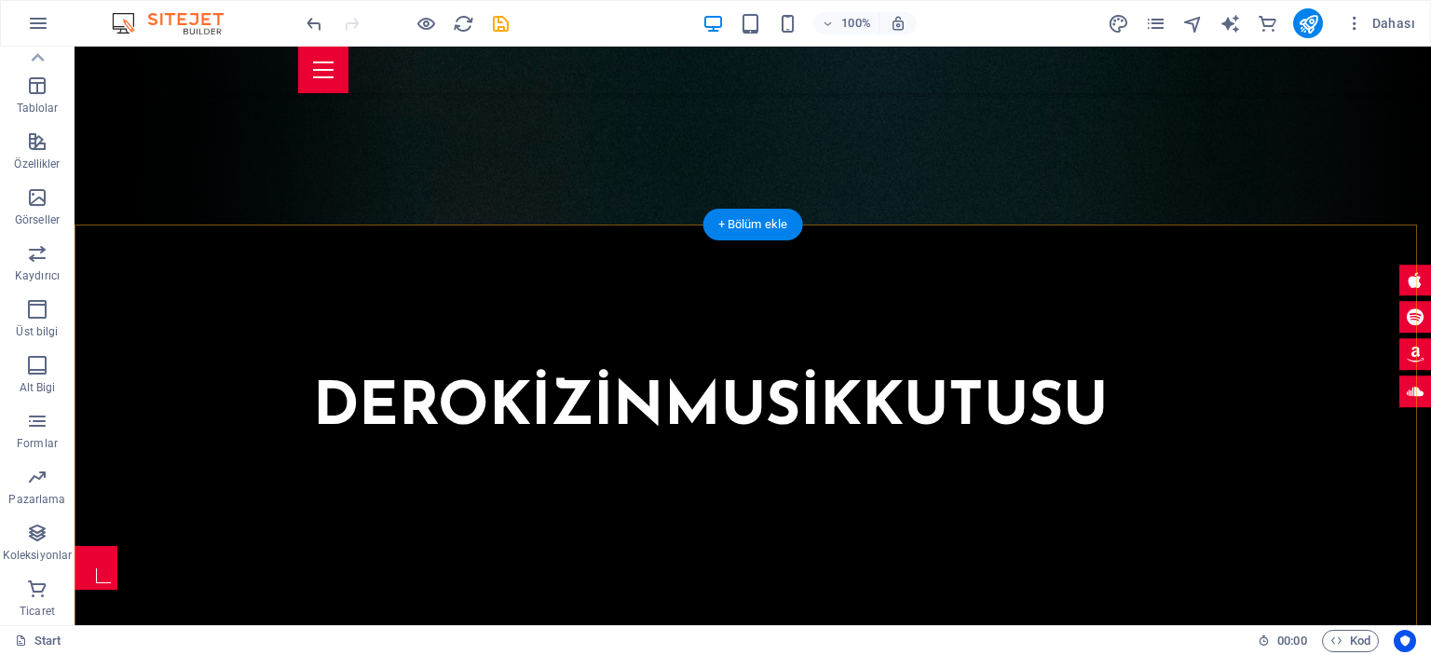
scroll to position [0, 0]
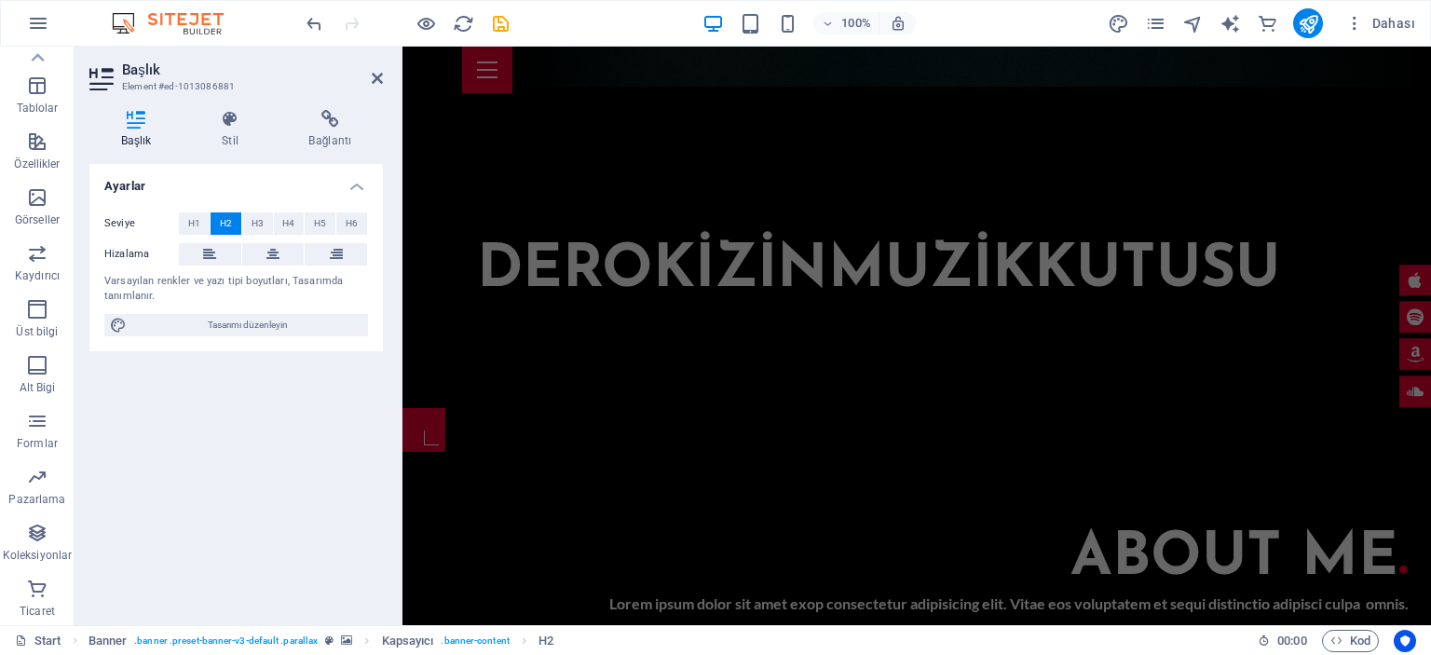
scroll to position [547, 0]
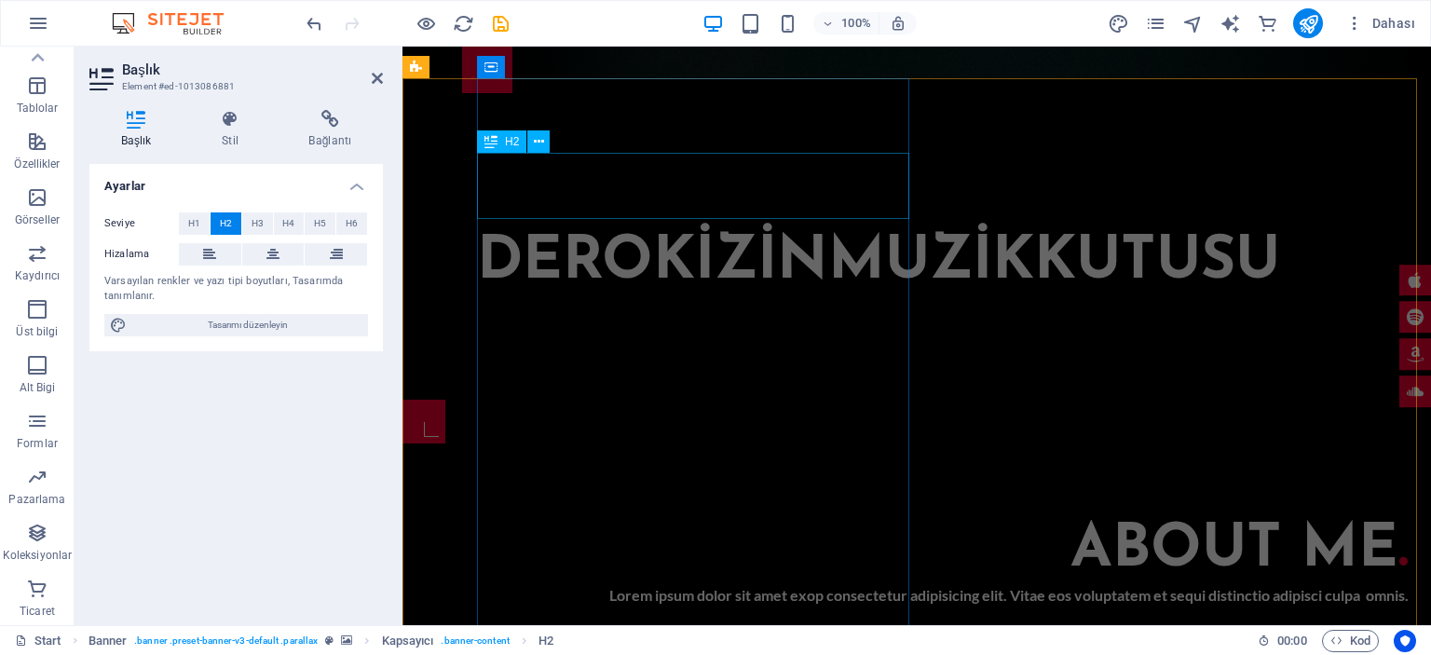
click at [798, 518] on div "About me ." at bounding box center [953, 550] width 909 height 65
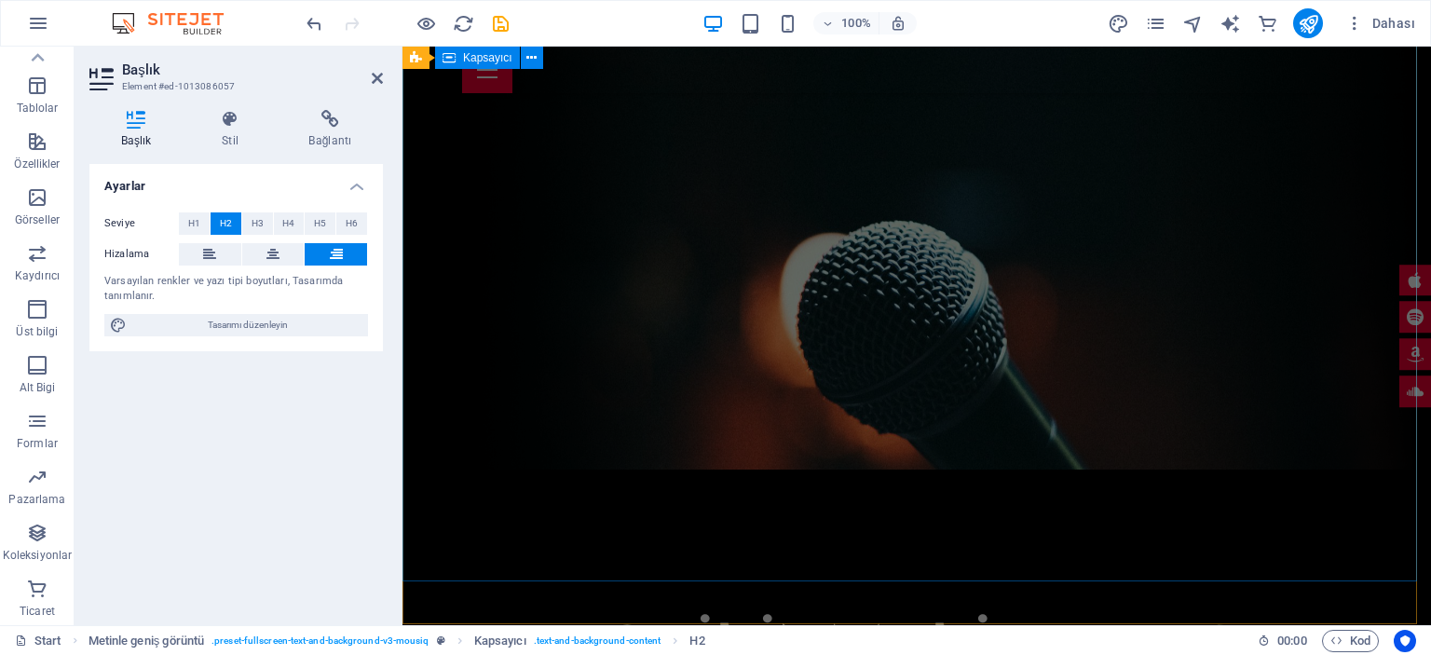
scroll to position [396, 0]
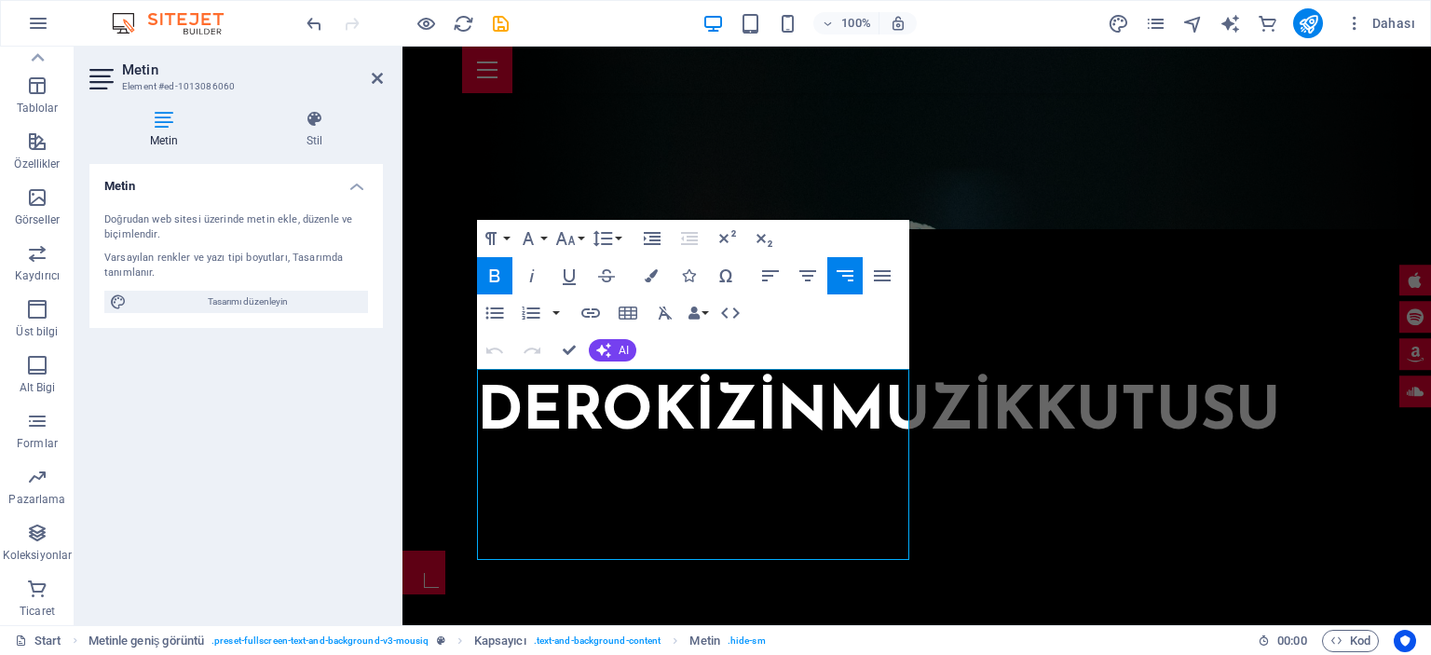
drag, startPoint x: 509, startPoint y: 380, endPoint x: 912, endPoint y: 558, distance: 440.8
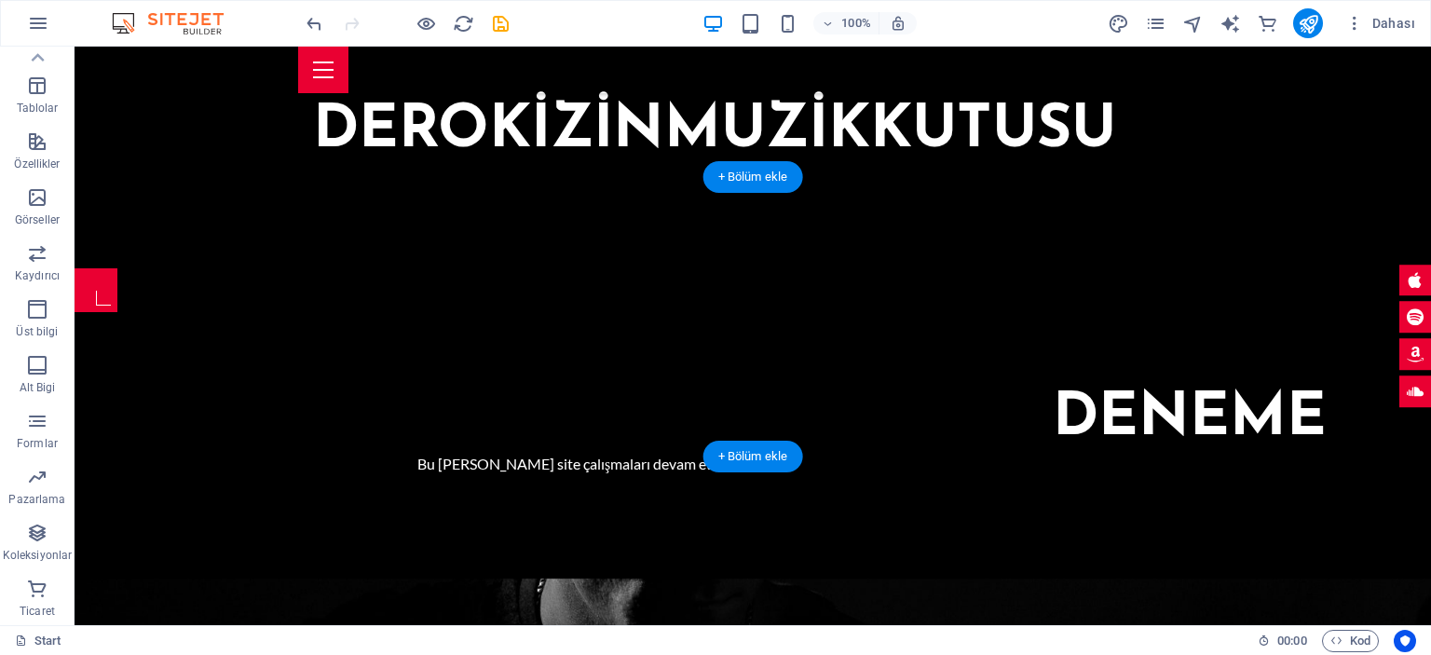
scroll to position [768, 0]
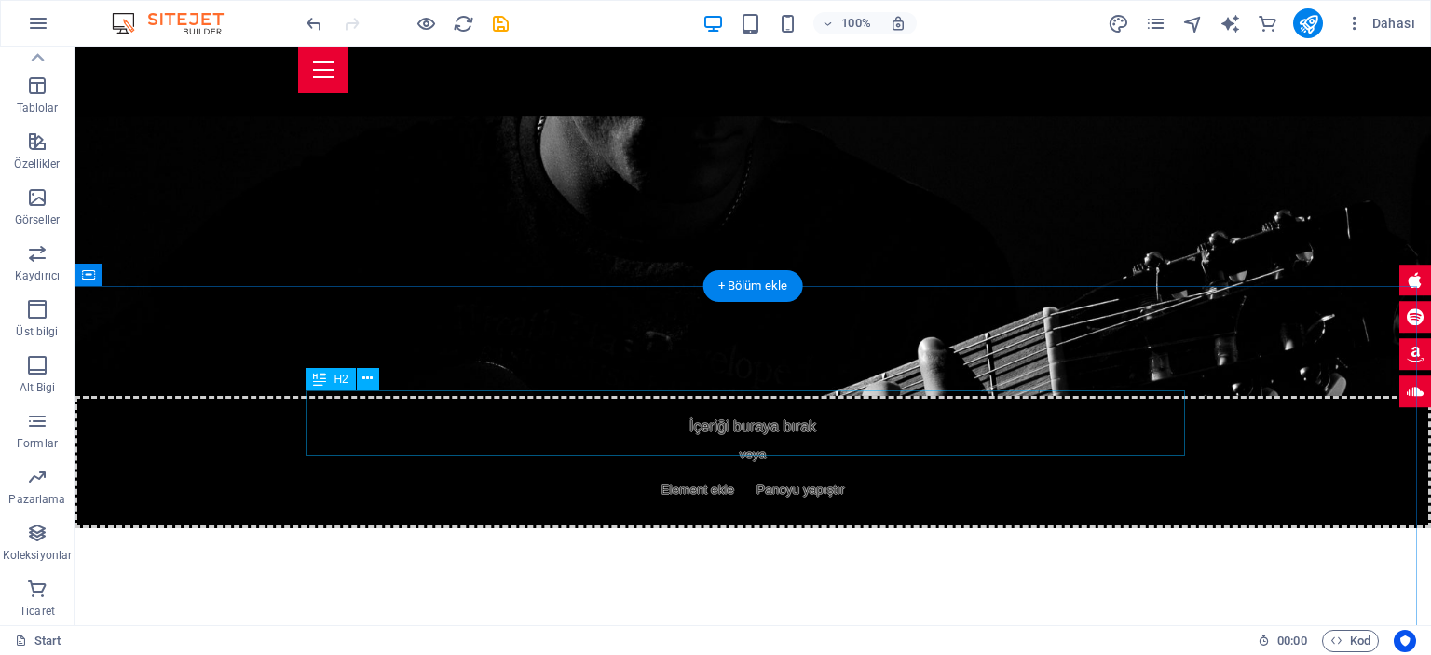
scroll to position [1141, 0]
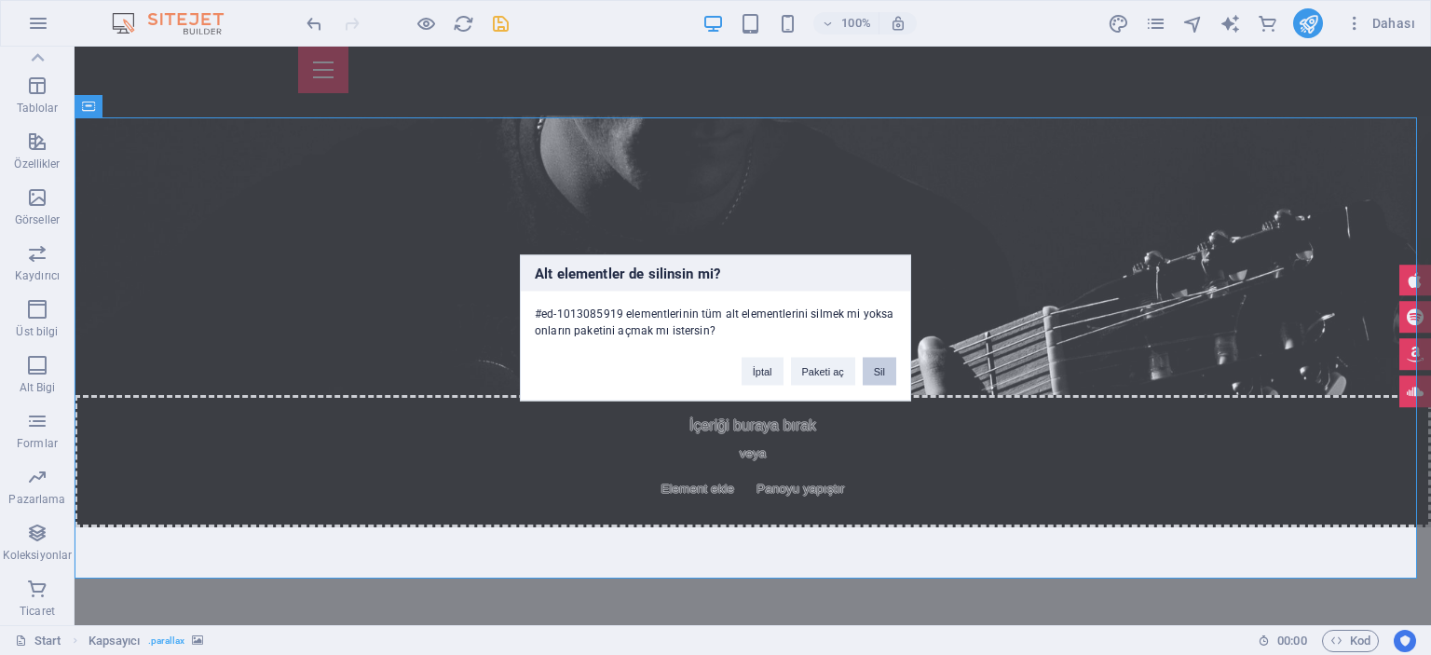
click at [878, 381] on button "Sil" at bounding box center [880, 371] width 34 height 28
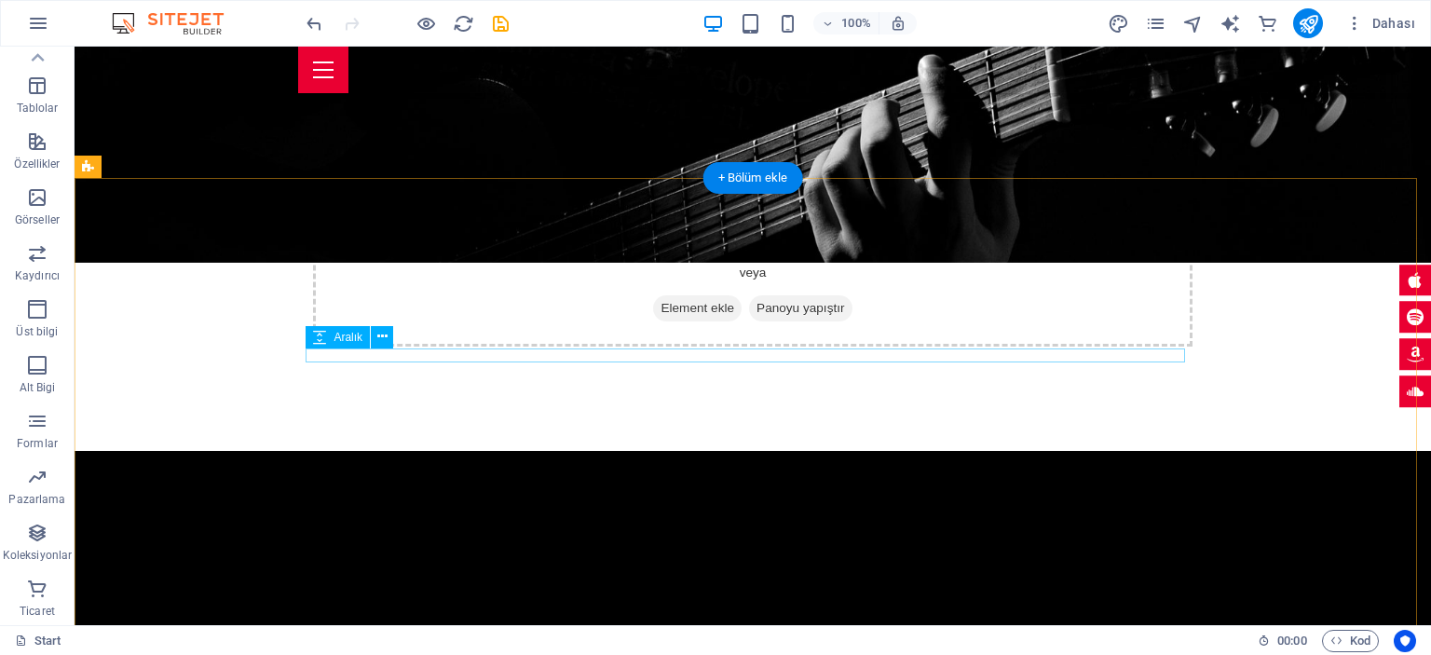
scroll to position [1607, 0]
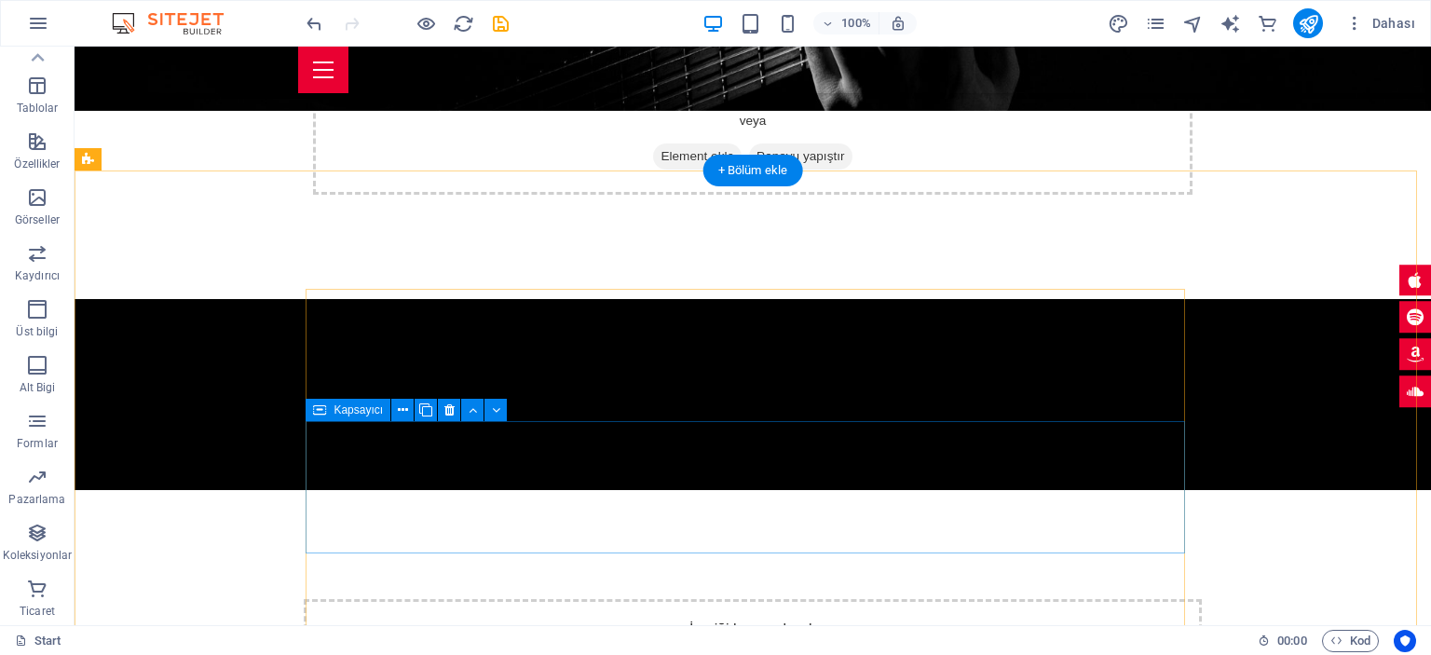
scroll to position [2073, 0]
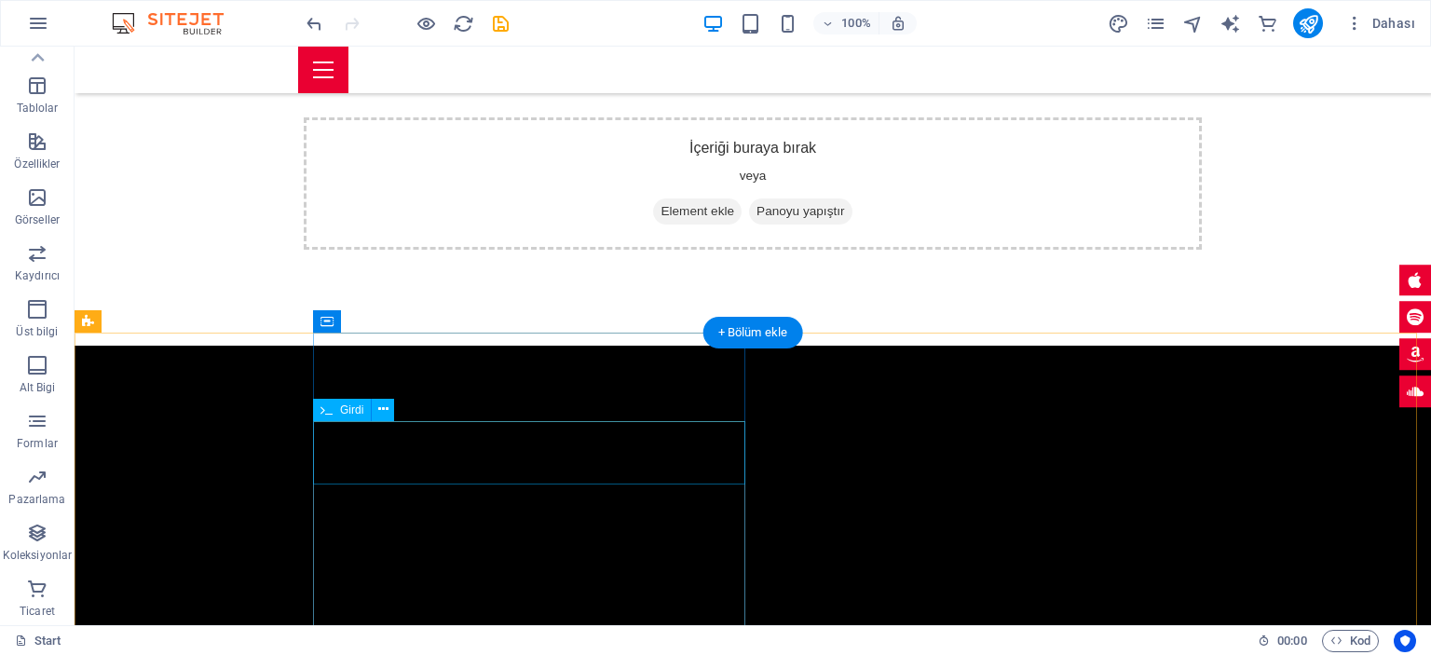
scroll to position [2445, 0]
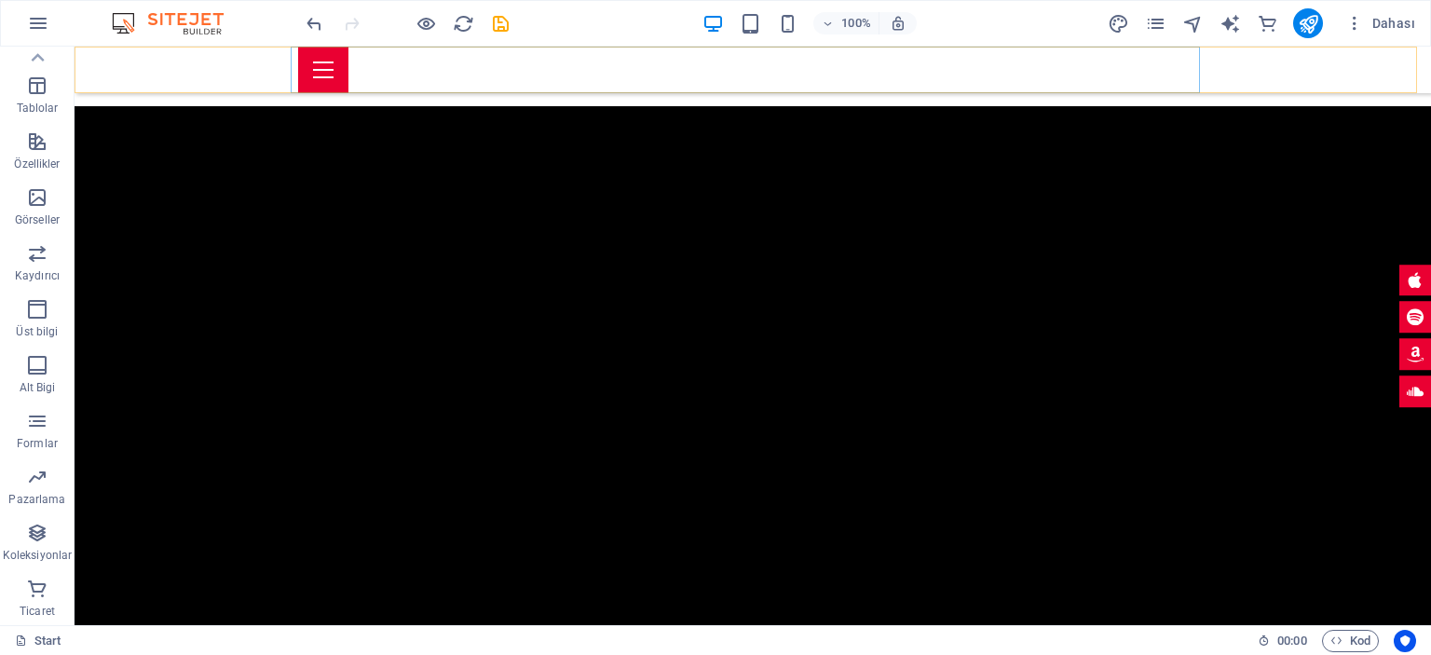
click at [477, 80] on div "Menu" at bounding box center [752, 70] width 909 height 47
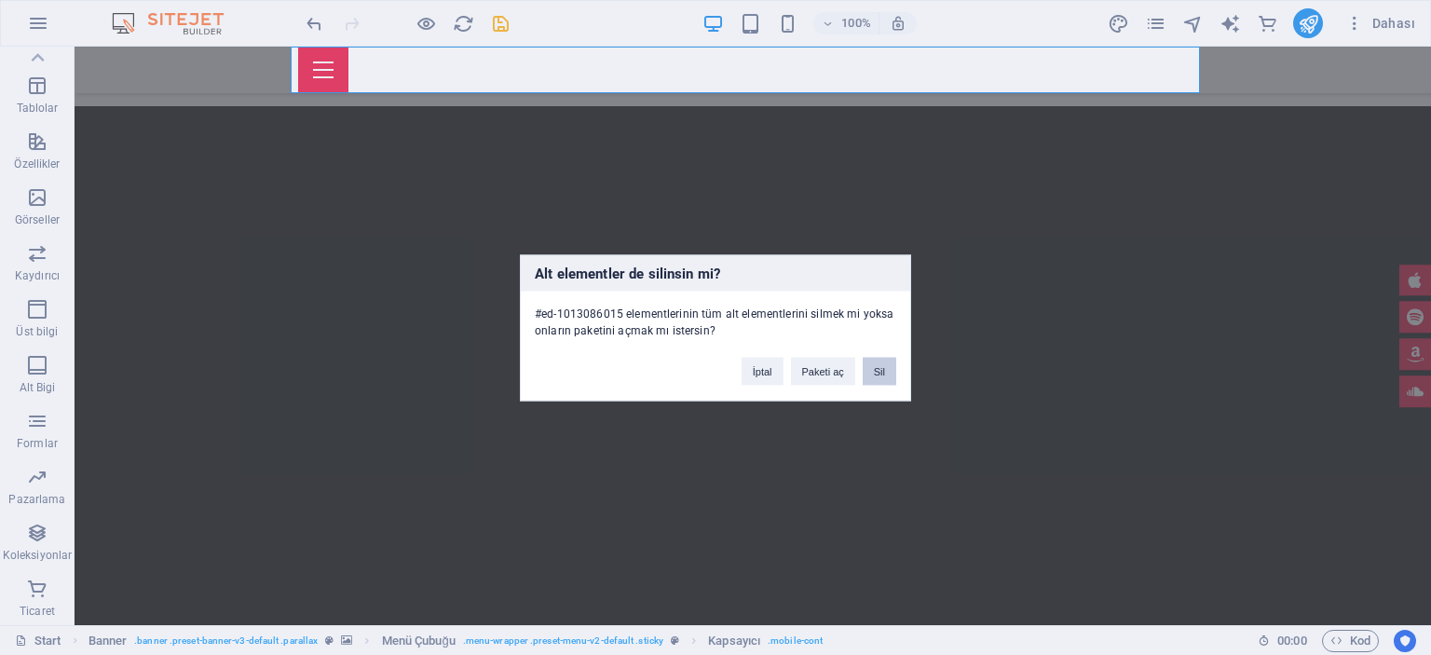
click at [890, 379] on button "Sil" at bounding box center [880, 371] width 34 height 28
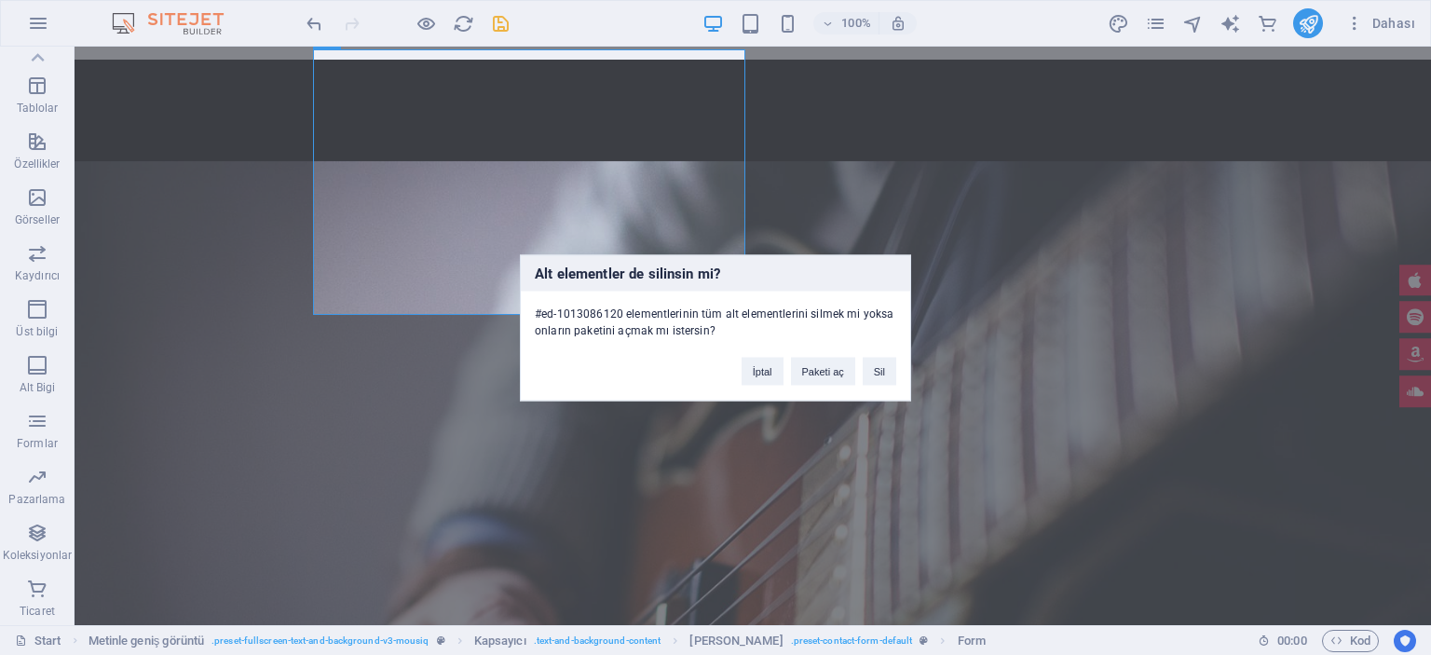
click at [446, 210] on div "Alt elementler de silinsin mi? #ed-1013086120 elementlerinin tüm alt elementler…" at bounding box center [715, 327] width 1431 height 655
click at [875, 360] on button "Sil" at bounding box center [880, 371] width 34 height 28
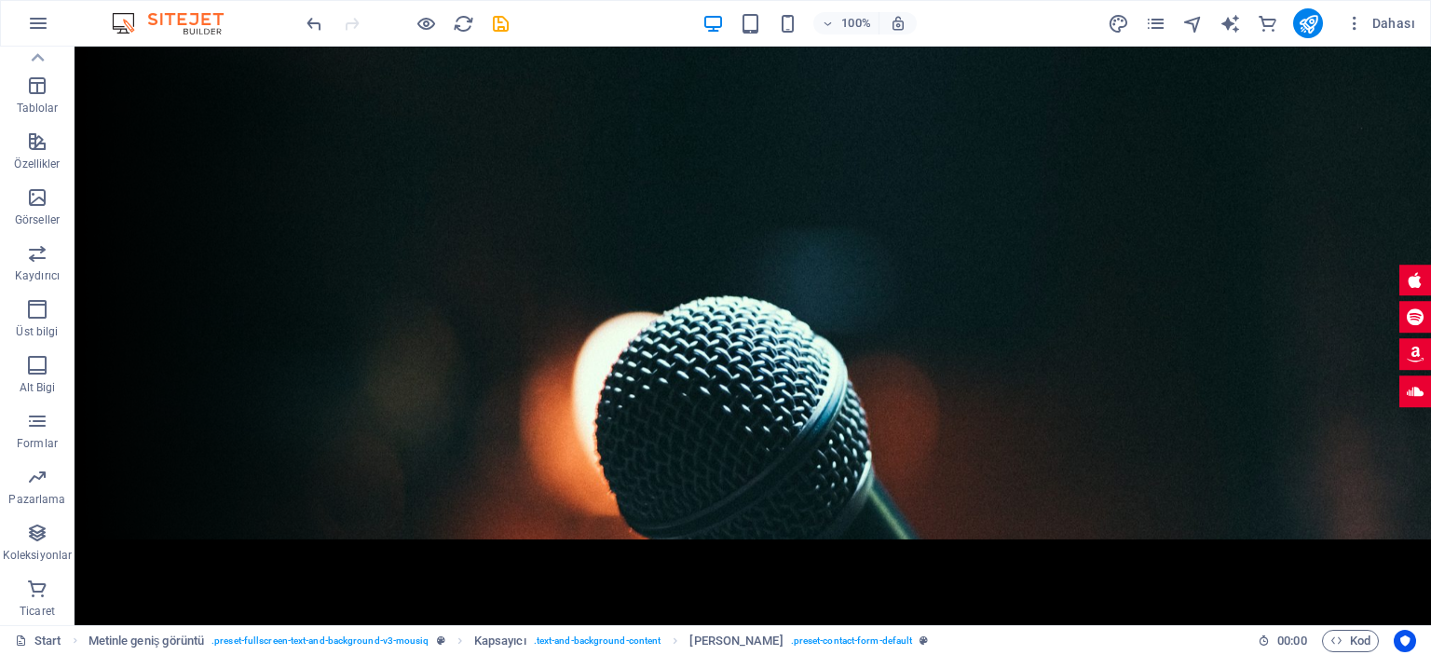
scroll to position [0, 0]
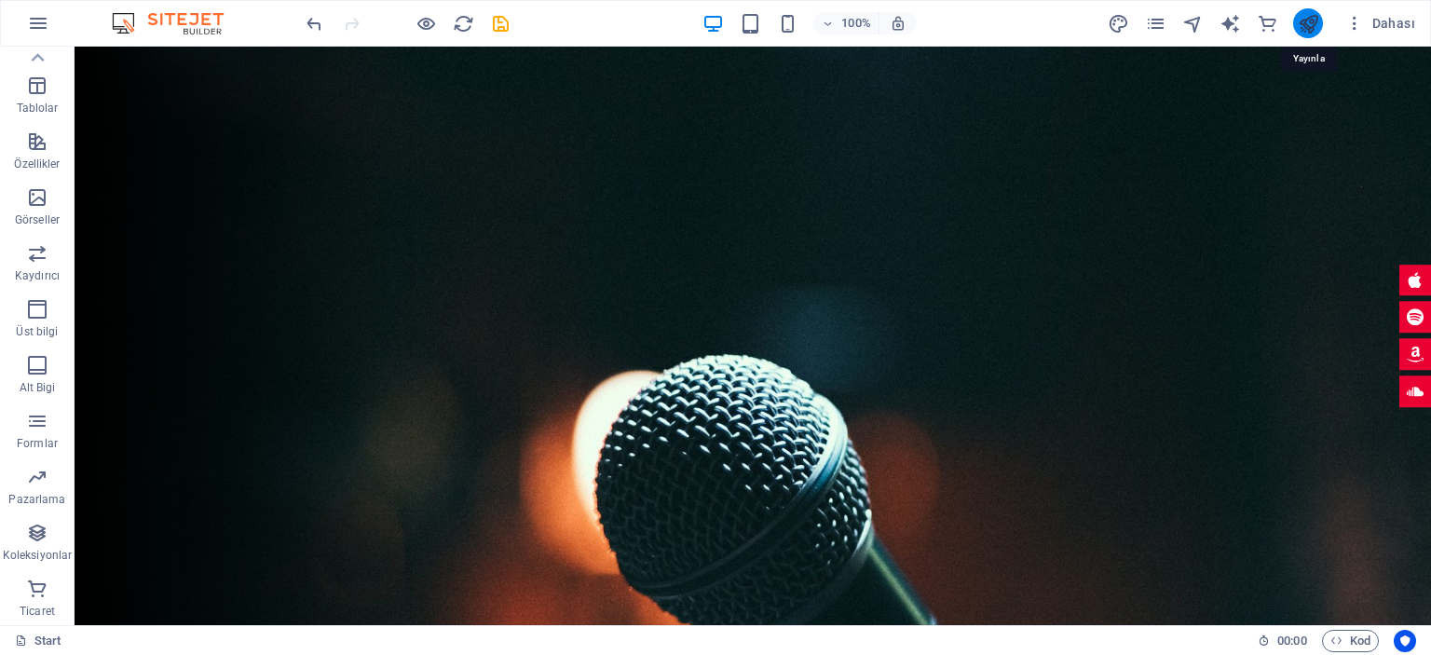
click at [1306, 28] on icon "publish" at bounding box center [1308, 23] width 21 height 21
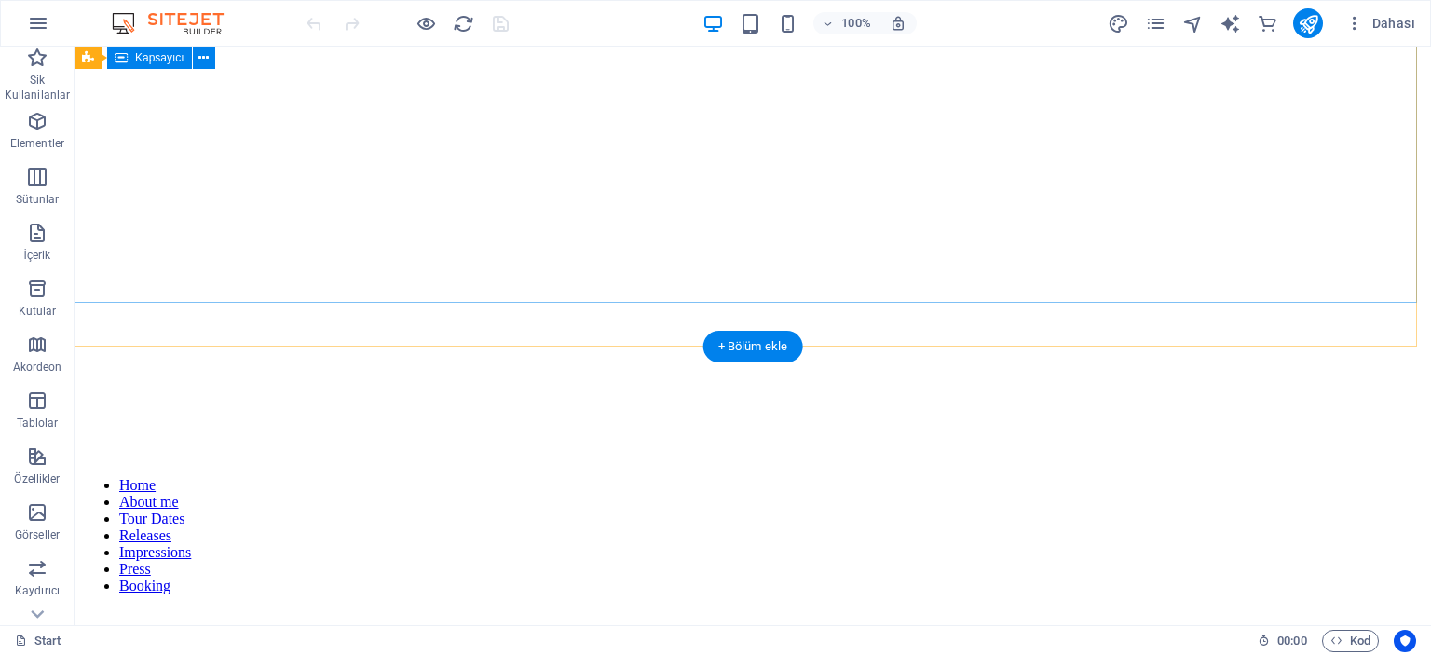
scroll to position [93, 0]
